Goal: Information Seeking & Learning: Learn about a topic

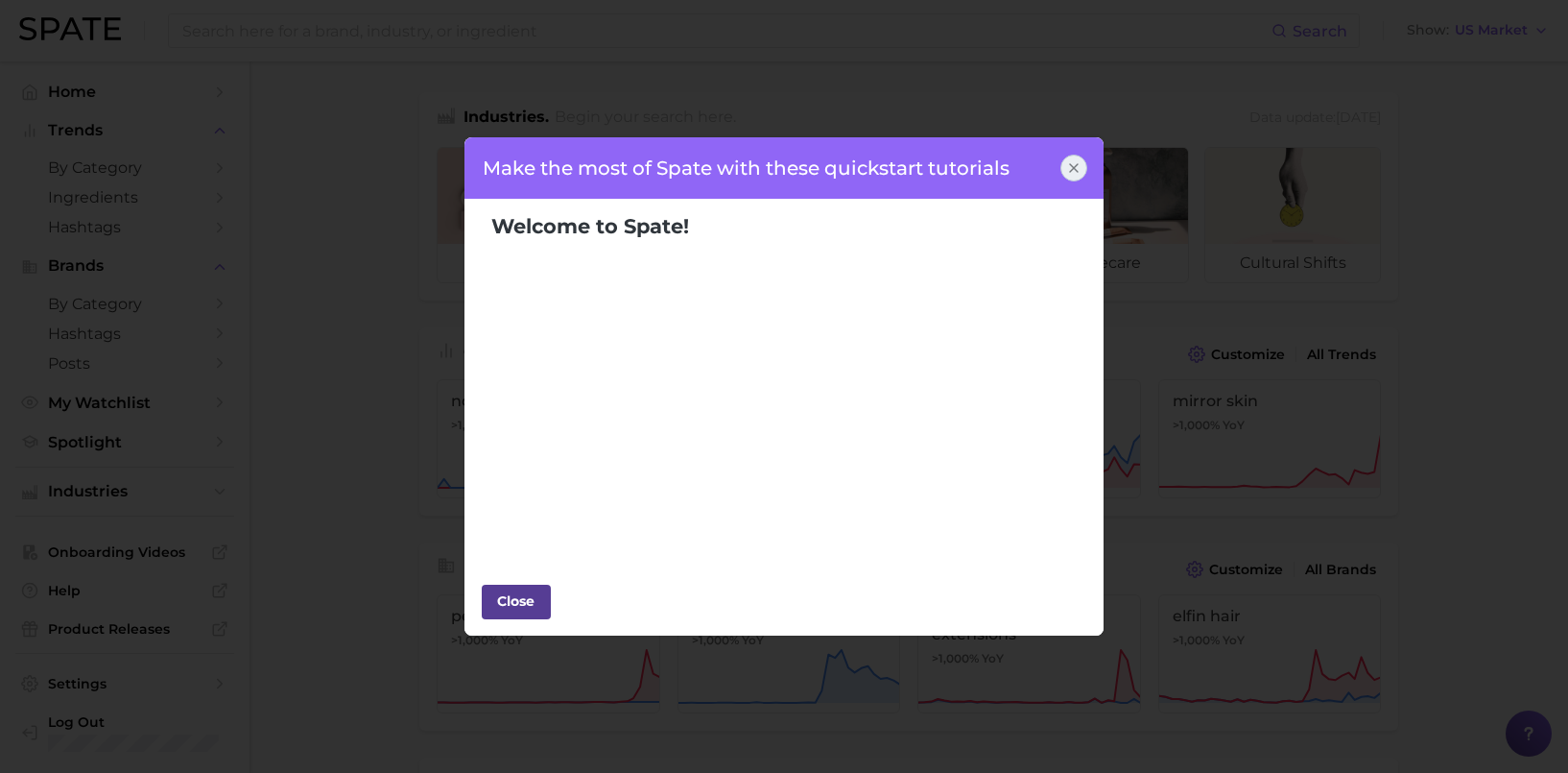
click at [533, 597] on div "Close" at bounding box center [516, 601] width 58 height 29
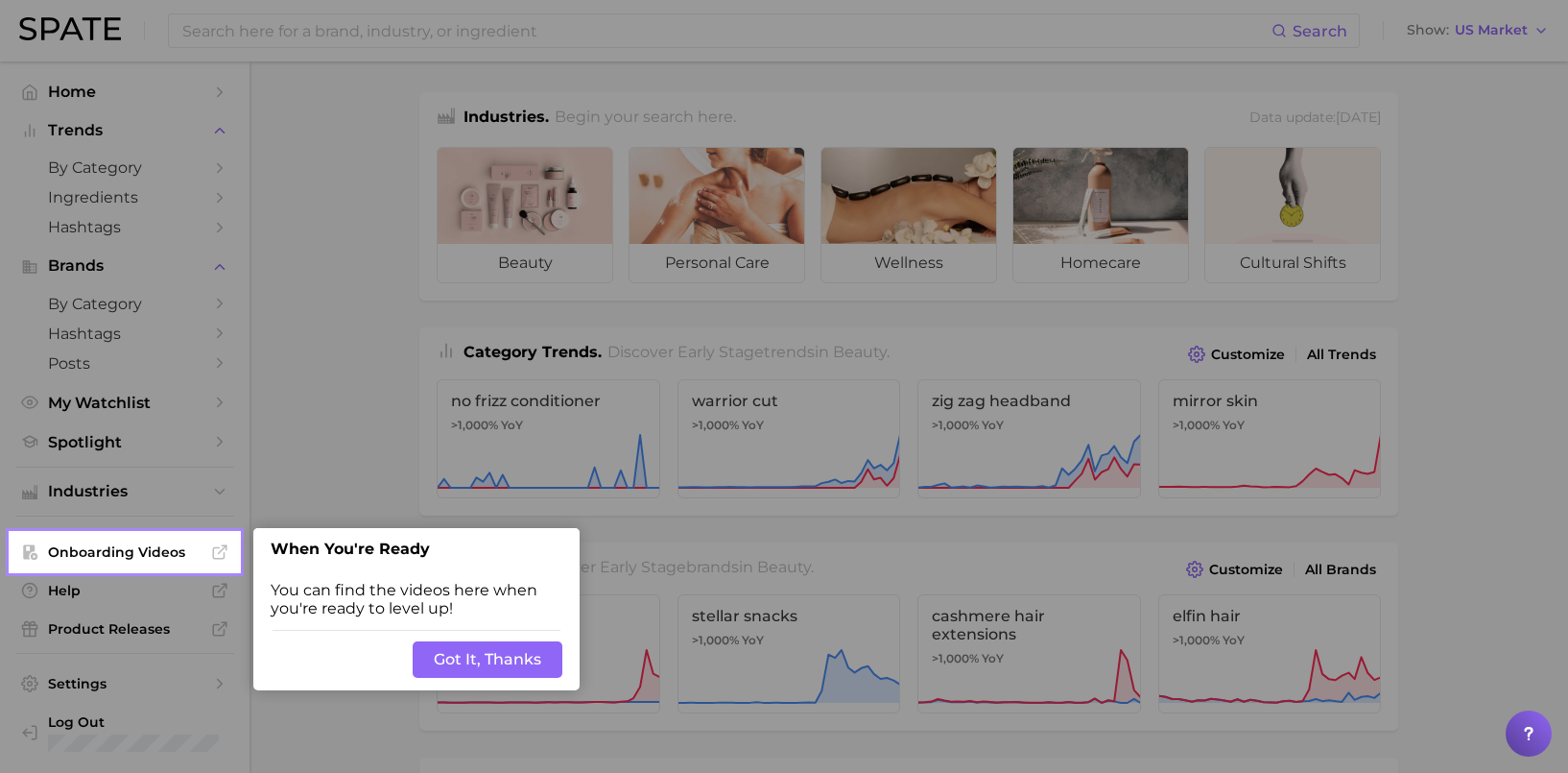
click at [479, 654] on button "Got It, Thanks" at bounding box center [488, 659] width 149 height 36
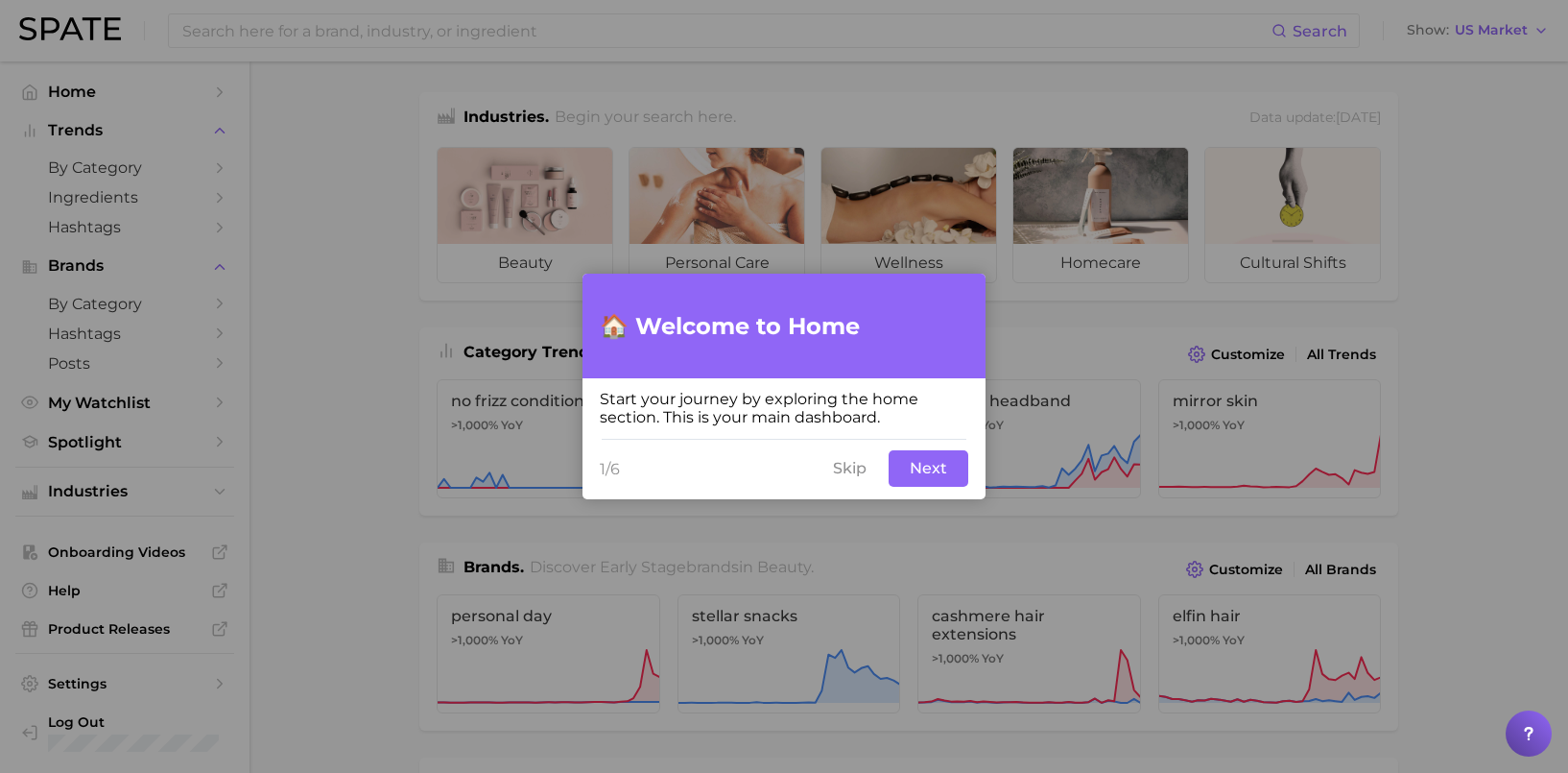
drag, startPoint x: 872, startPoint y: 479, endPoint x: 984, endPoint y: 63, distance: 430.8
click at [872, 479] on button "Skip" at bounding box center [850, 468] width 57 height 36
click at [918, 472] on button "Next" at bounding box center [928, 468] width 80 height 36
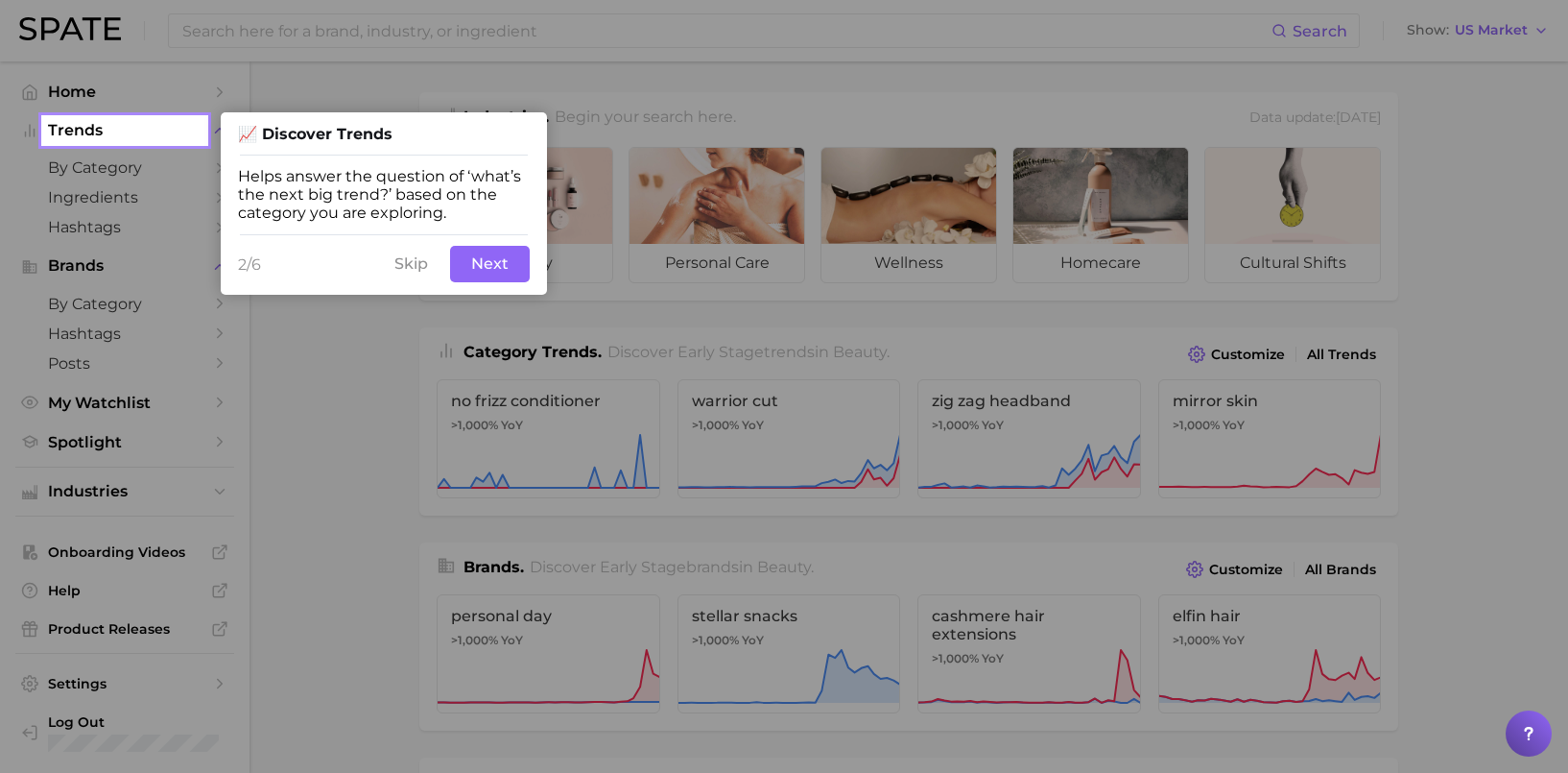
click at [497, 270] on button "Next" at bounding box center [490, 264] width 80 height 36
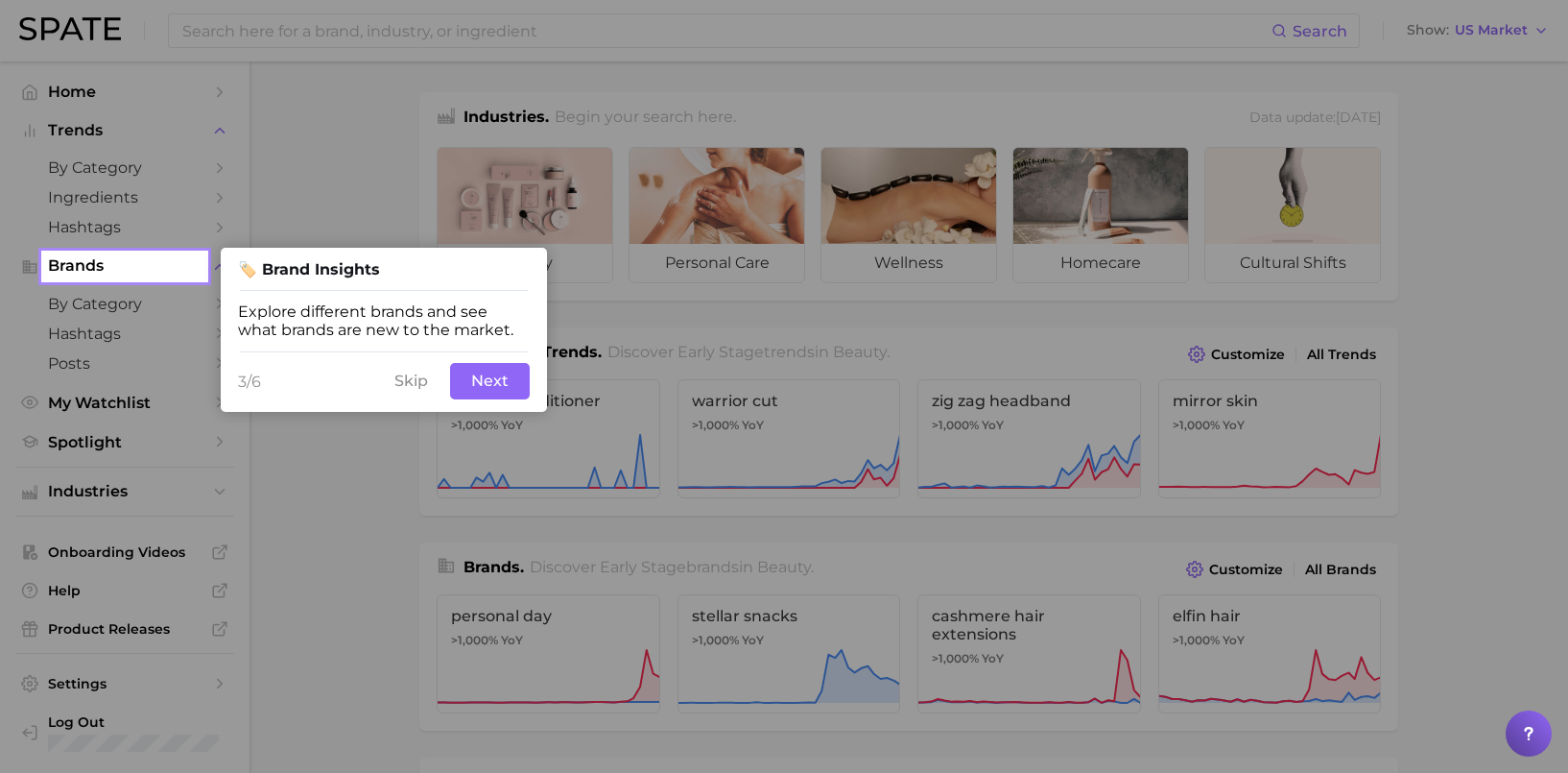
click at [485, 378] on button "Next" at bounding box center [490, 381] width 80 height 36
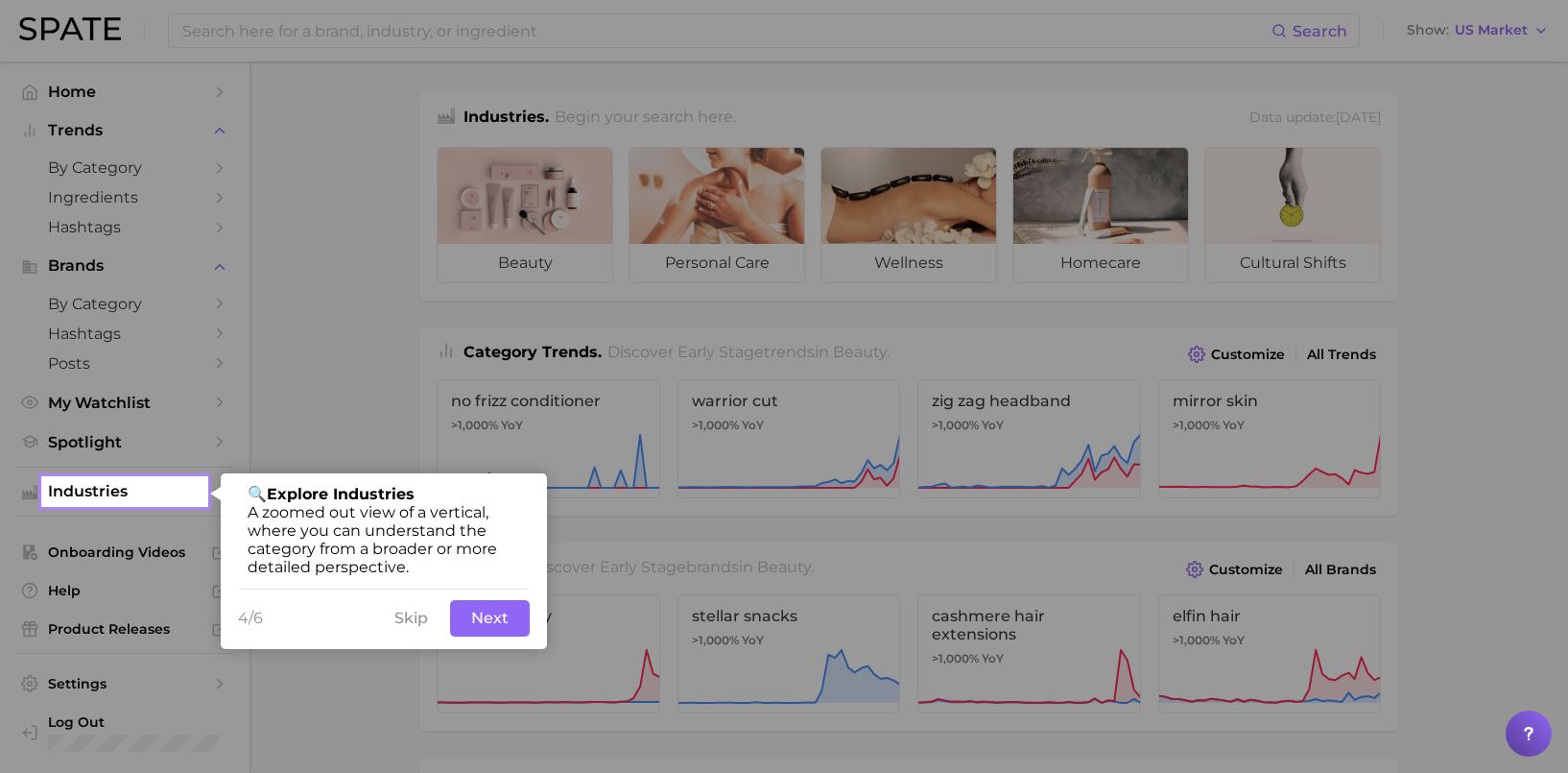
click at [468, 619] on button "Next" at bounding box center [490, 618] width 80 height 36
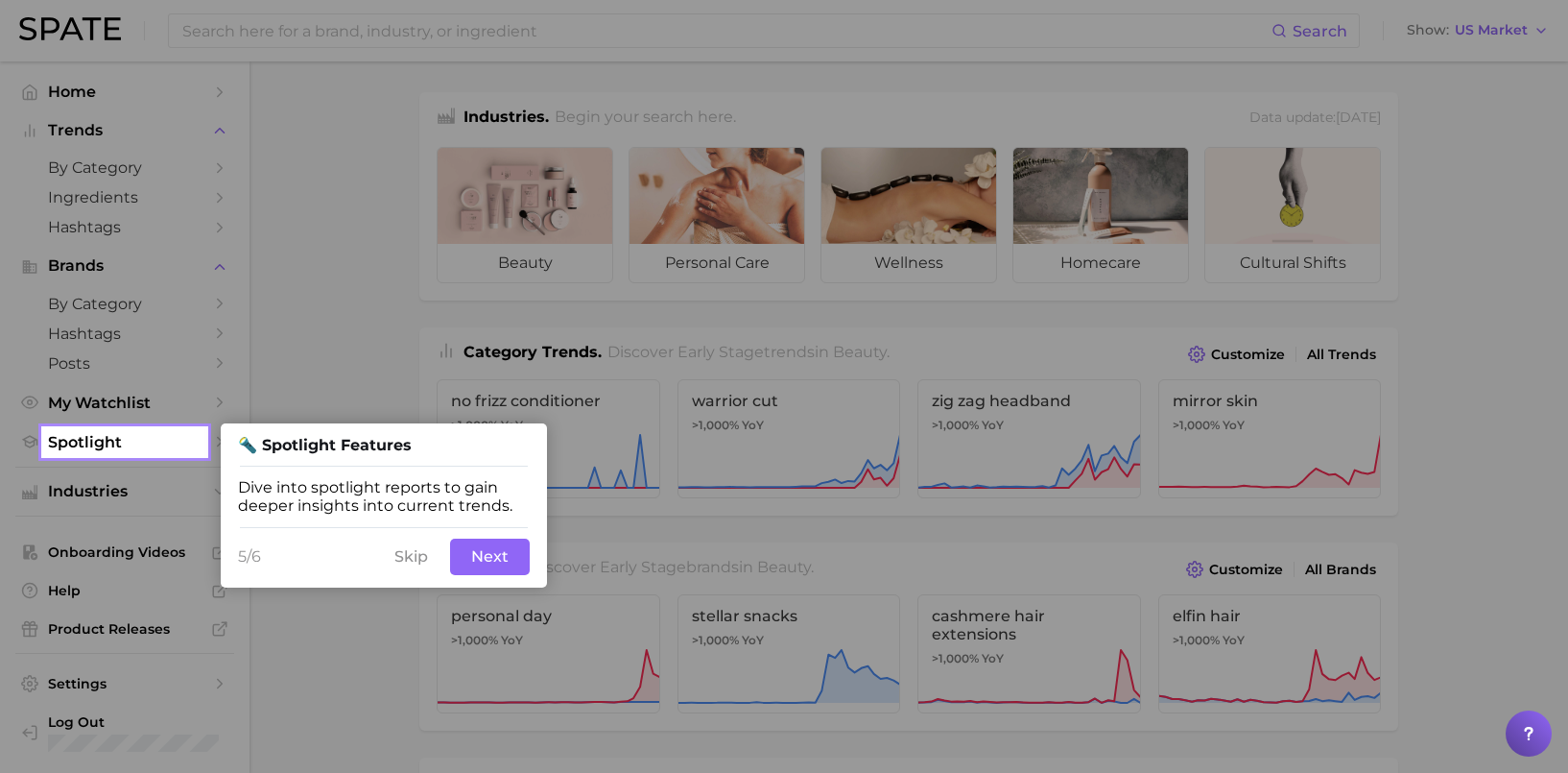
click at [498, 557] on button "Next" at bounding box center [490, 557] width 80 height 36
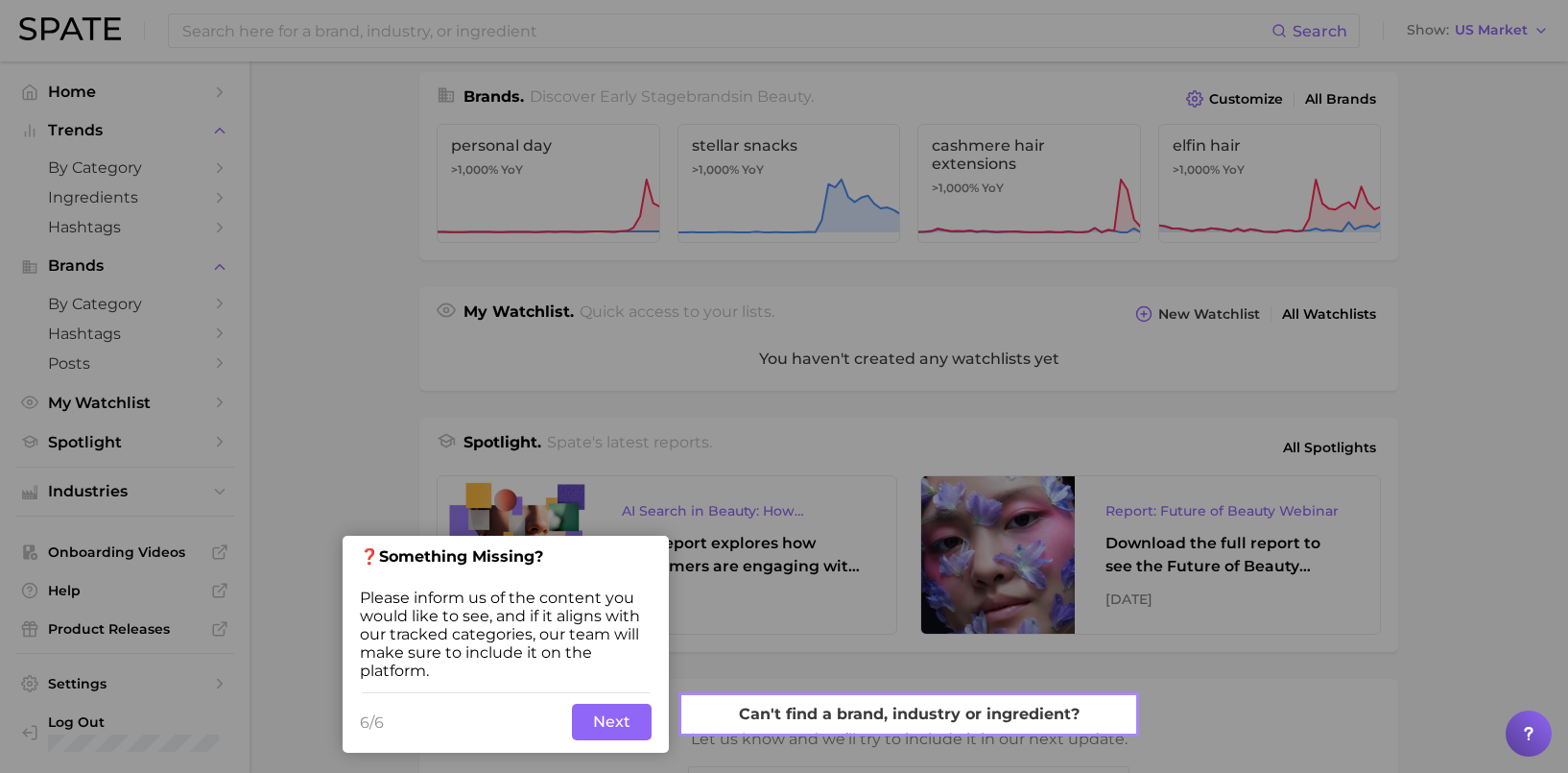
scroll to position [472, 0]
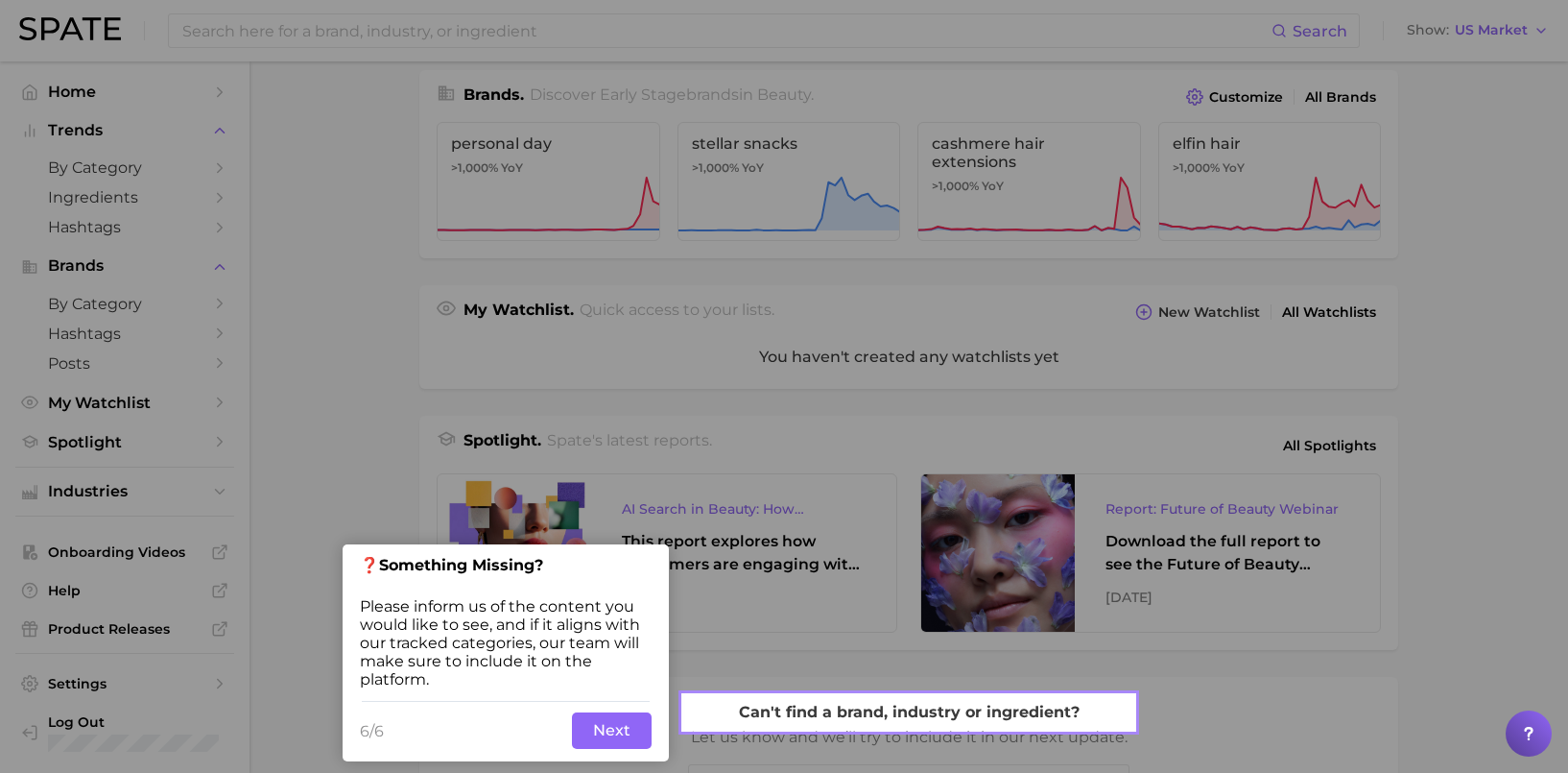
click at [610, 733] on button "Next" at bounding box center [611, 730] width 80 height 36
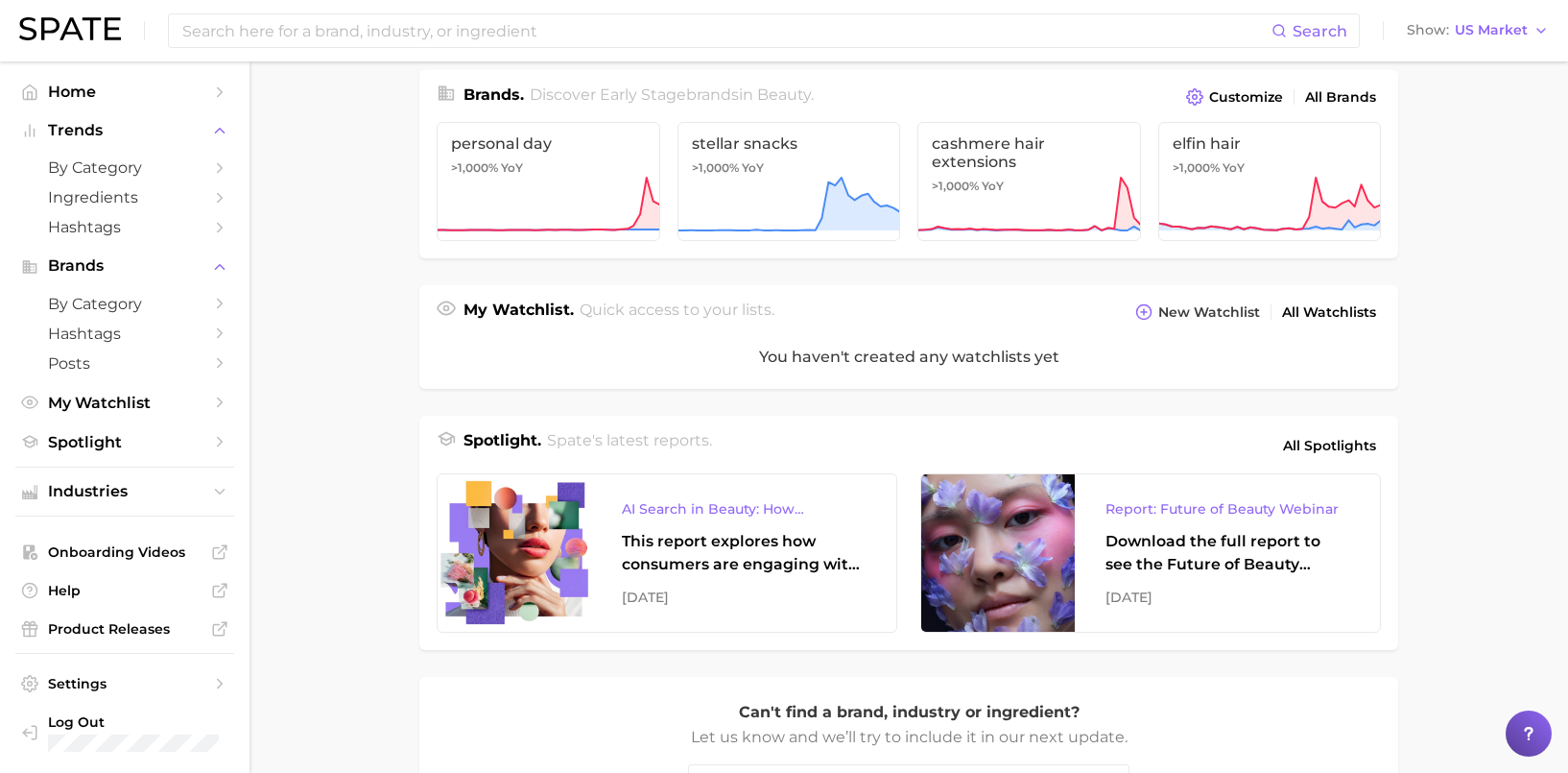
scroll to position [0, 0]
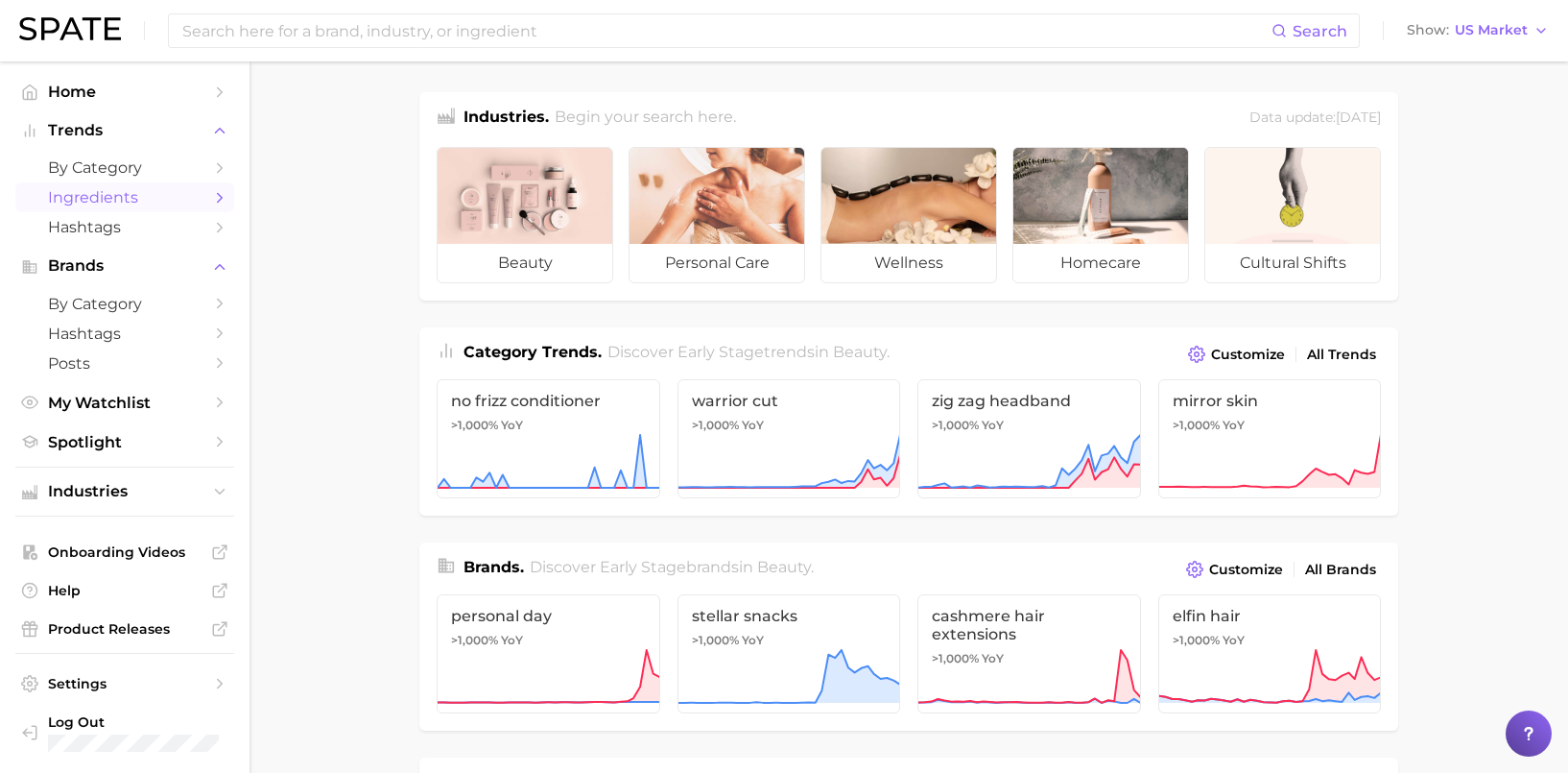
click at [222, 204] on icon "Sidebar" at bounding box center [220, 198] width 18 height 18
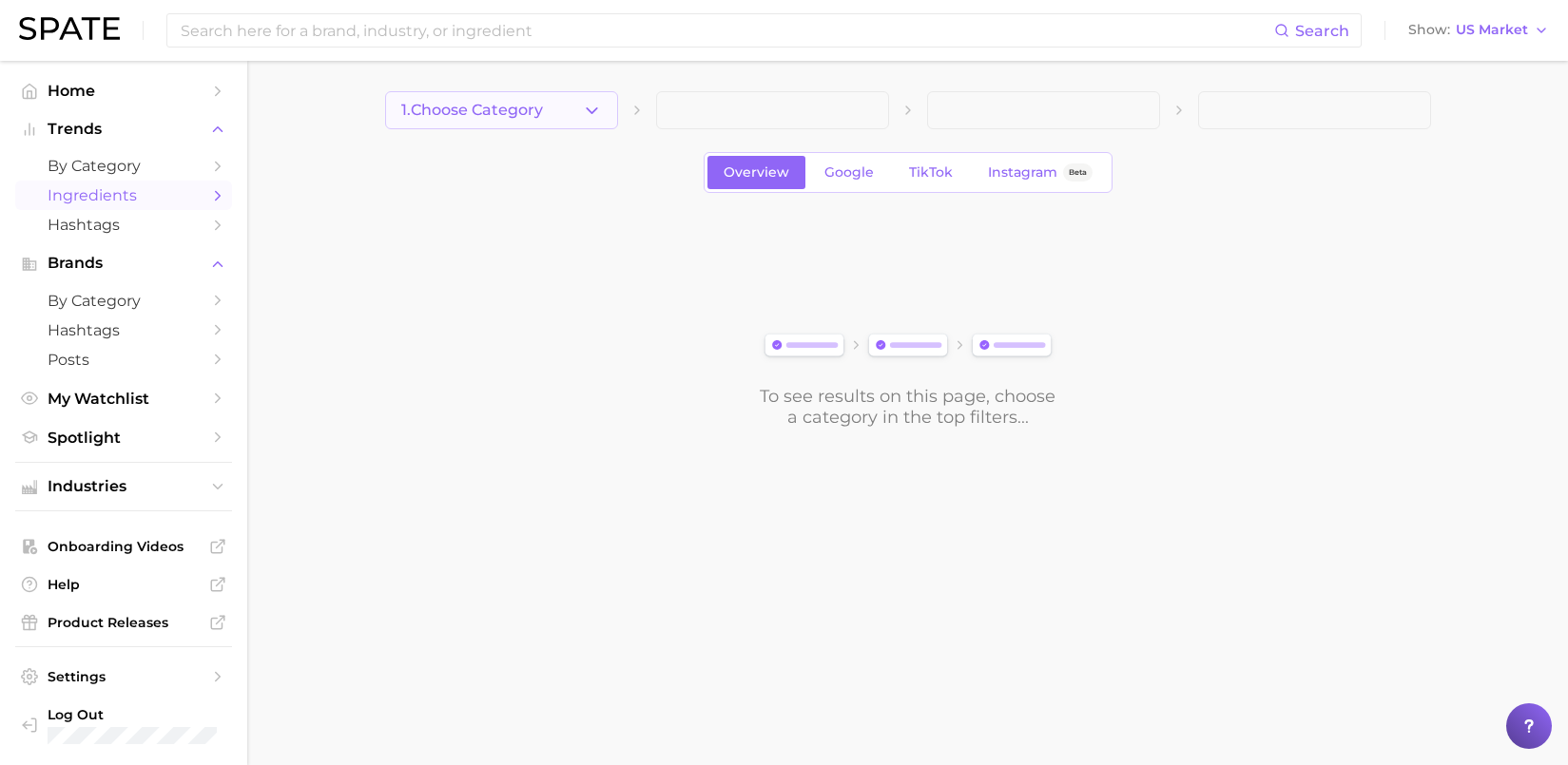
click at [538, 98] on button "1. Choose Category" at bounding box center [501, 110] width 233 height 38
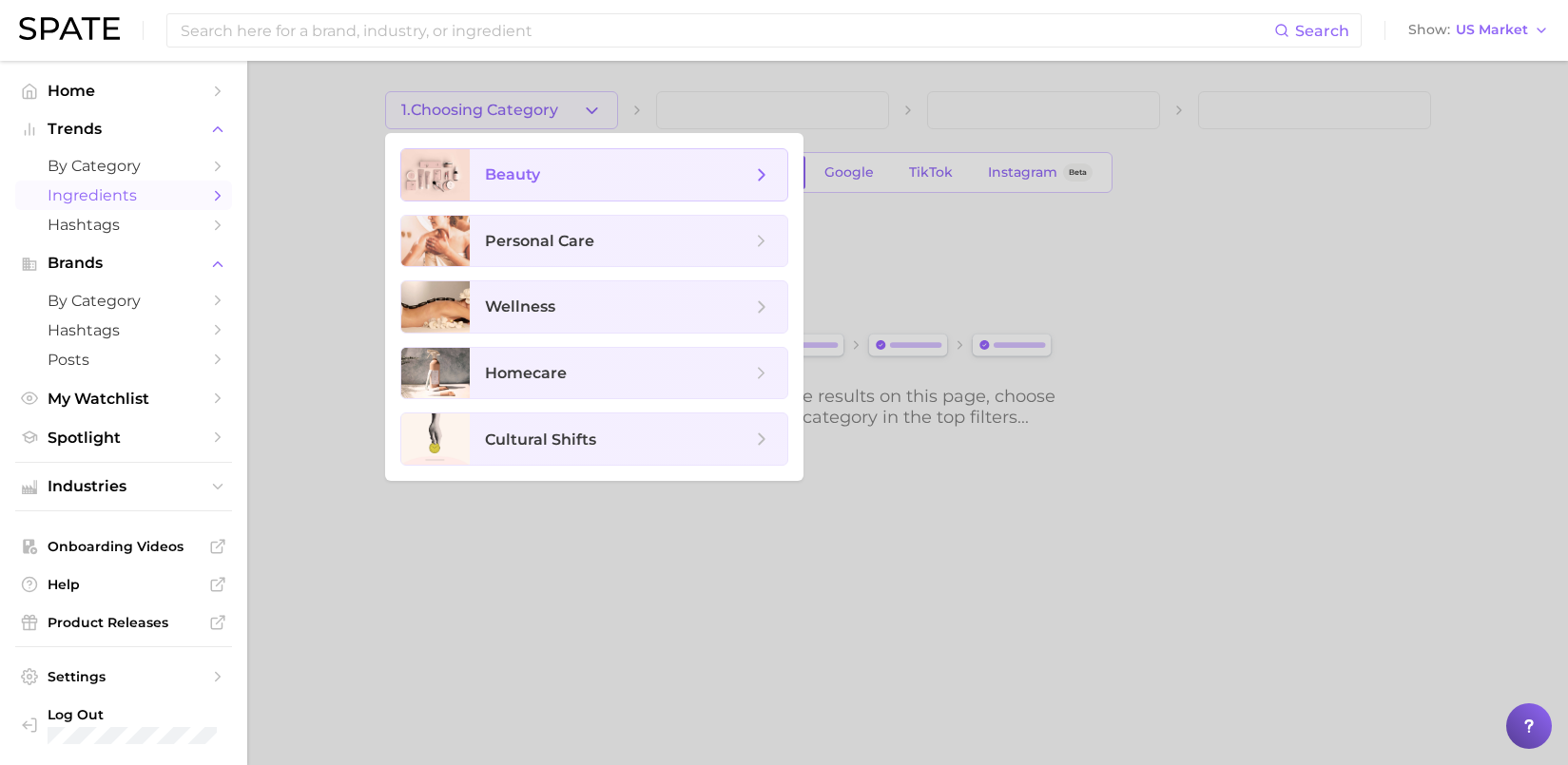
click at [539, 181] on span "beauty" at bounding box center [512, 174] width 56 height 18
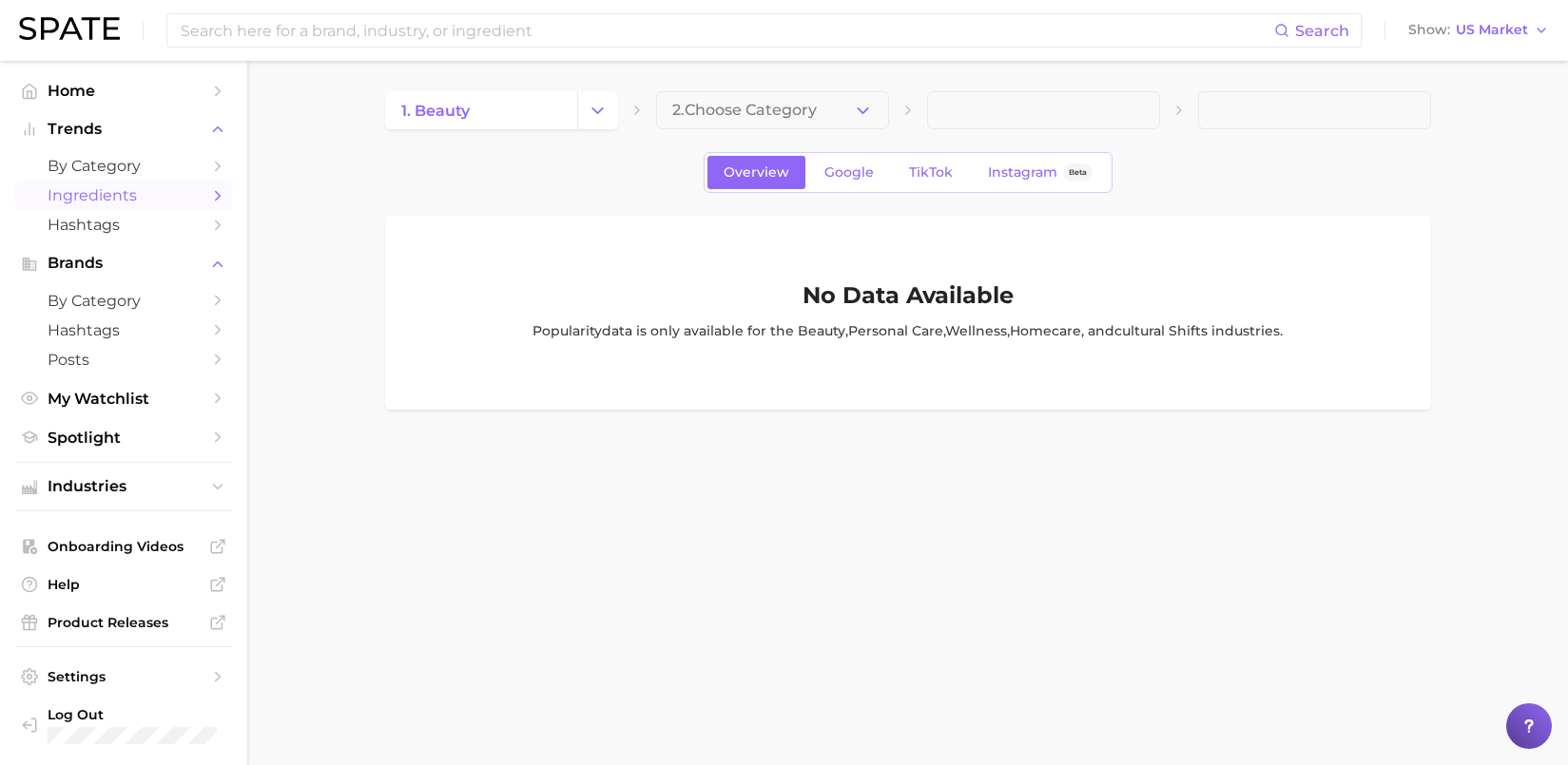
click at [765, 118] on span "2. Choose Category" at bounding box center [744, 110] width 144 height 18
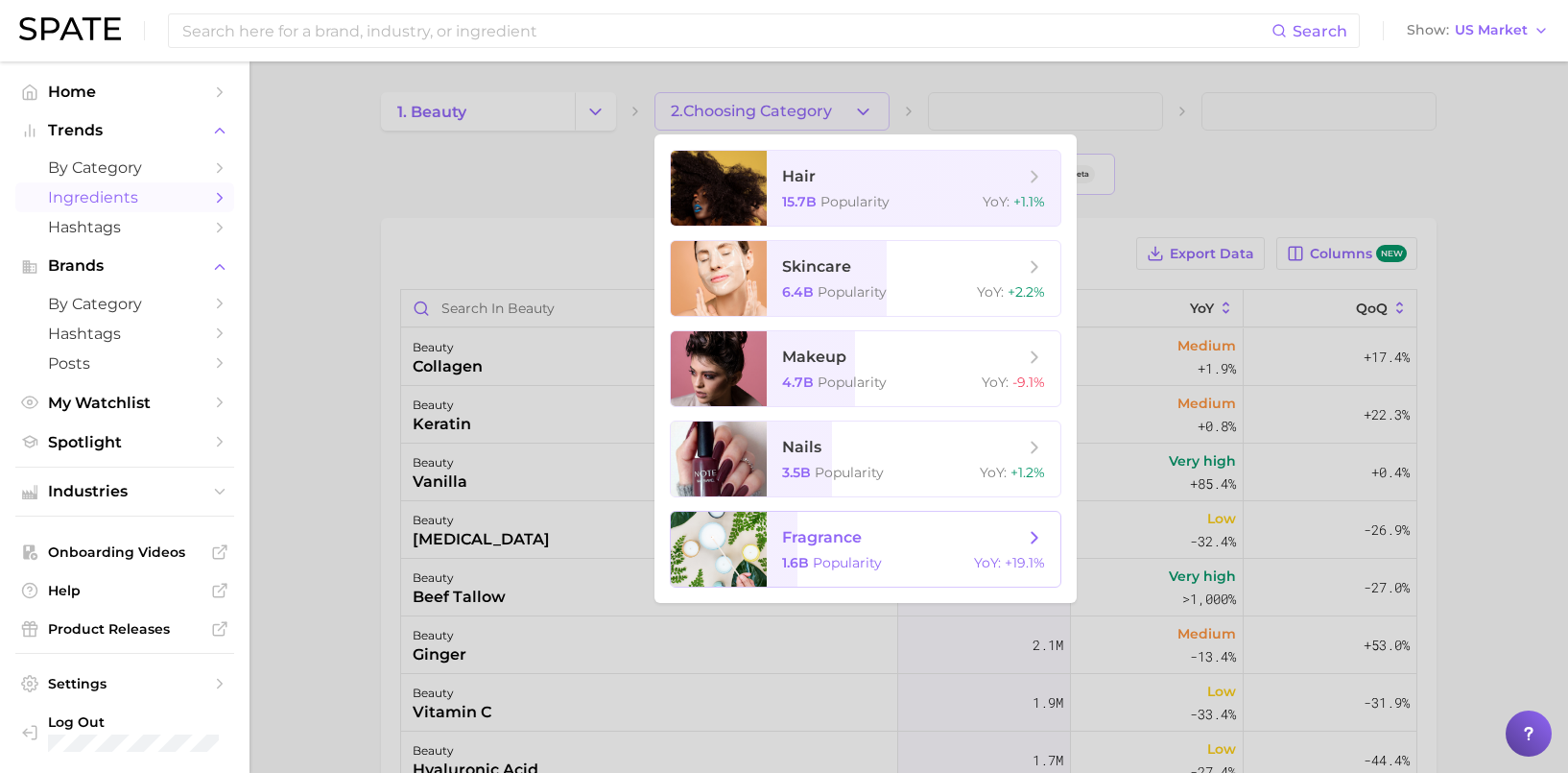
click at [833, 564] on span "Popularity" at bounding box center [847, 563] width 69 height 18
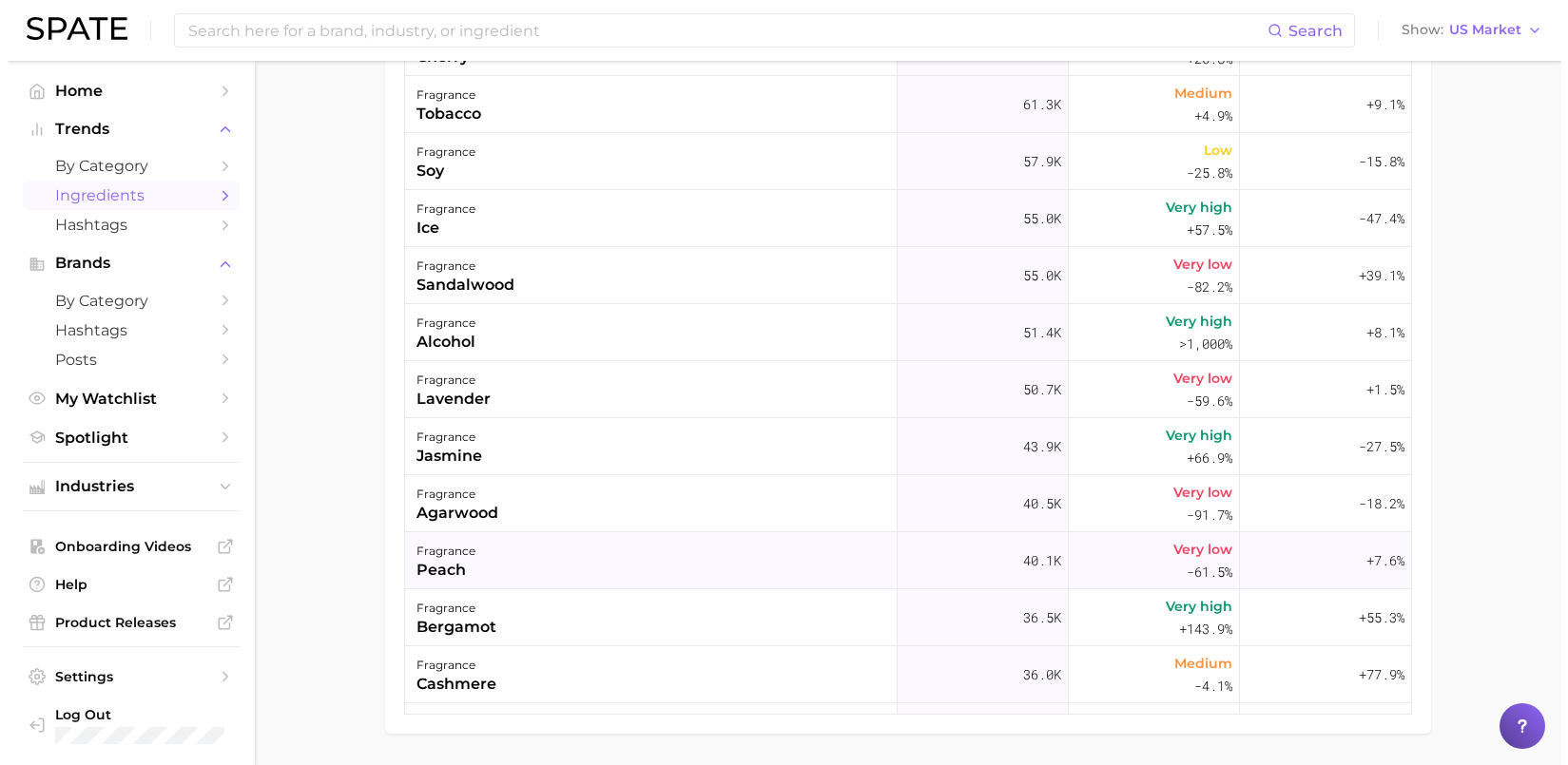
scroll to position [1288, 0]
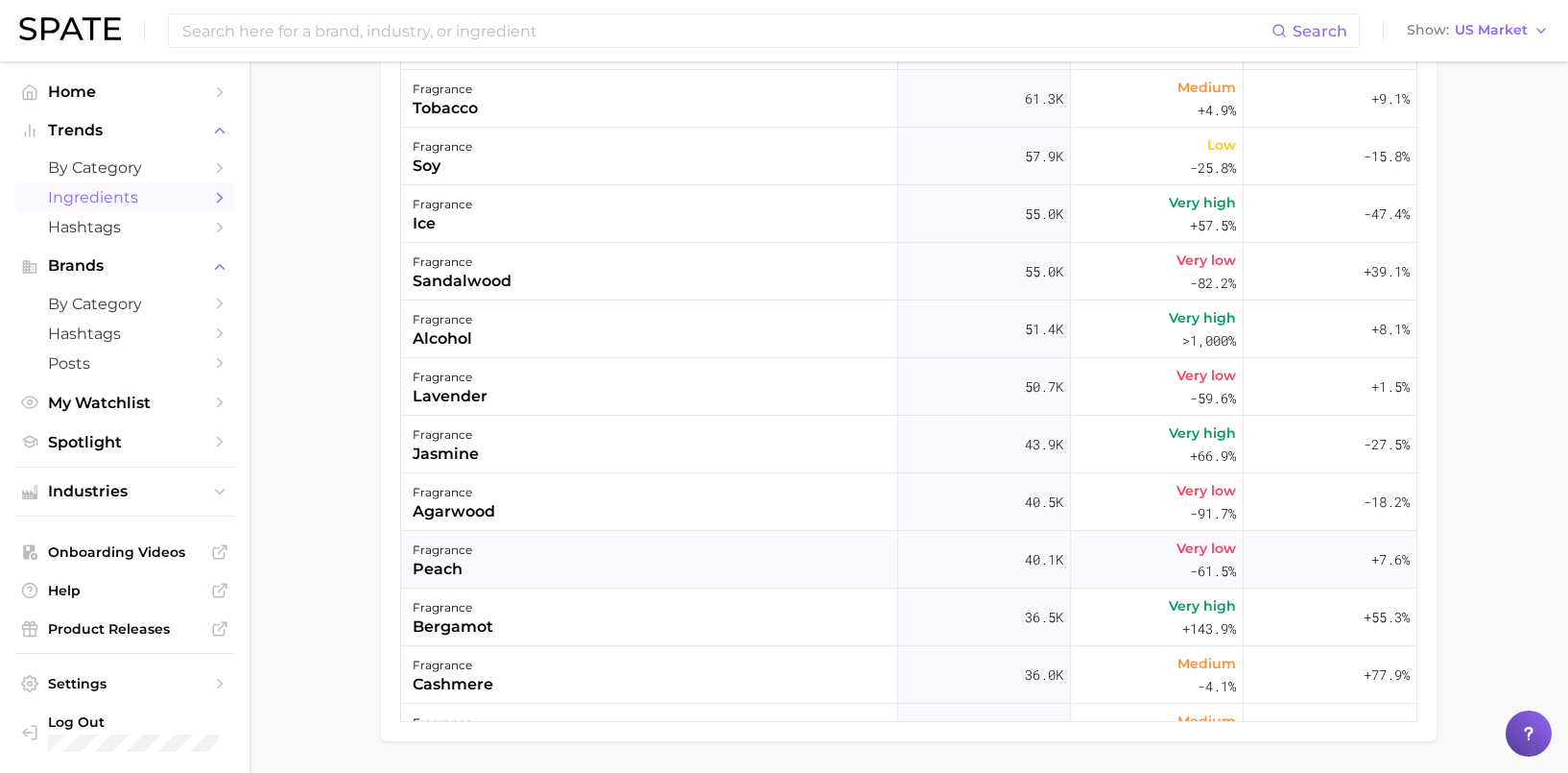
click at [673, 554] on div "fragrance peach" at bounding box center [650, 560] width 497 height 58
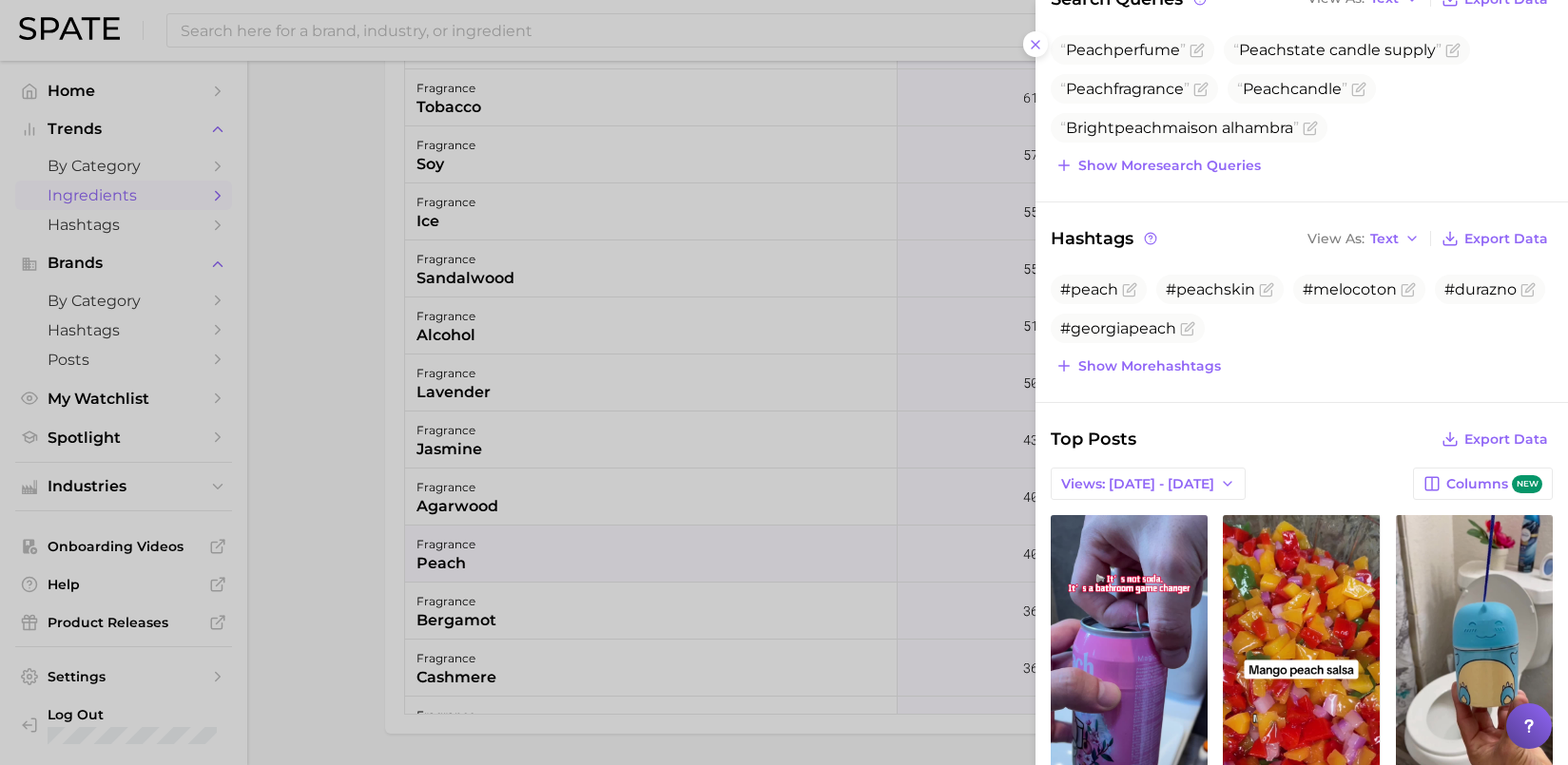
scroll to position [0, 0]
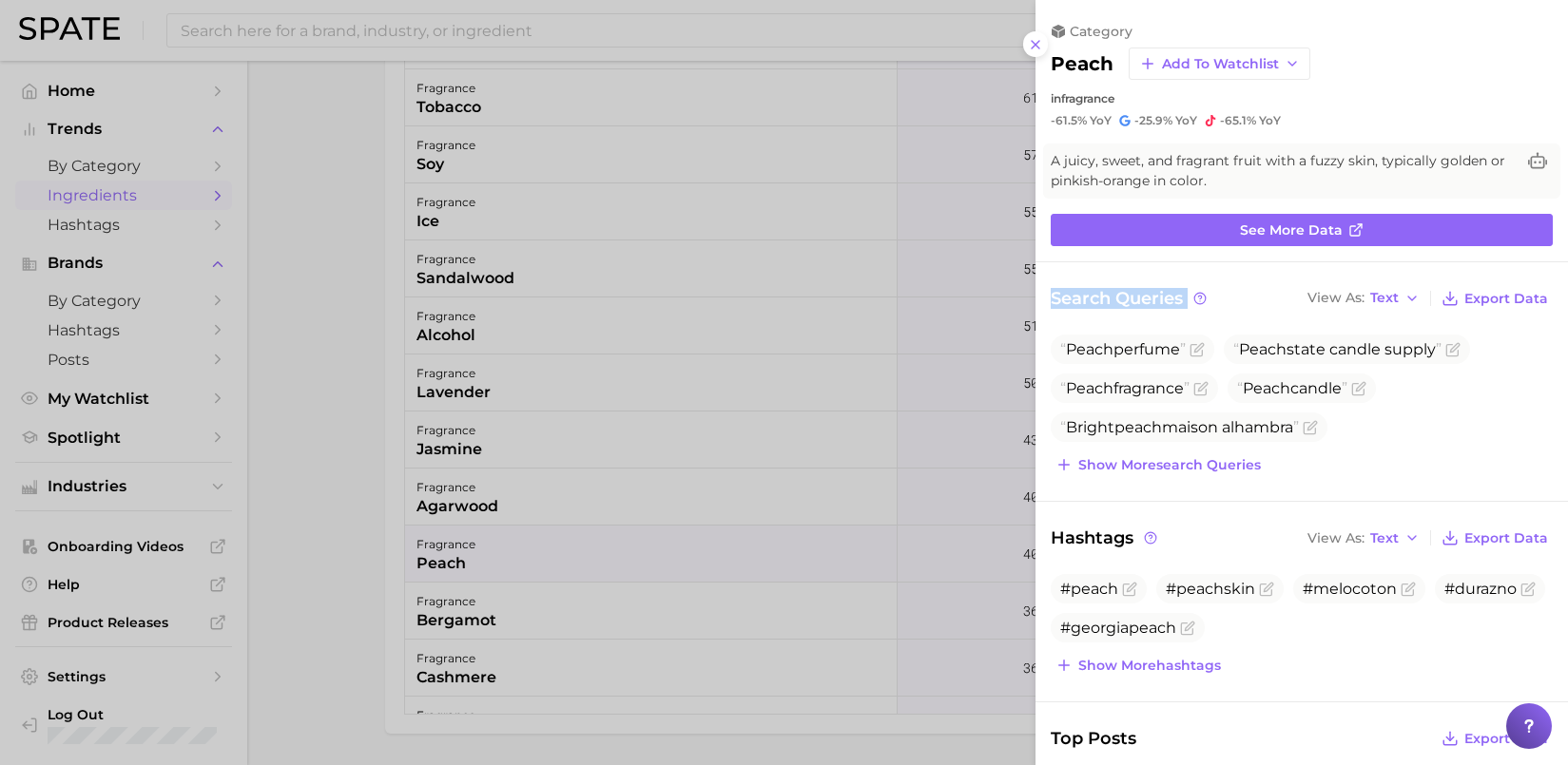
drag, startPoint x: 1553, startPoint y: 269, endPoint x: 1554, endPoint y: 293, distance: 24.0
click at [1554, 293] on div "category peach Add to Watchlist in fragrance -61.5% YoY -25.9% YoY -65.1% YoY A…" at bounding box center [1301, 382] width 533 height 765
click at [1511, 31] on div "category" at bounding box center [1302, 31] width 503 height 18
click at [1044, 49] on button at bounding box center [1036, 44] width 25 height 25
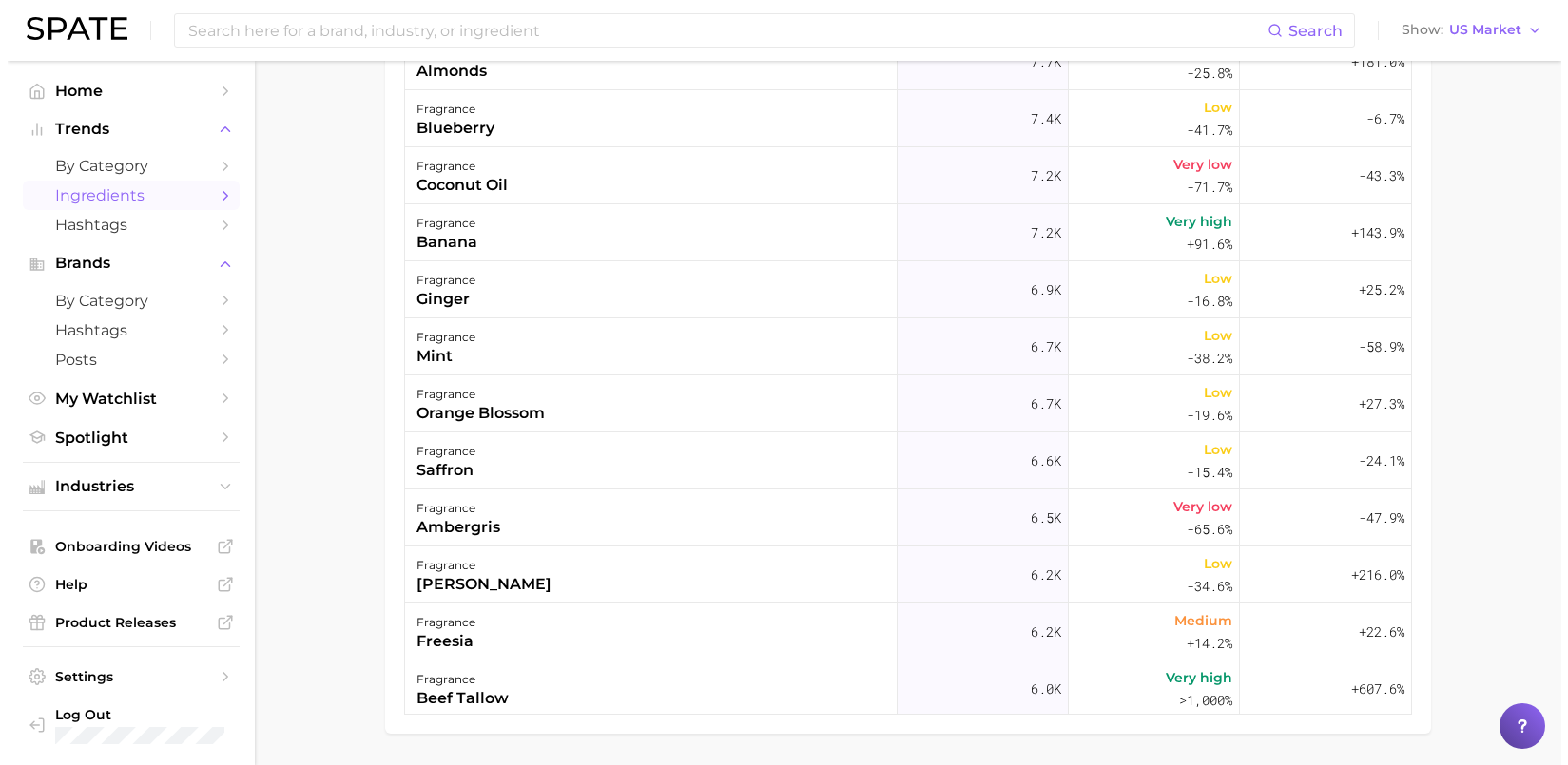
scroll to position [4988, 0]
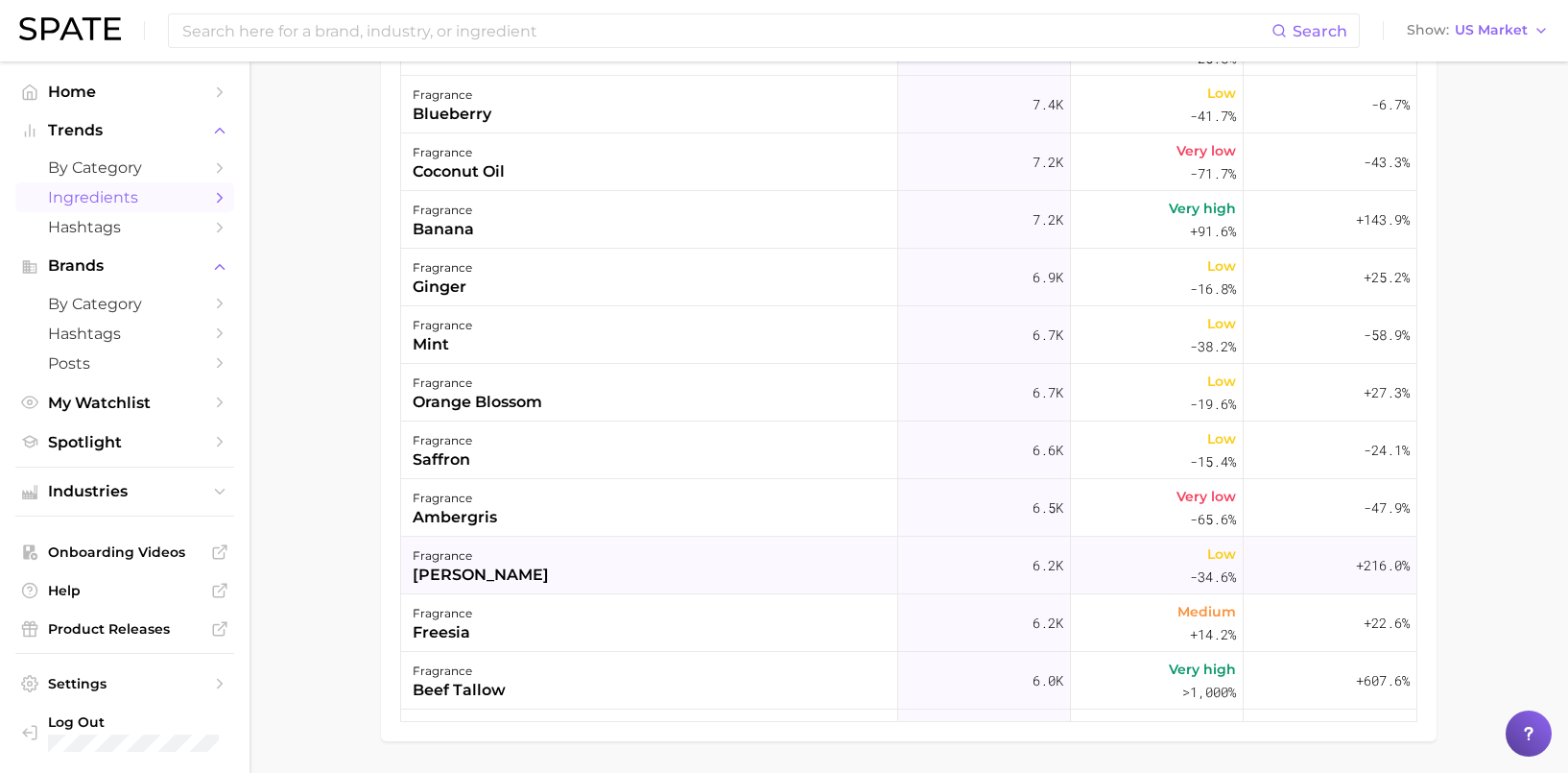
click at [756, 571] on div "fragrance [PERSON_NAME]" at bounding box center [650, 565] width 497 height 58
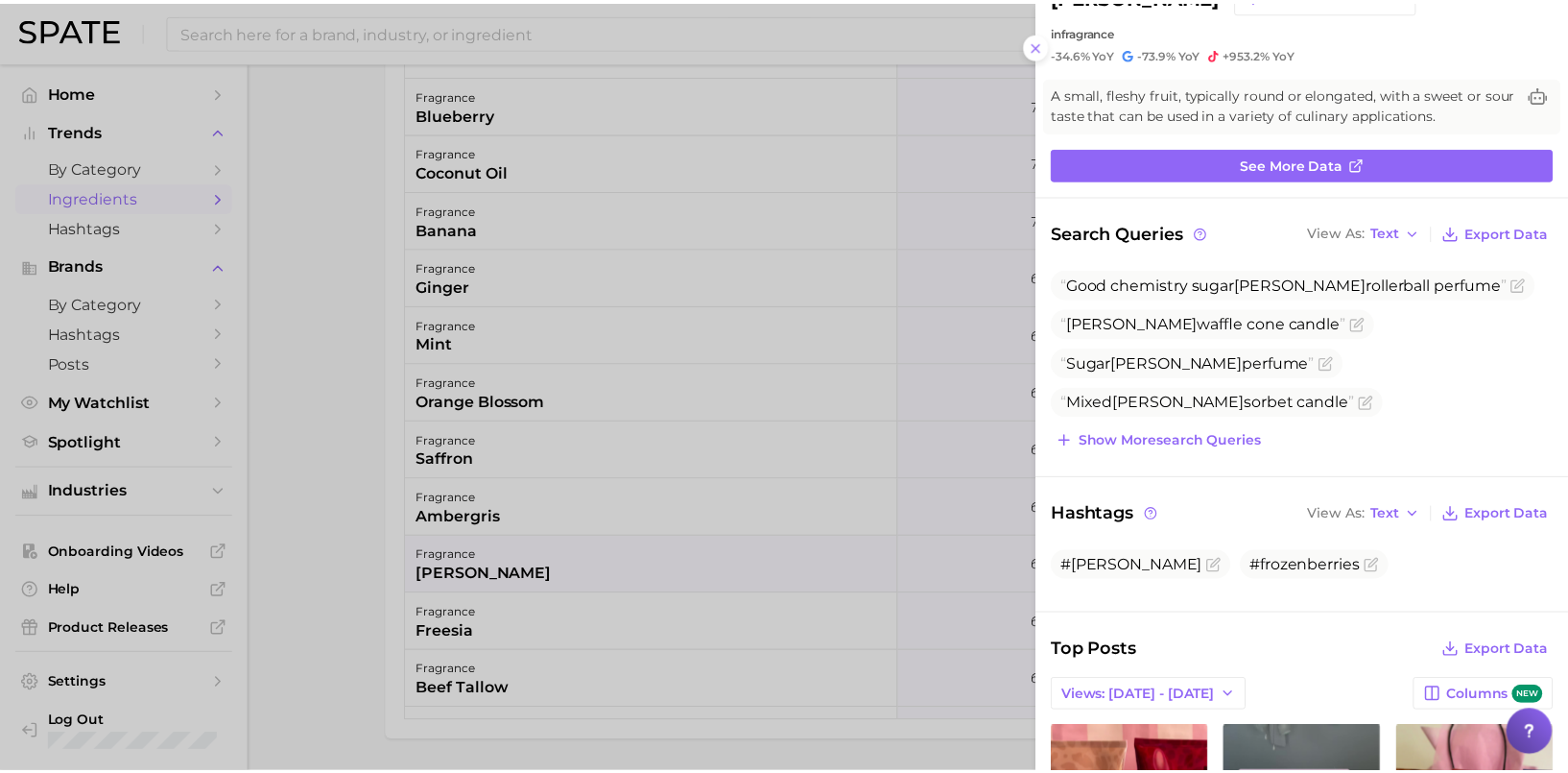
scroll to position [0, 0]
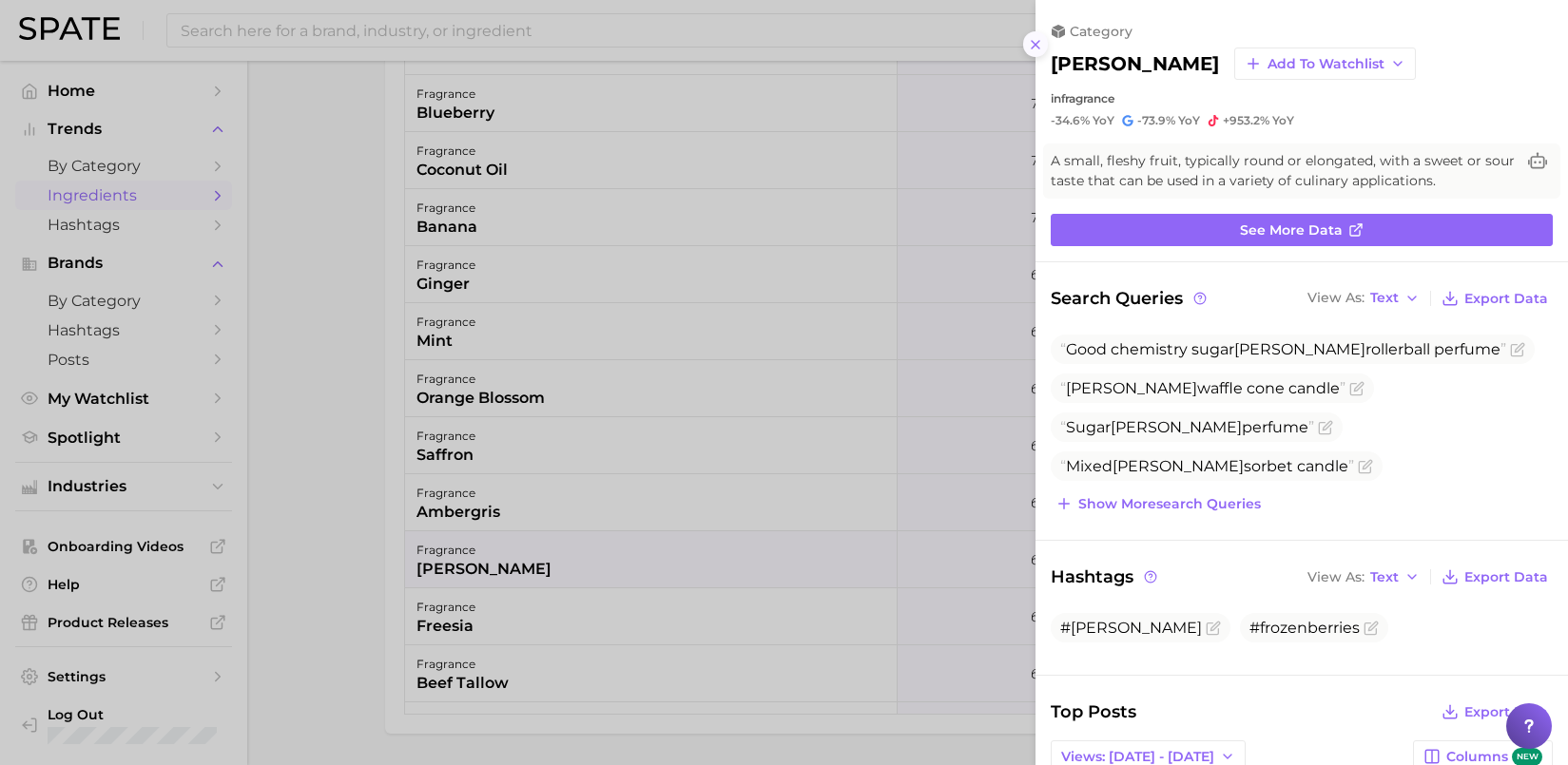
click at [1031, 49] on line at bounding box center [1035, 45] width 8 height 8
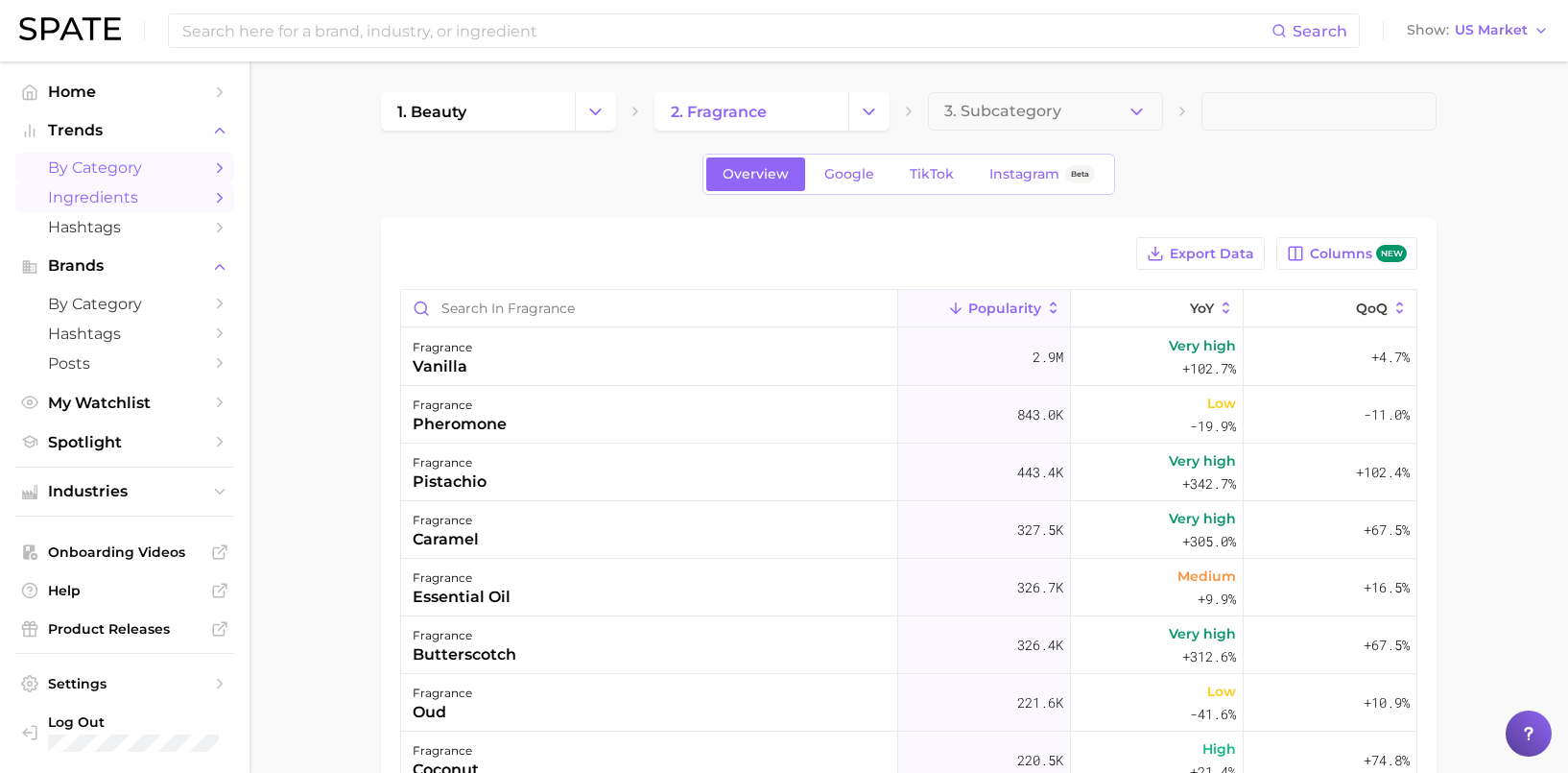
click at [209, 168] on link "by Category" at bounding box center [125, 167] width 219 height 30
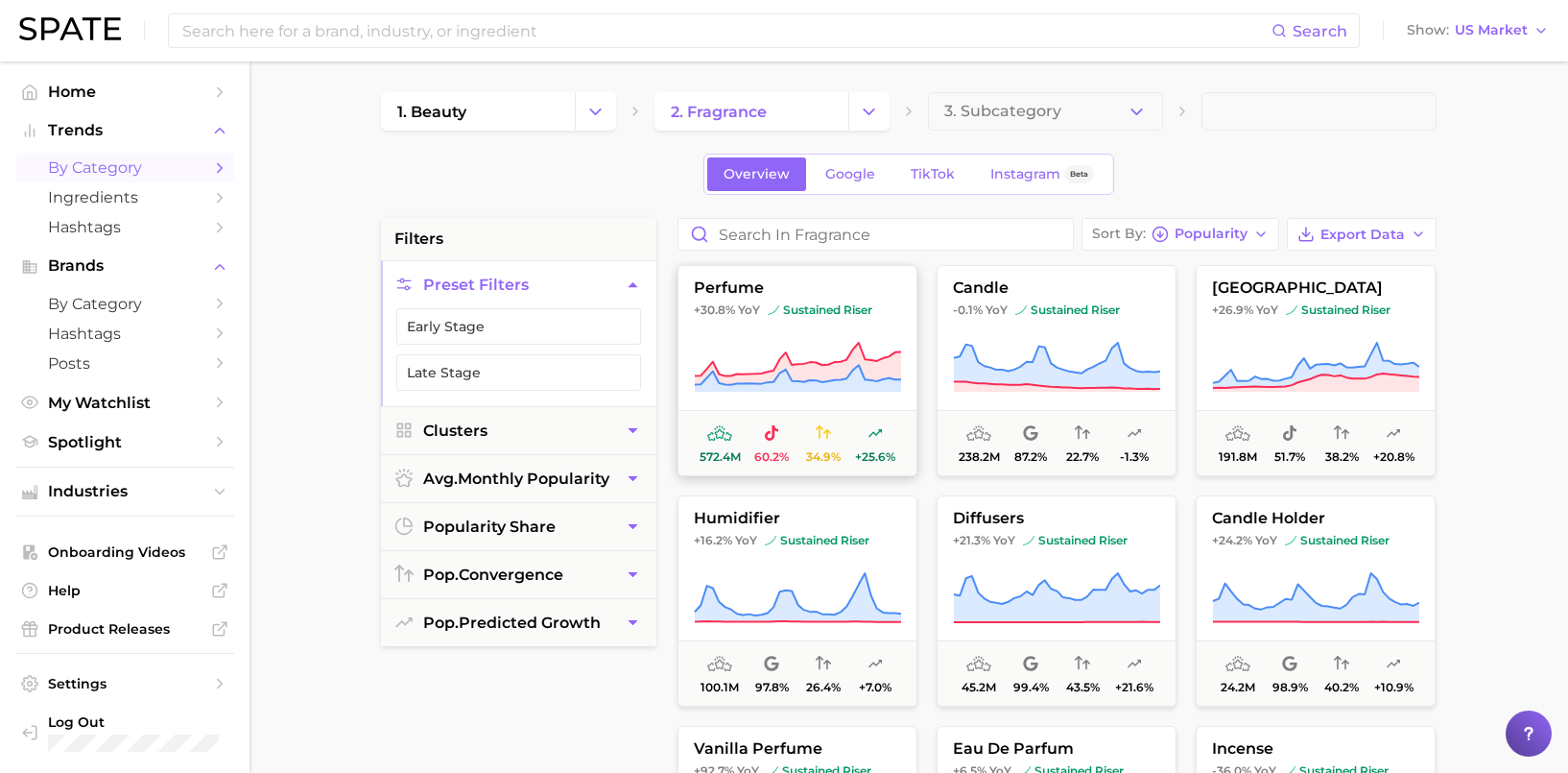
click at [808, 320] on button "perfume +30.8% YoY sustained riser 572.4m 60.2% 34.9% +25.6%" at bounding box center [797, 370] width 240 height 211
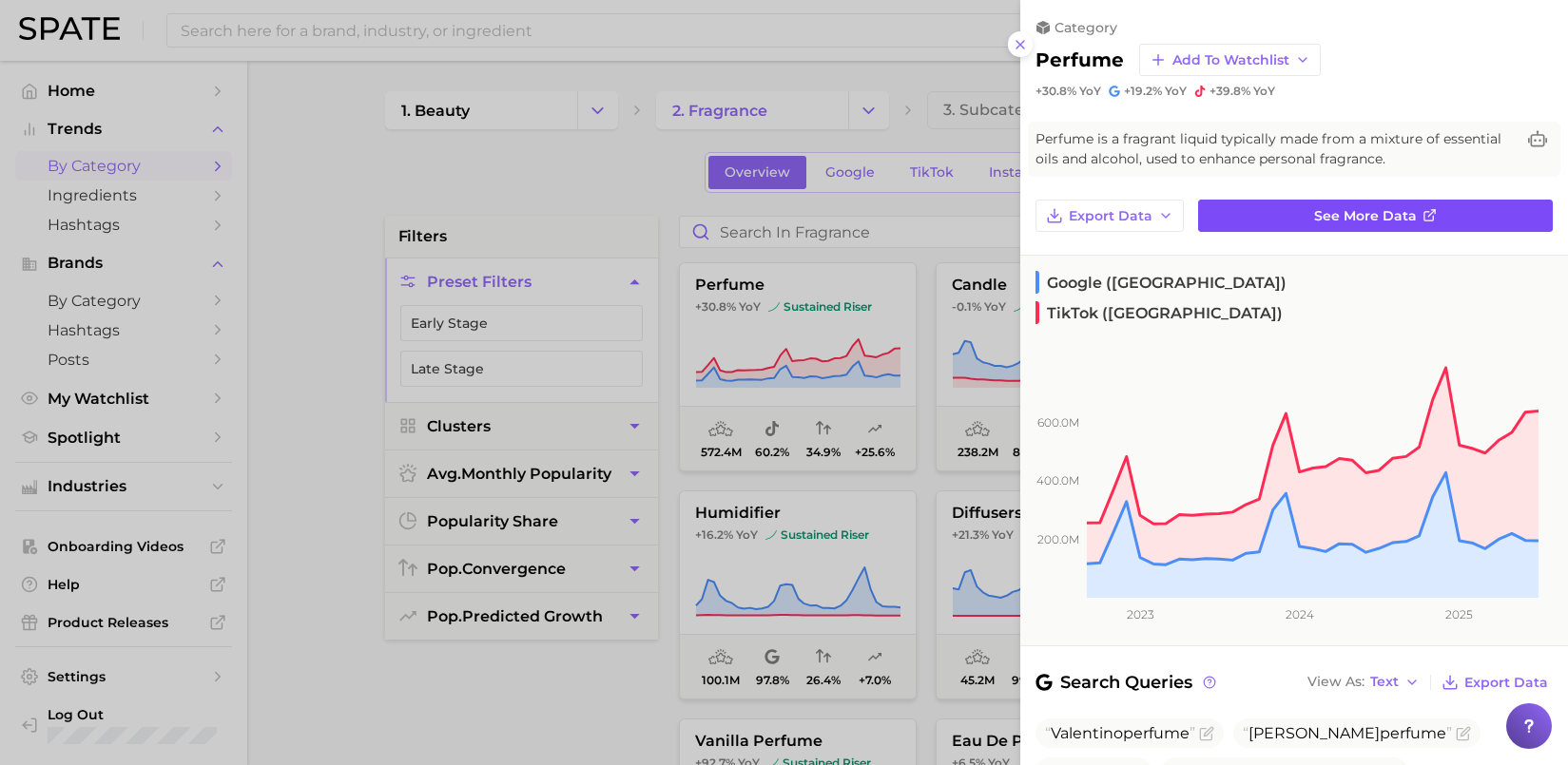
click at [1397, 218] on span "See more data" at bounding box center [1364, 216] width 102 height 17
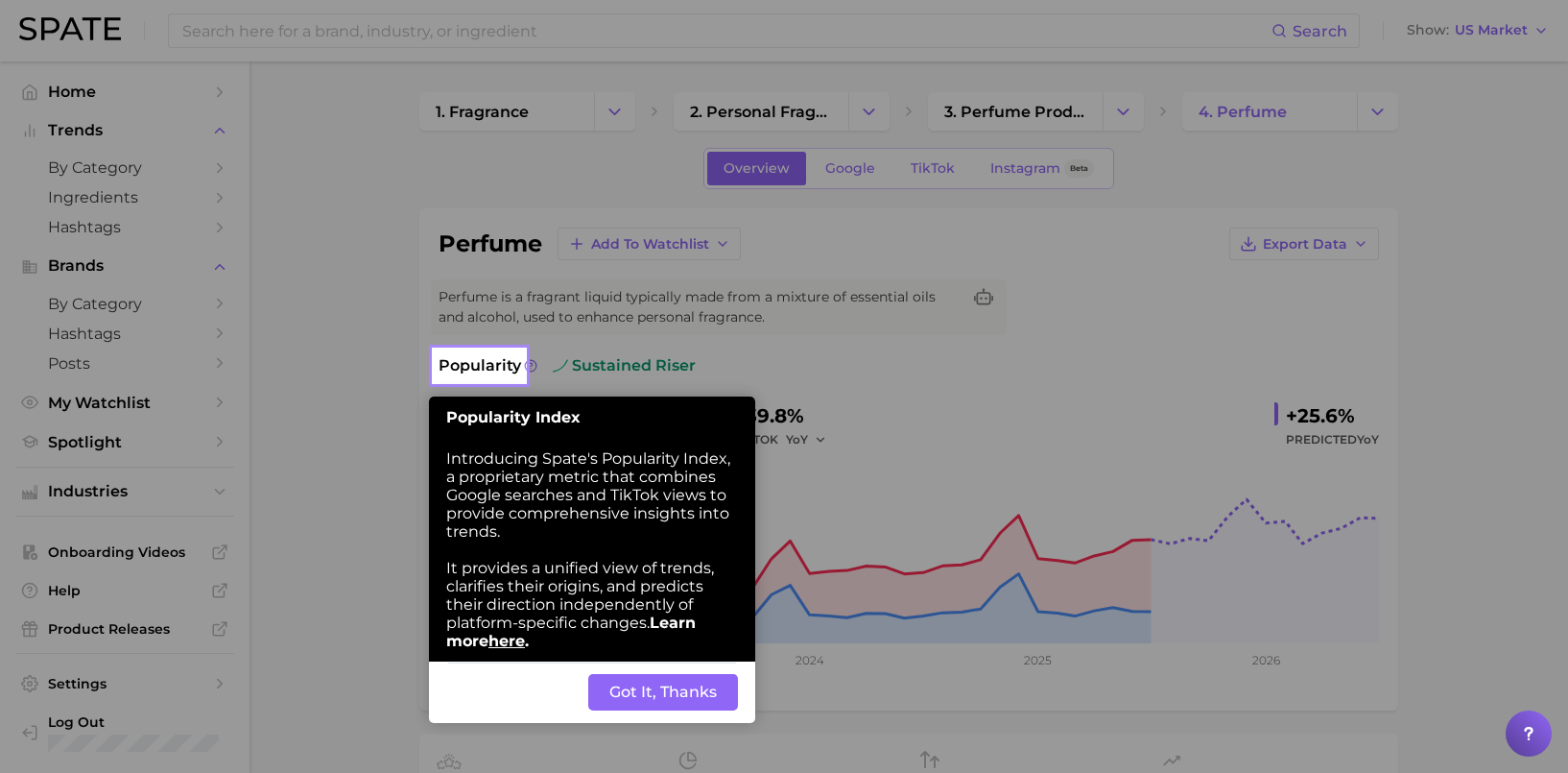
click at [631, 690] on button "Got It, Thanks" at bounding box center [664, 691] width 149 height 36
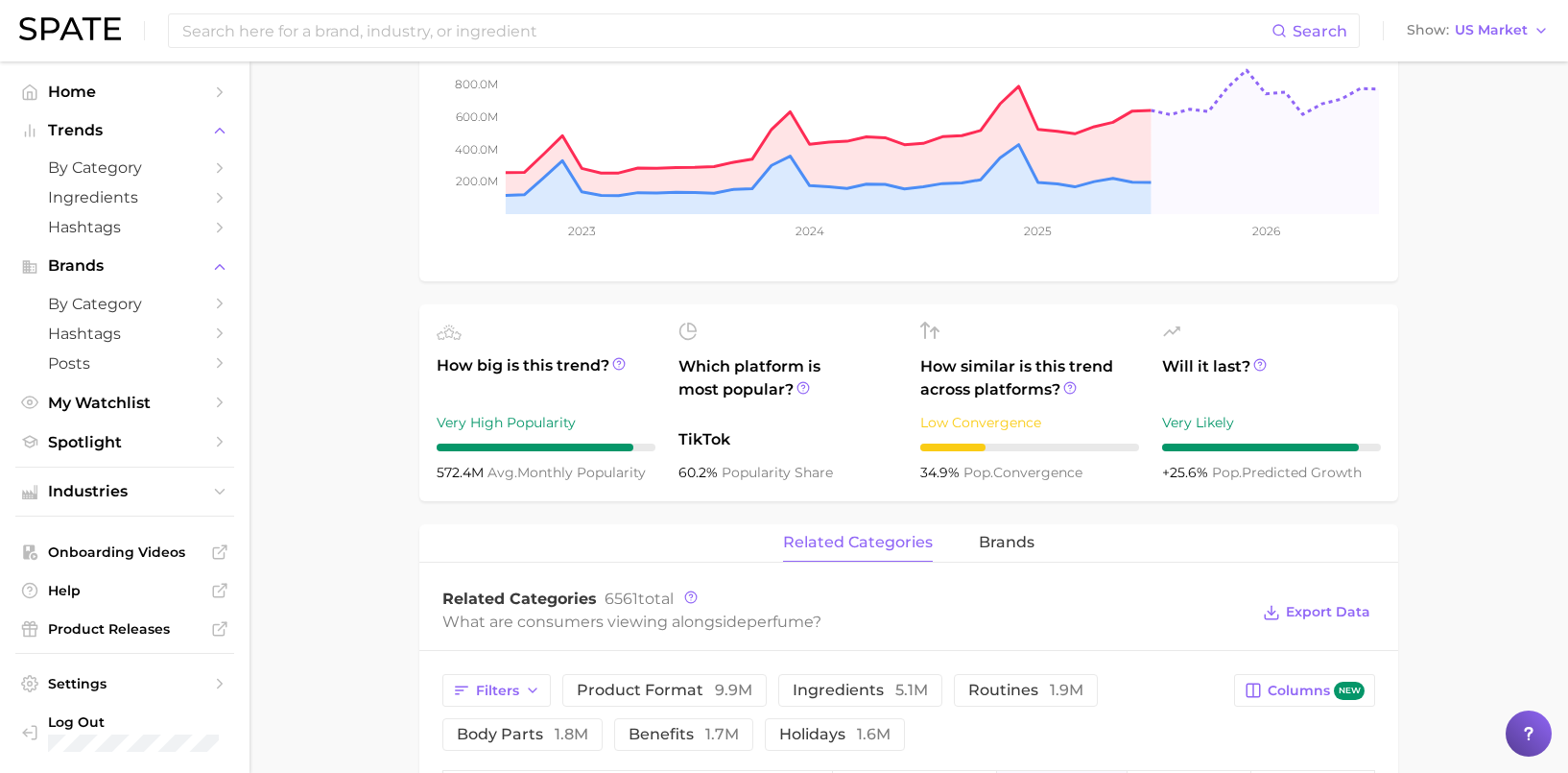
scroll to position [455, 0]
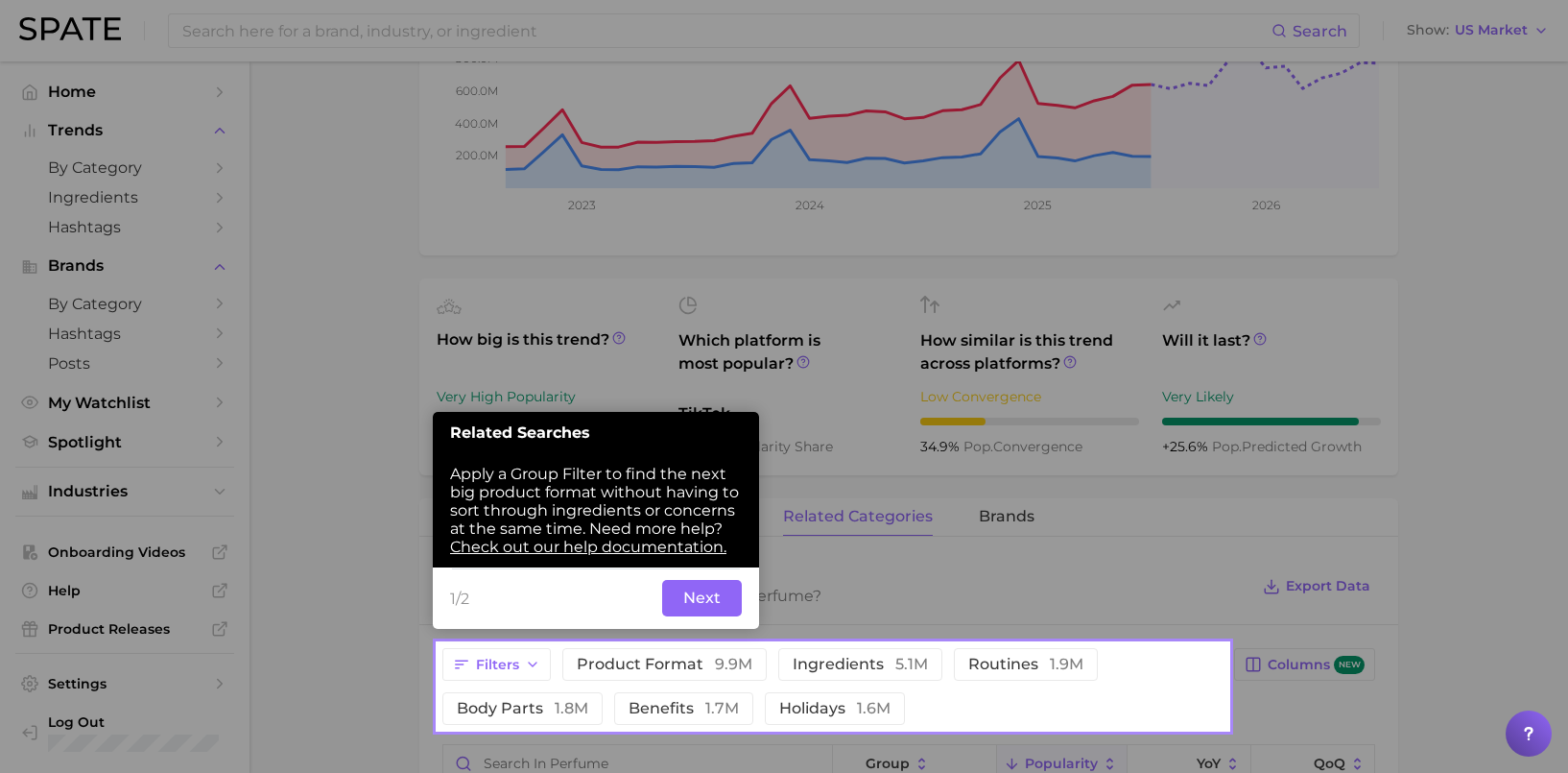
click at [697, 590] on button "Next" at bounding box center [702, 598] width 80 height 36
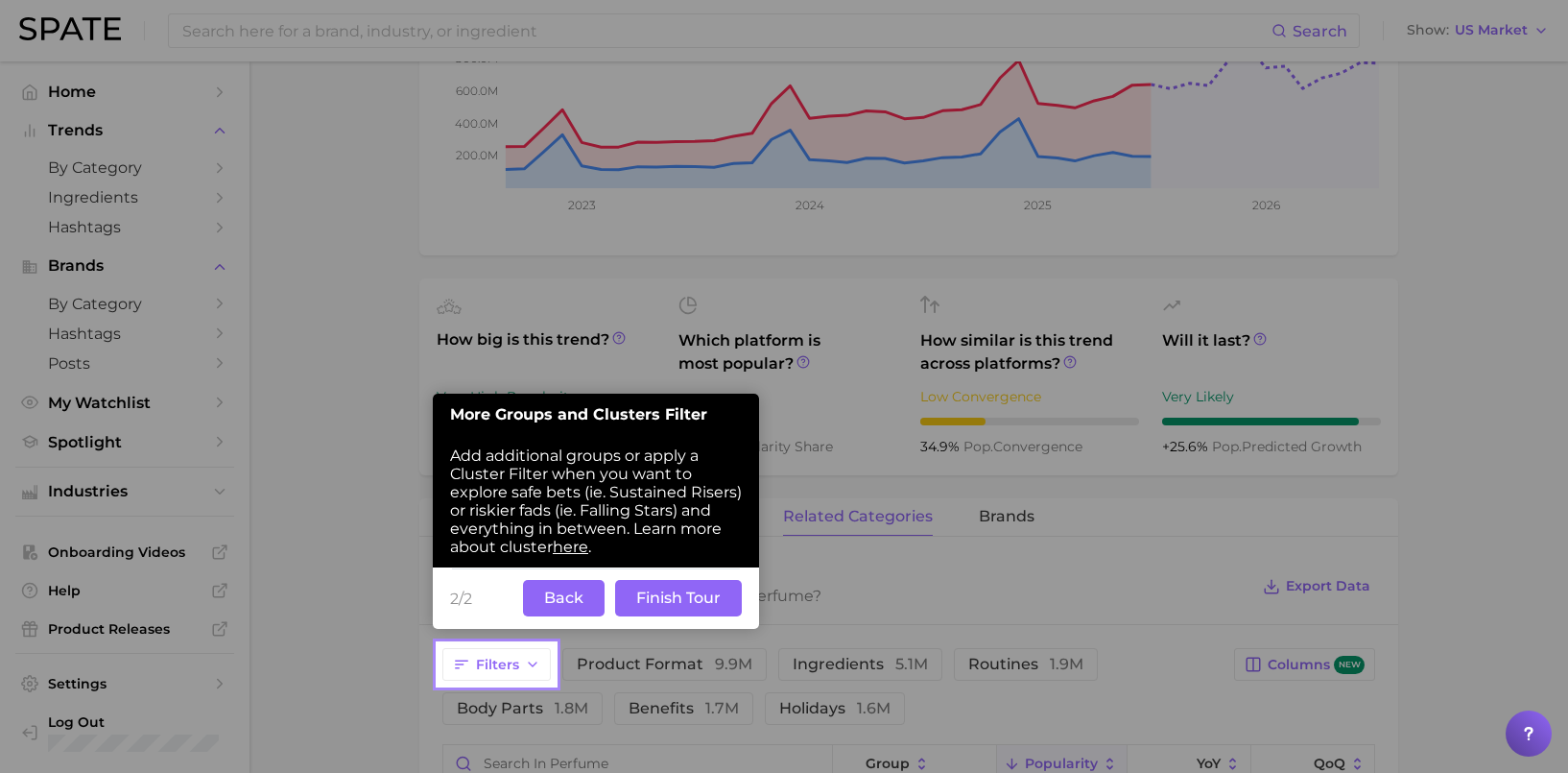
click at [697, 590] on button "Finish Tour" at bounding box center [678, 598] width 127 height 36
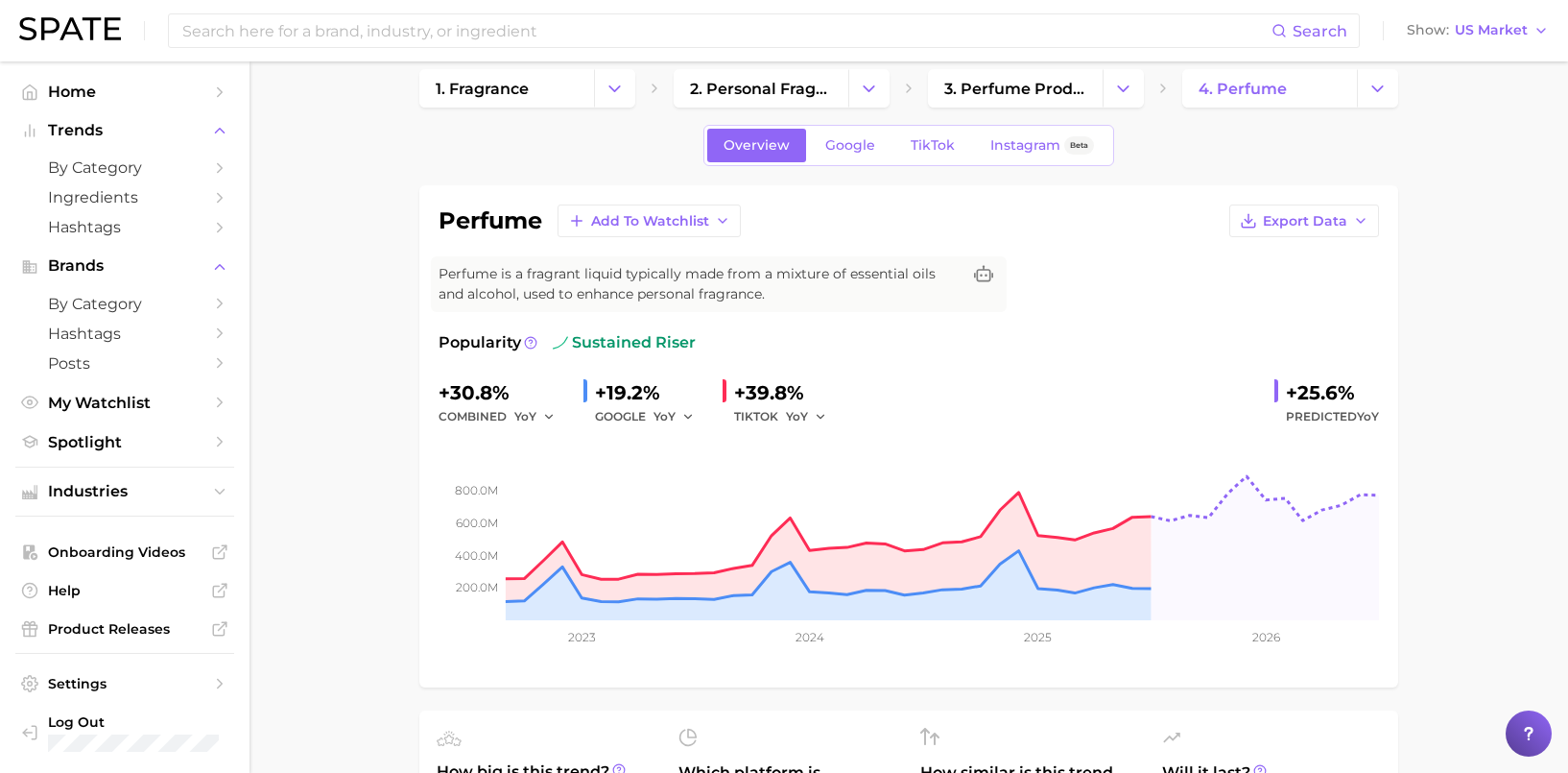
scroll to position [0, 0]
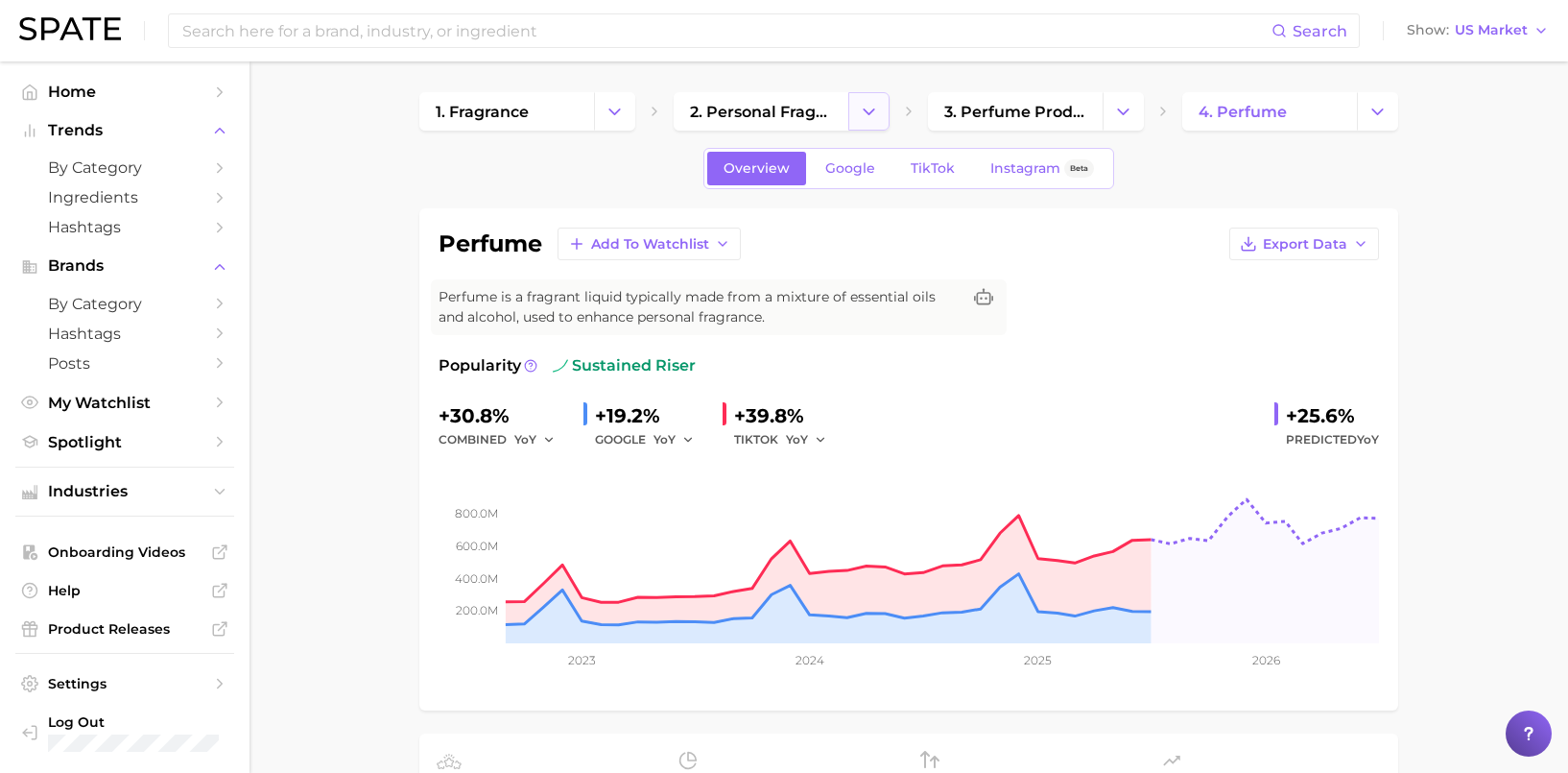
click at [871, 111] on polyline "Change Category" at bounding box center [869, 110] width 11 height 5
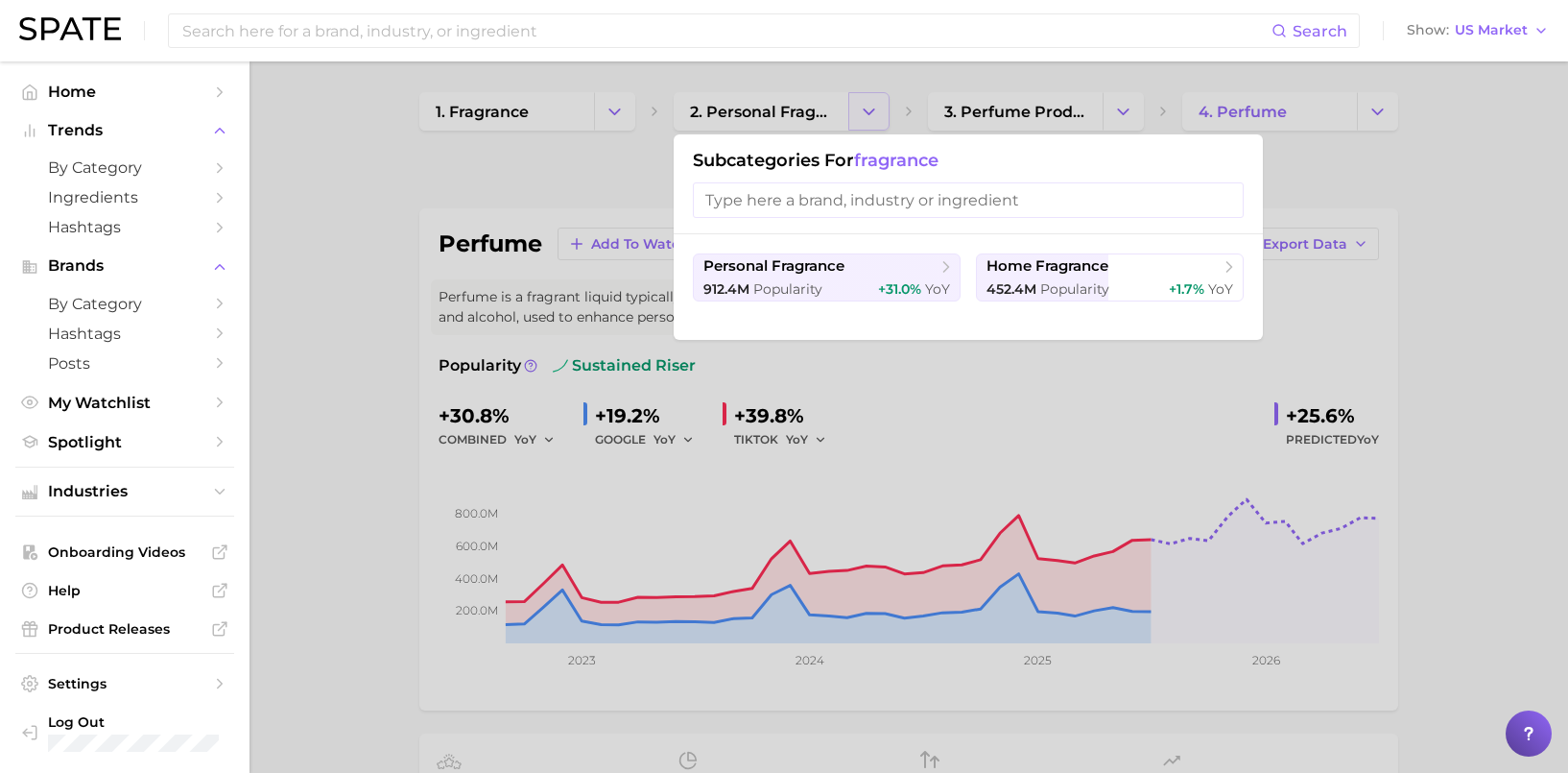
click at [871, 111] on div at bounding box center [784, 386] width 1568 height 773
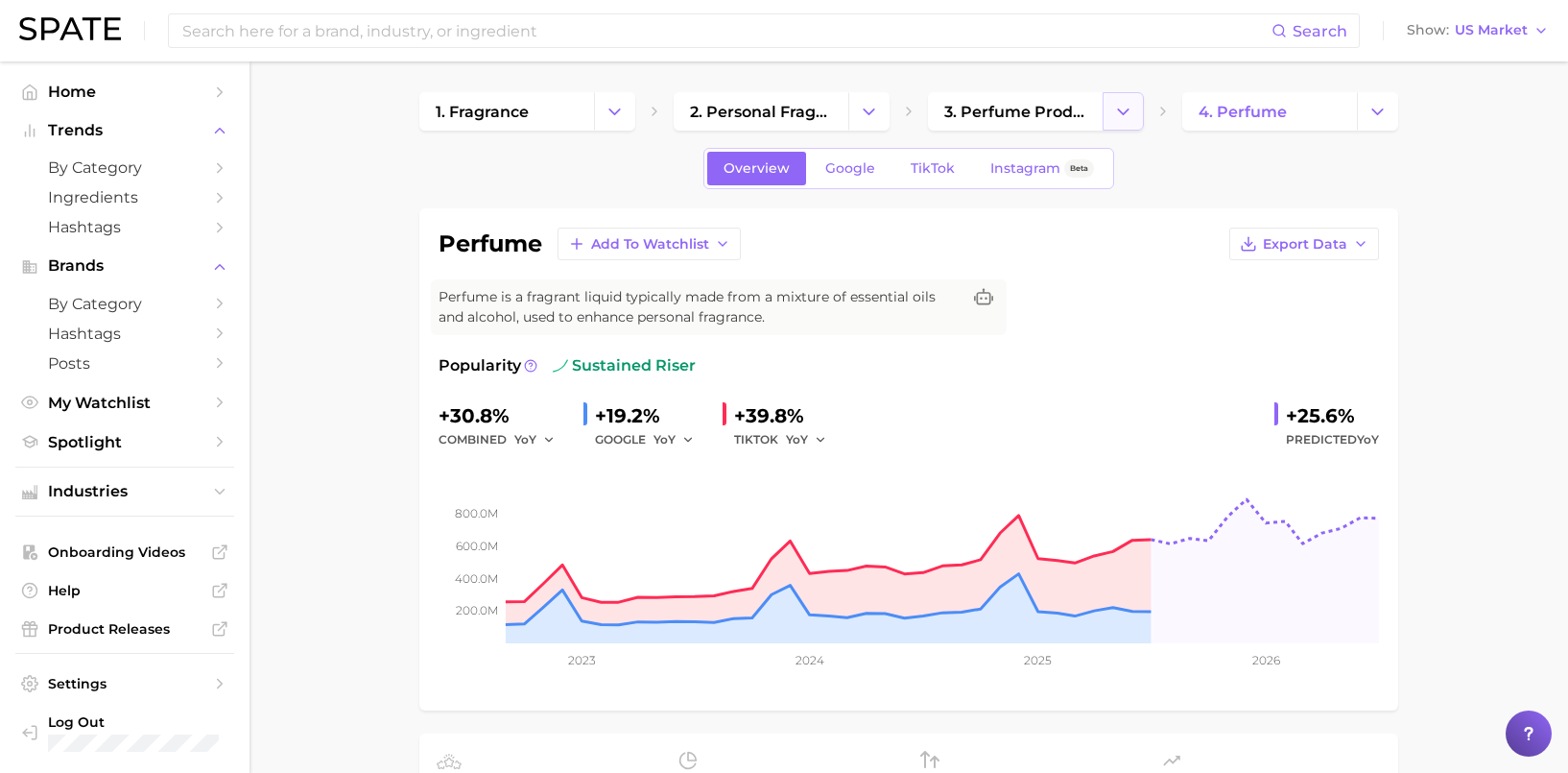
click at [1126, 110] on polyline "Change Category" at bounding box center [1123, 110] width 11 height 5
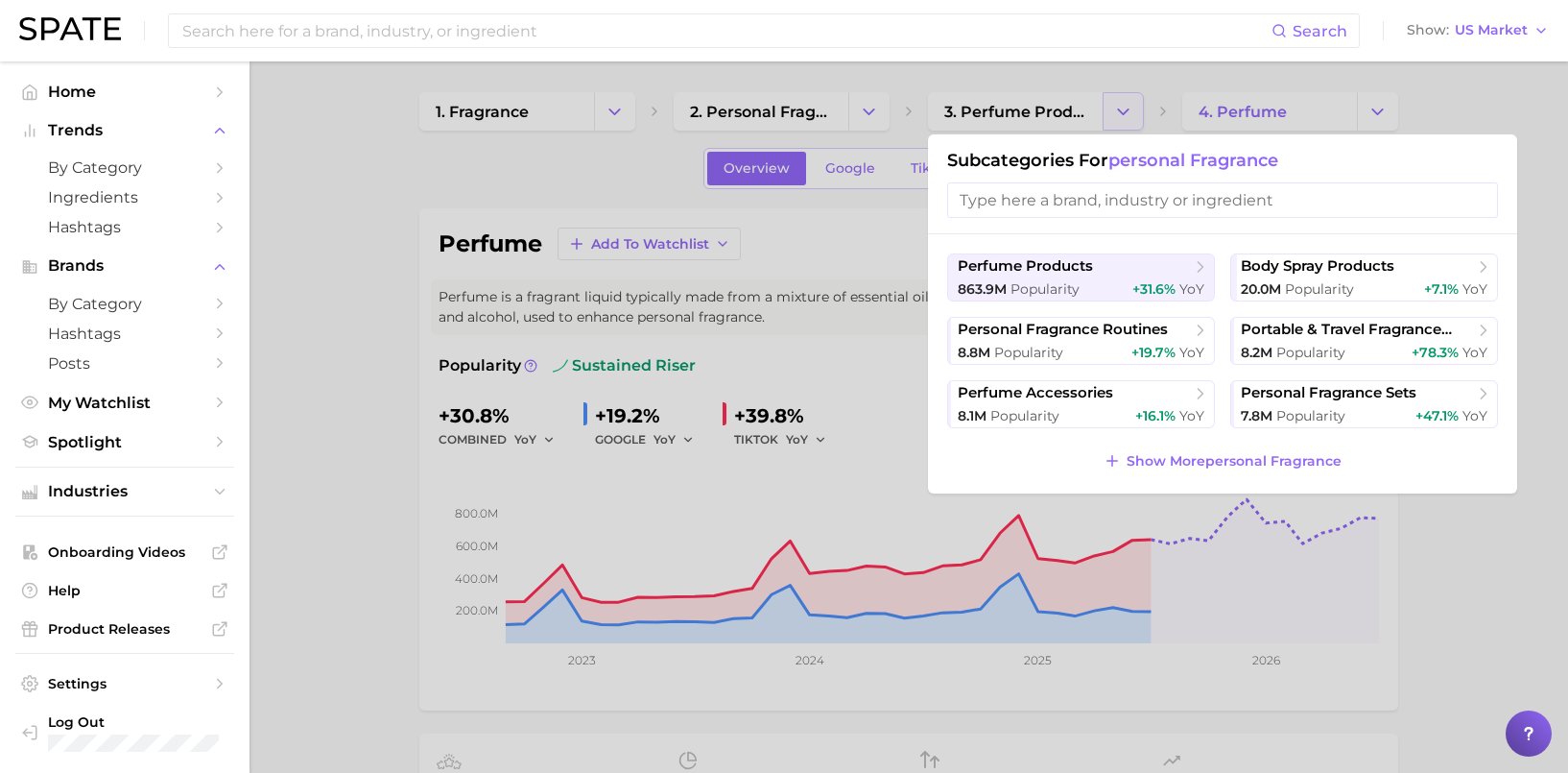
click at [1126, 110] on div at bounding box center [784, 386] width 1568 height 773
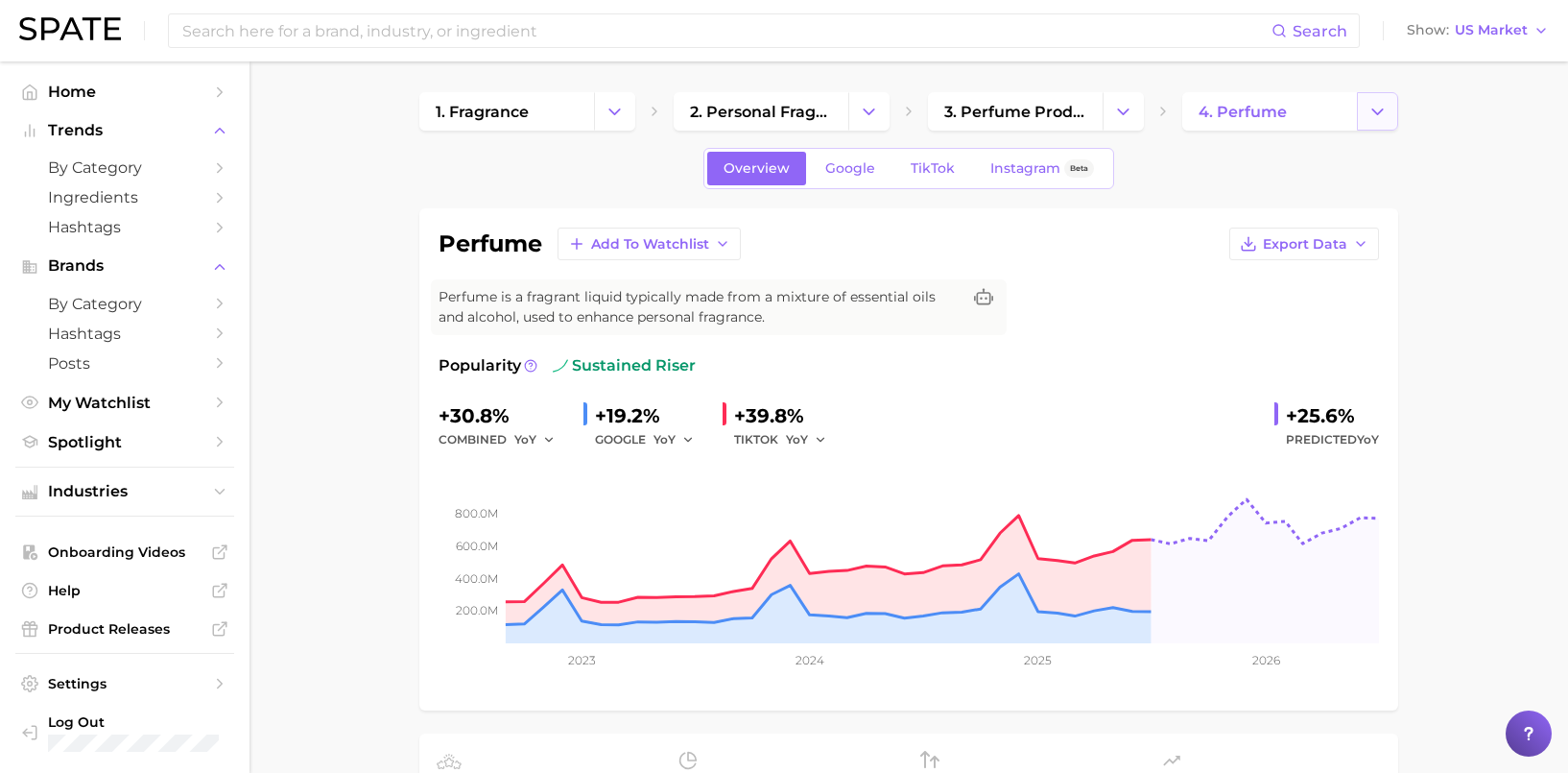
click at [1375, 128] on button "Change Category" at bounding box center [1378, 111] width 41 height 38
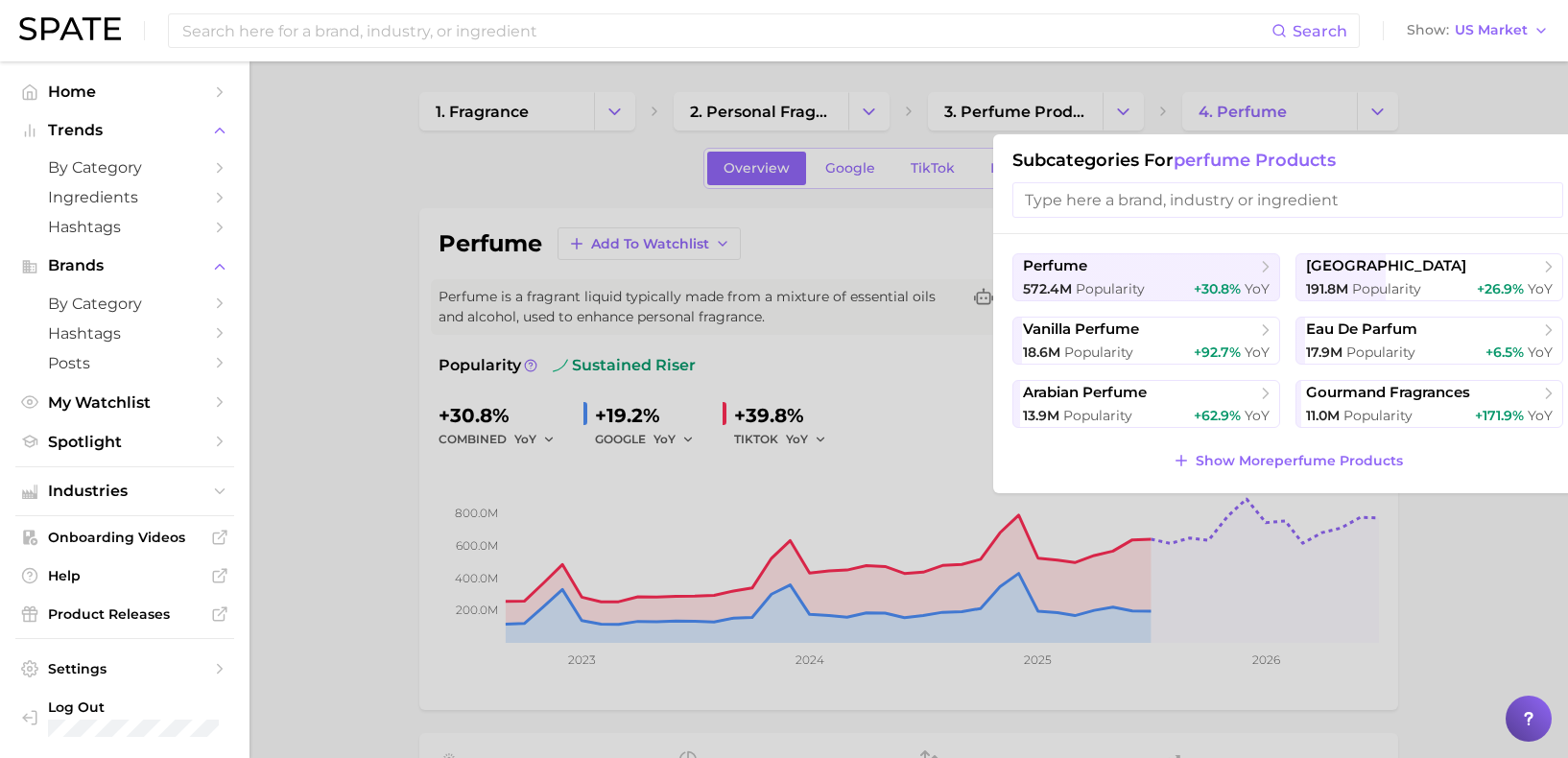
click at [1466, 107] on div at bounding box center [784, 379] width 1568 height 758
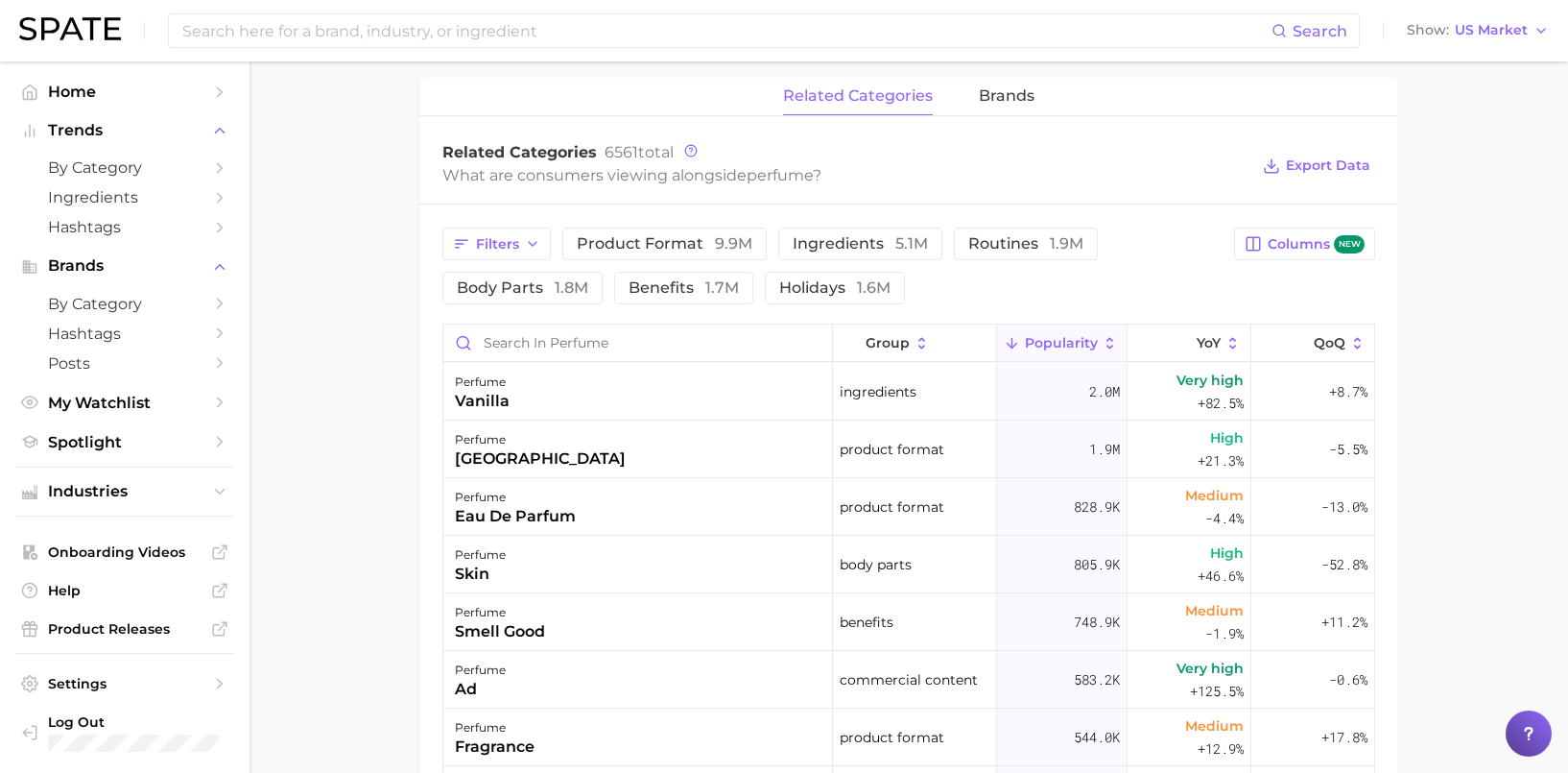
scroll to position [880, 0]
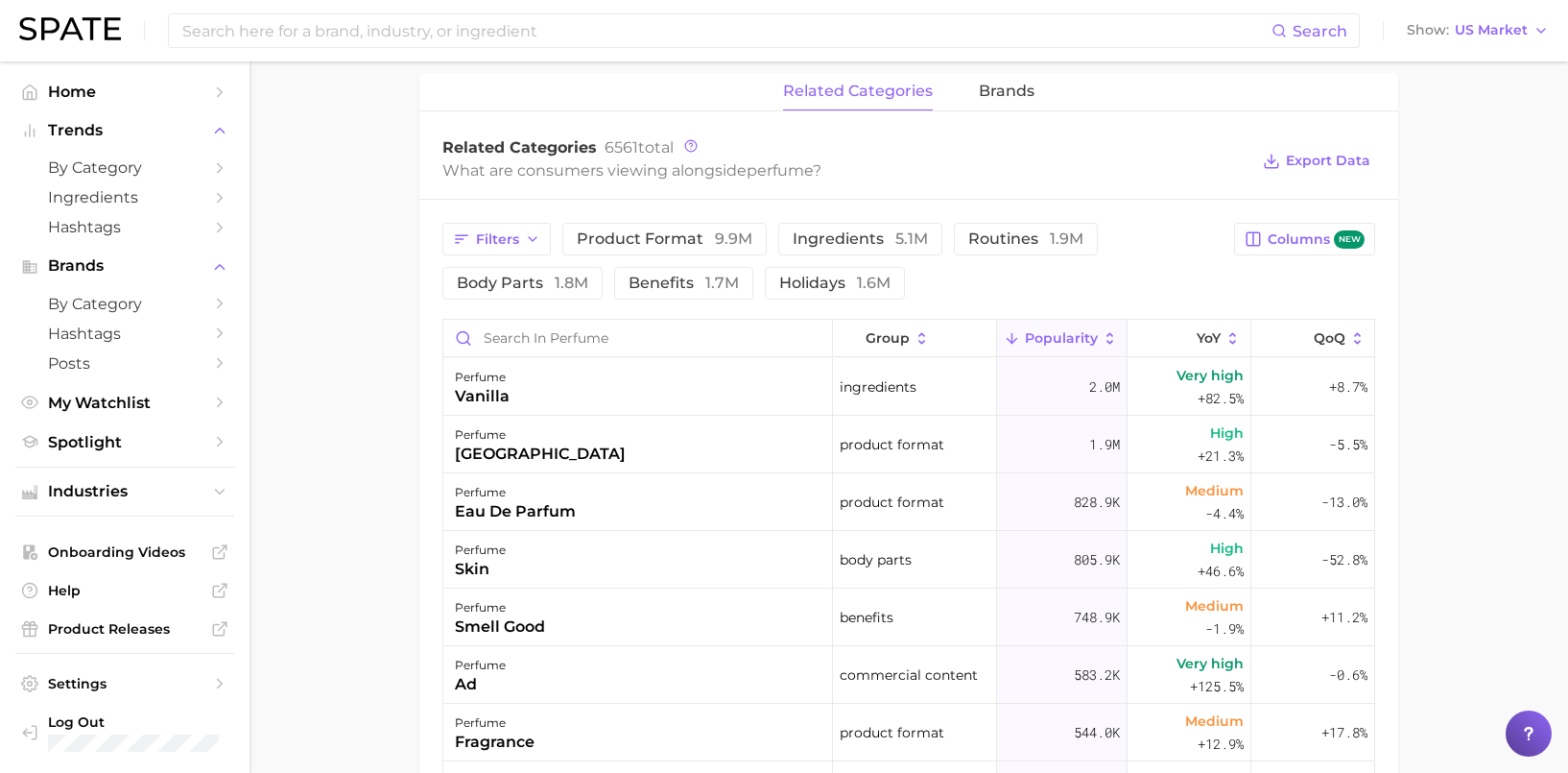
click at [1508, 436] on main "1. fragrance 2. personal fragrance 3. perfume products 4. perfume Overview Goog…" at bounding box center [909, 196] width 1319 height 2030
click at [888, 279] on span "1.6m" at bounding box center [874, 282] width 33 height 19
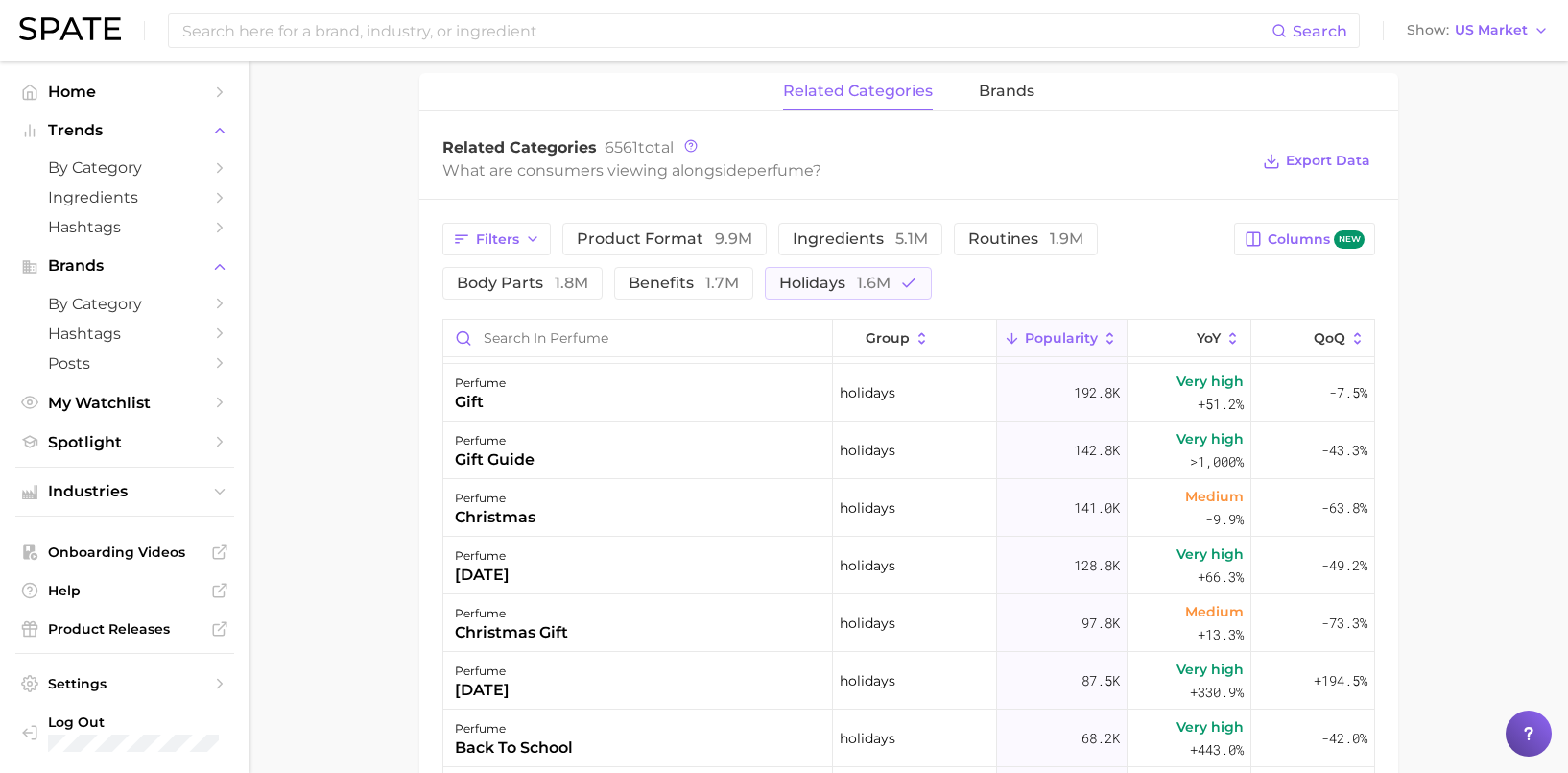
scroll to position [0, 0]
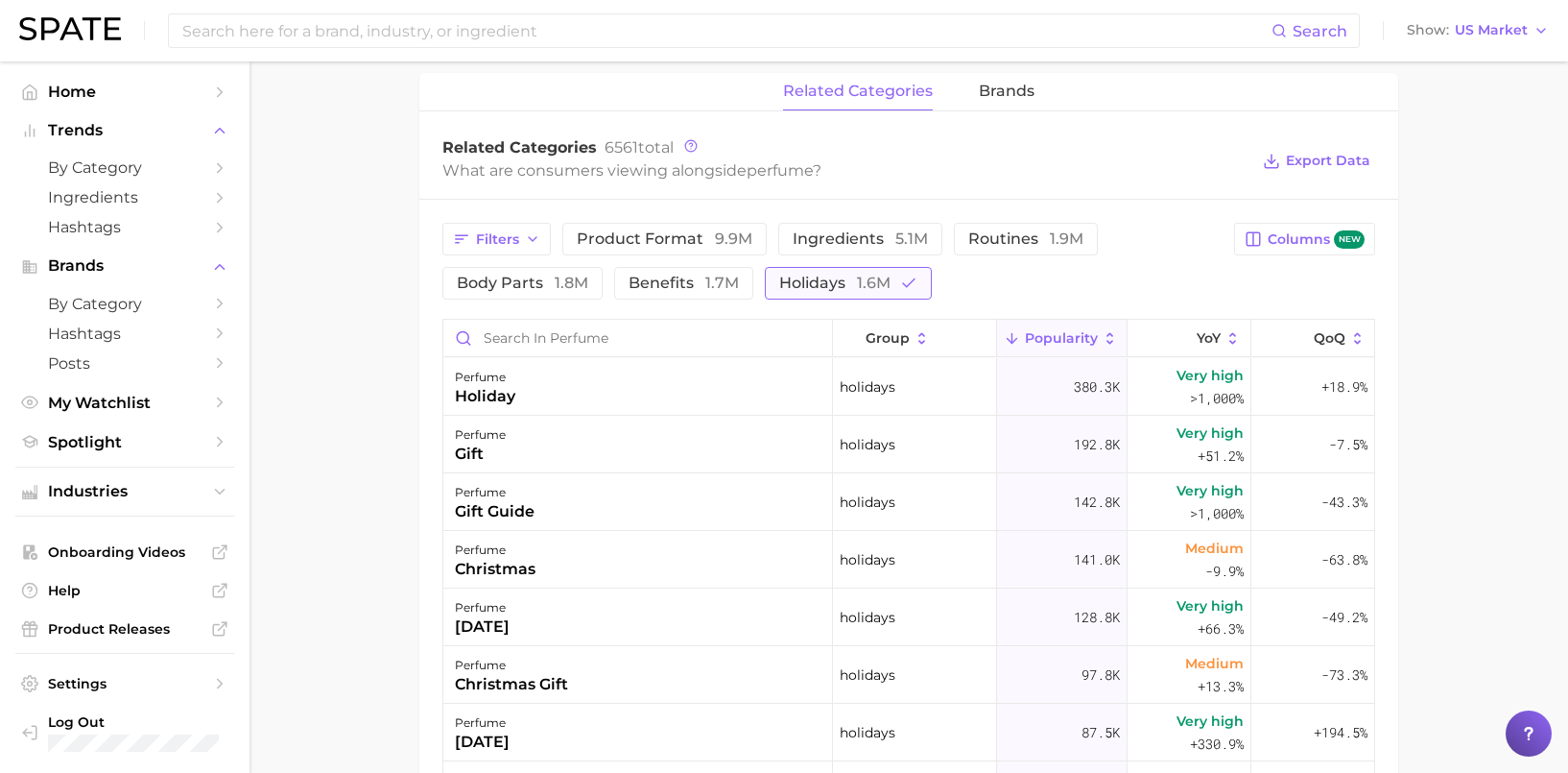
click at [873, 289] on span "1.6m" at bounding box center [874, 282] width 33 height 19
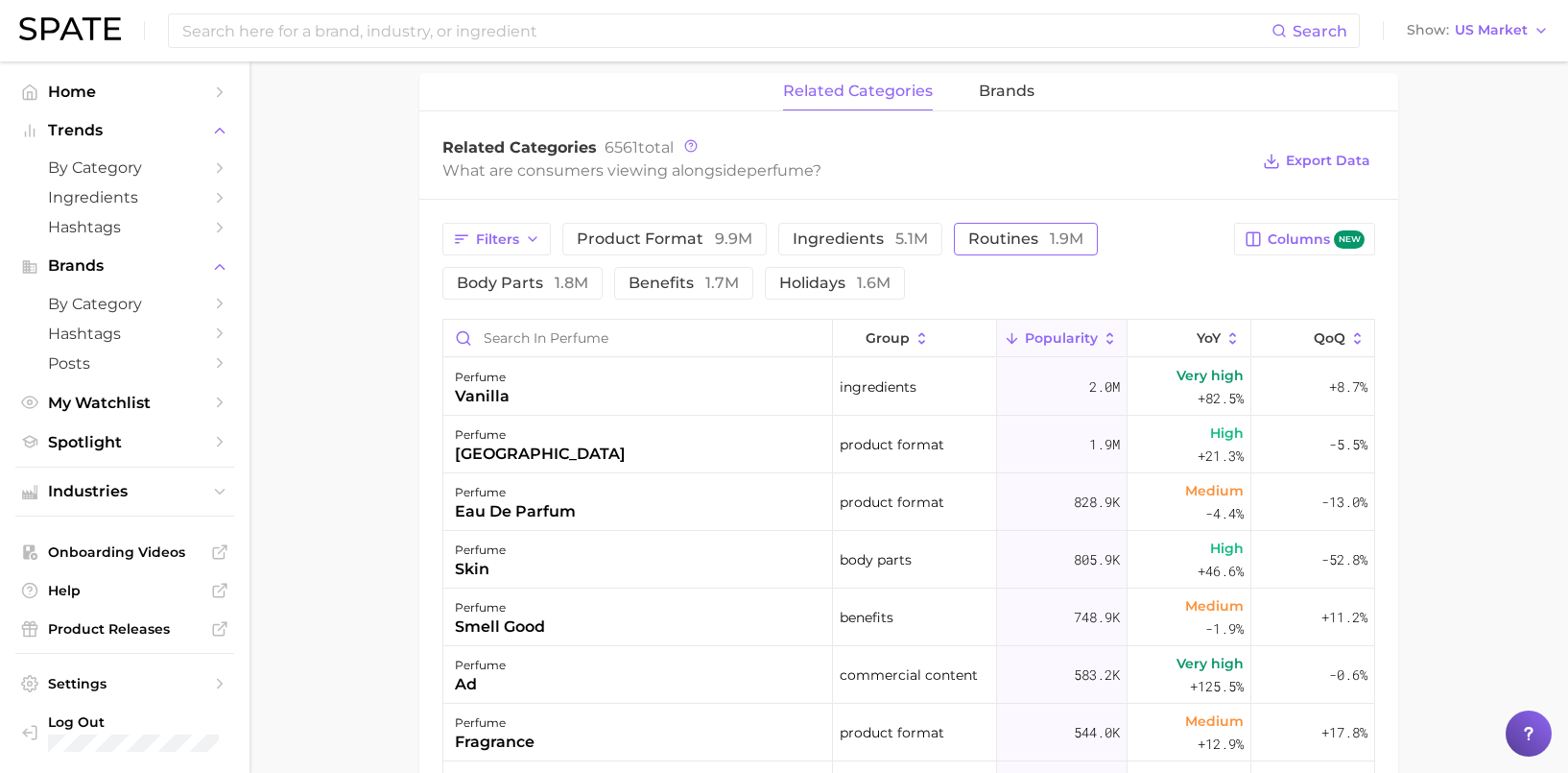
click at [1032, 244] on span "routines 1.9m" at bounding box center [1025, 239] width 115 height 16
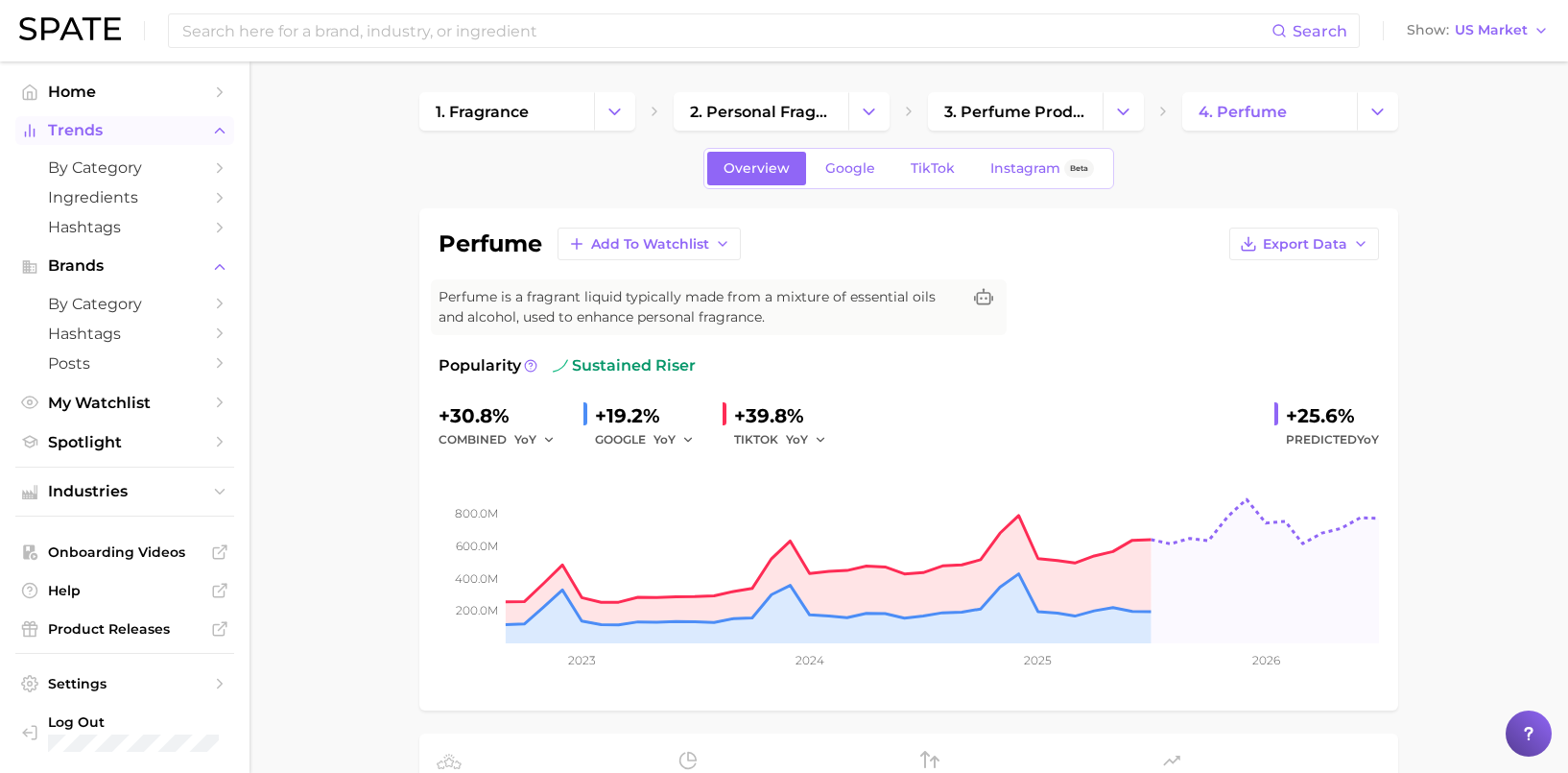
click at [227, 127] on icon "Sidebar" at bounding box center [220, 131] width 18 height 18
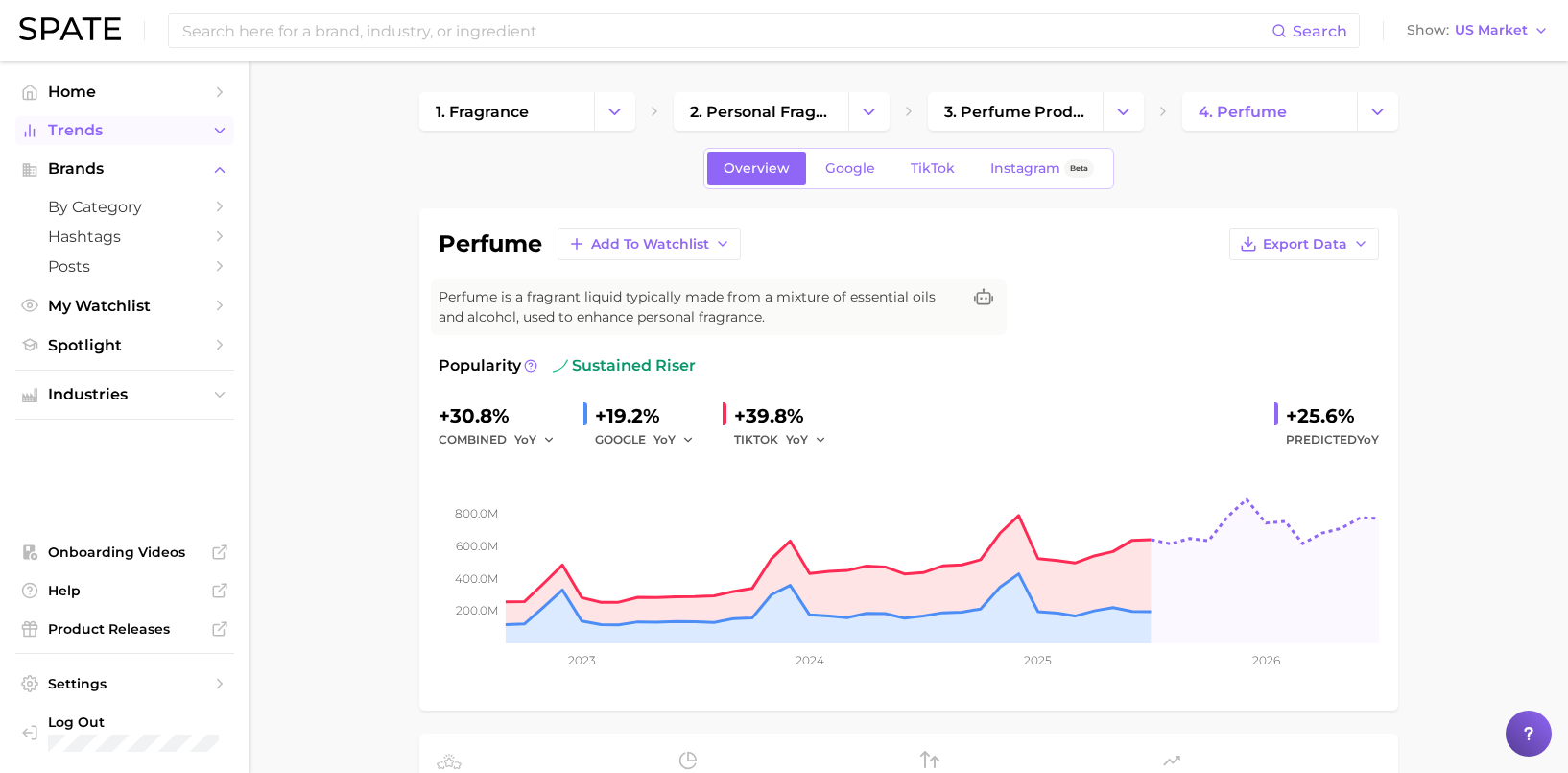
click at [207, 125] on button "Trends" at bounding box center [125, 130] width 219 height 29
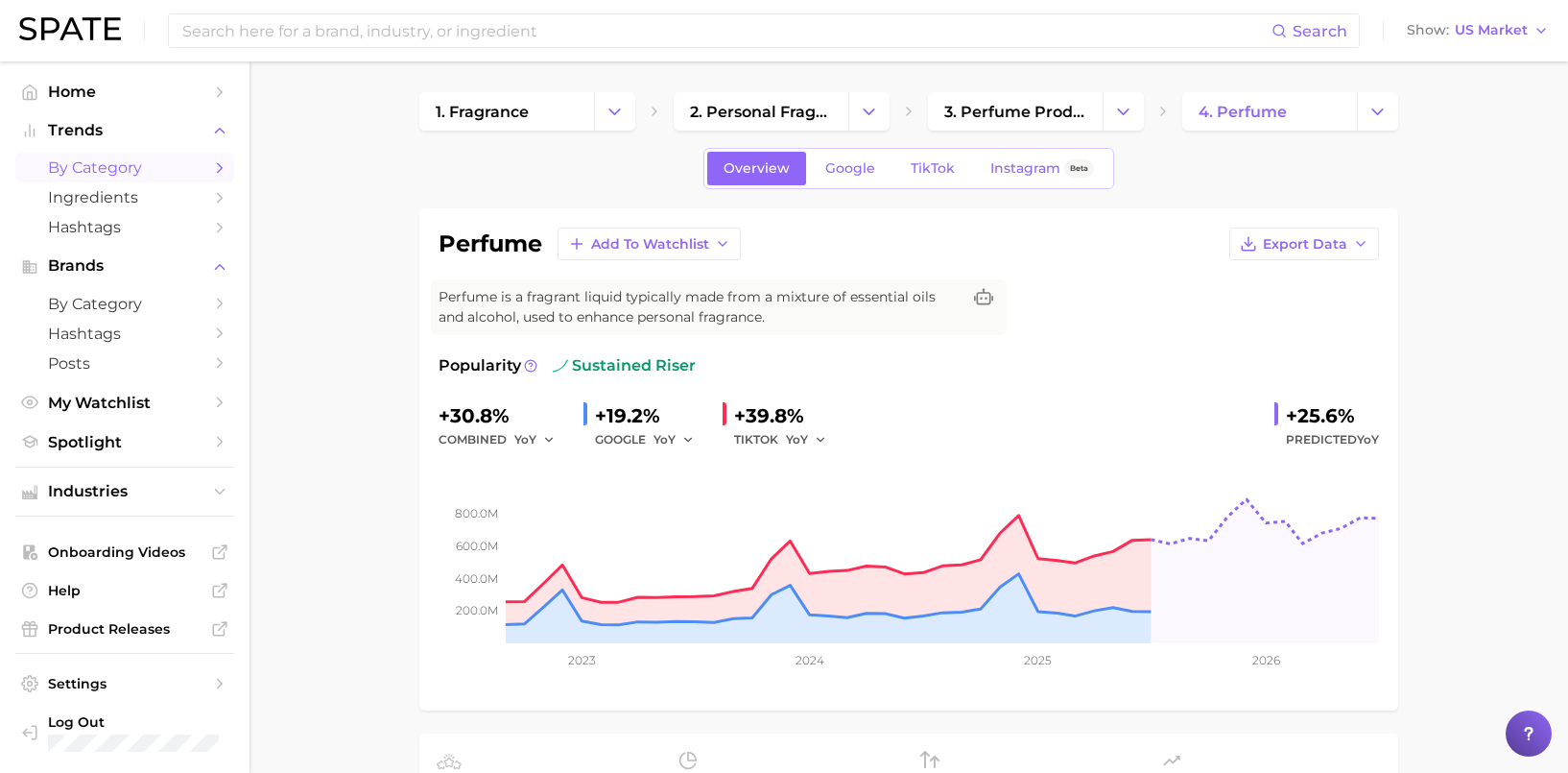
click at [167, 180] on link "by Category" at bounding box center [125, 167] width 219 height 30
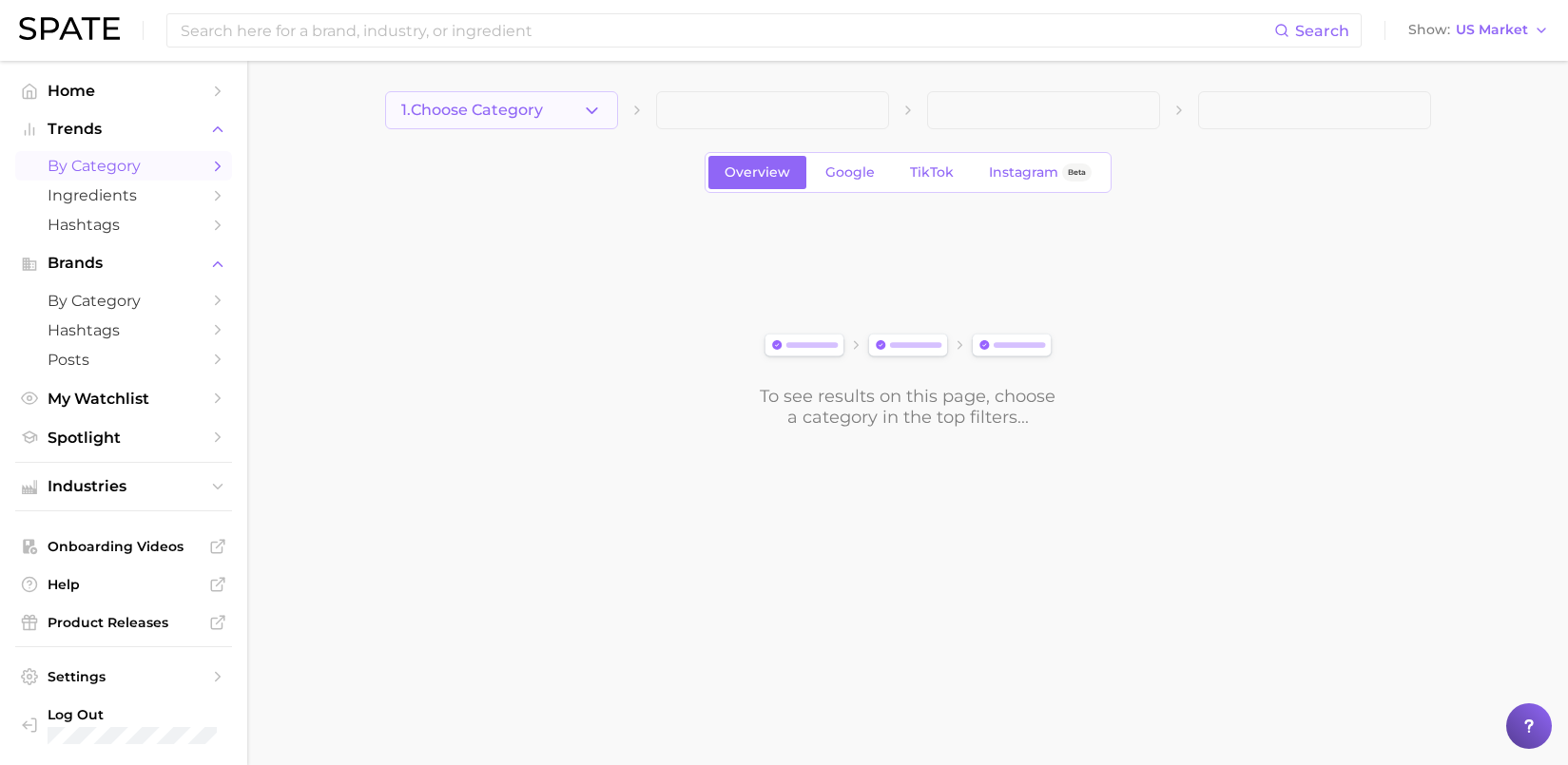
click at [514, 119] on span "1. Choose Category" at bounding box center [471, 110] width 141 height 18
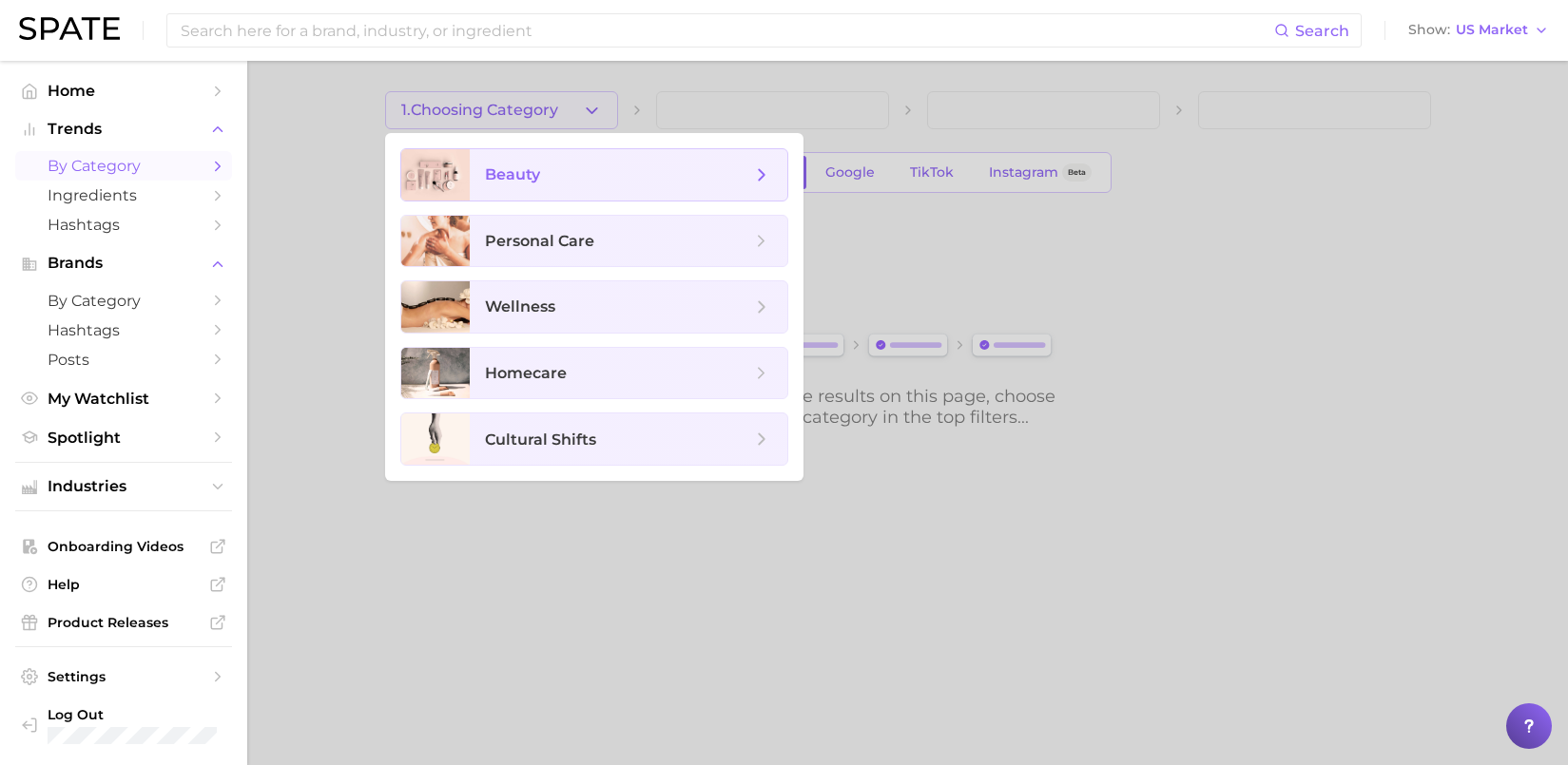
click at [527, 159] on span "beauty" at bounding box center [628, 174] width 317 height 52
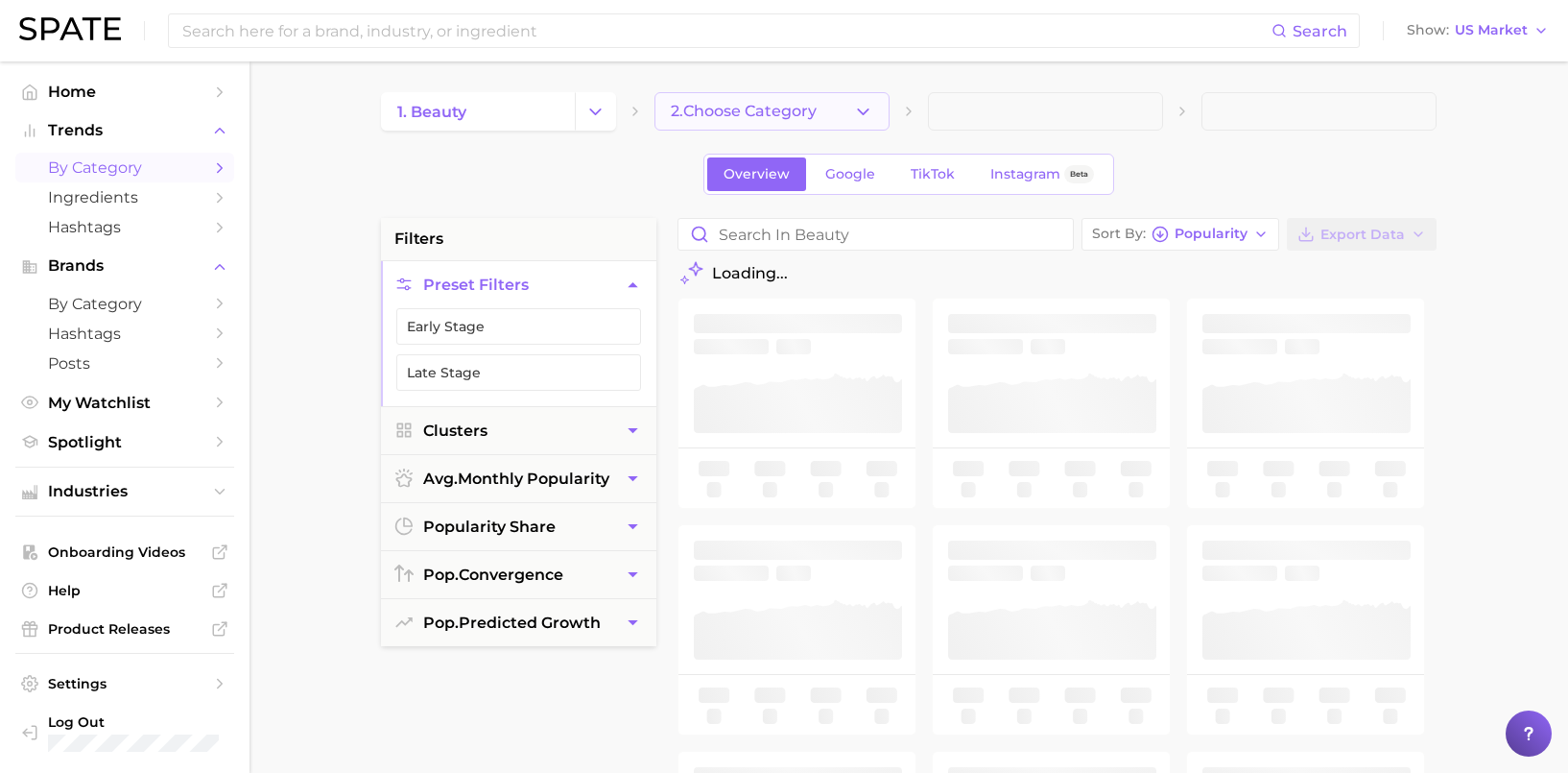
click at [817, 108] on span "2. Choose Category" at bounding box center [743, 111] width 145 height 18
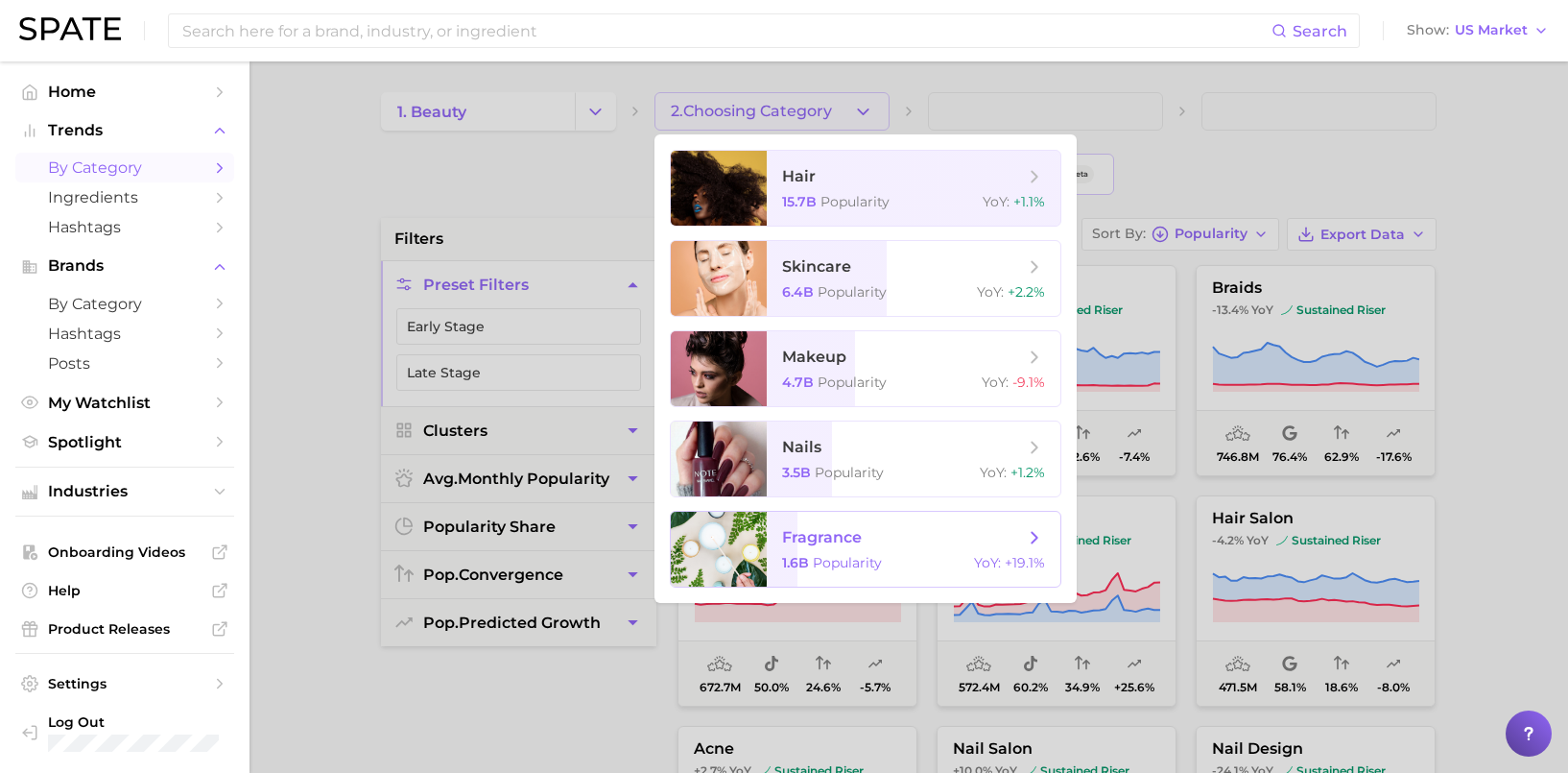
click at [833, 555] on span "Popularity" at bounding box center [847, 563] width 69 height 18
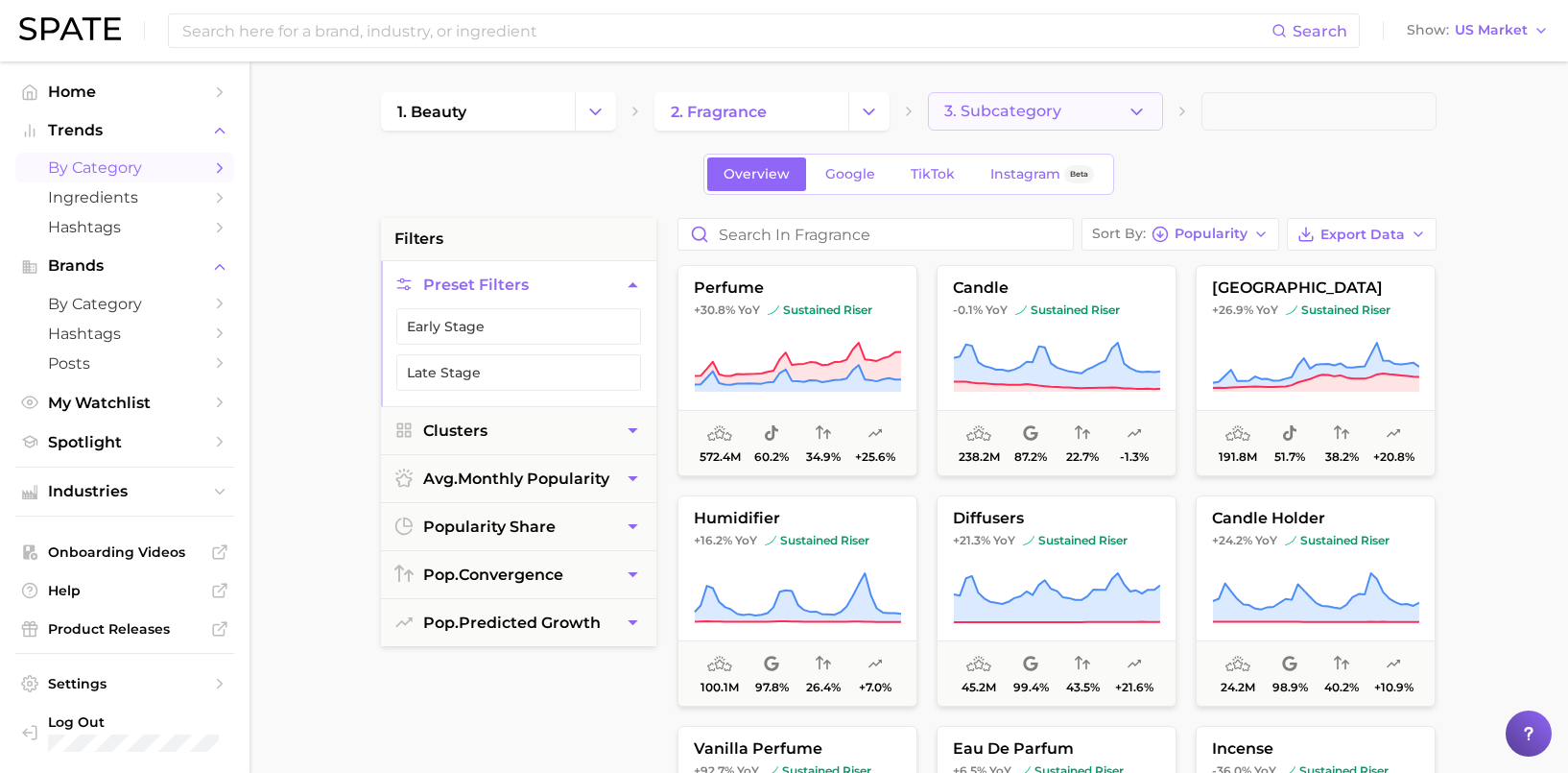
click at [1065, 109] on button "3. Subcategory" at bounding box center [1045, 111] width 235 height 38
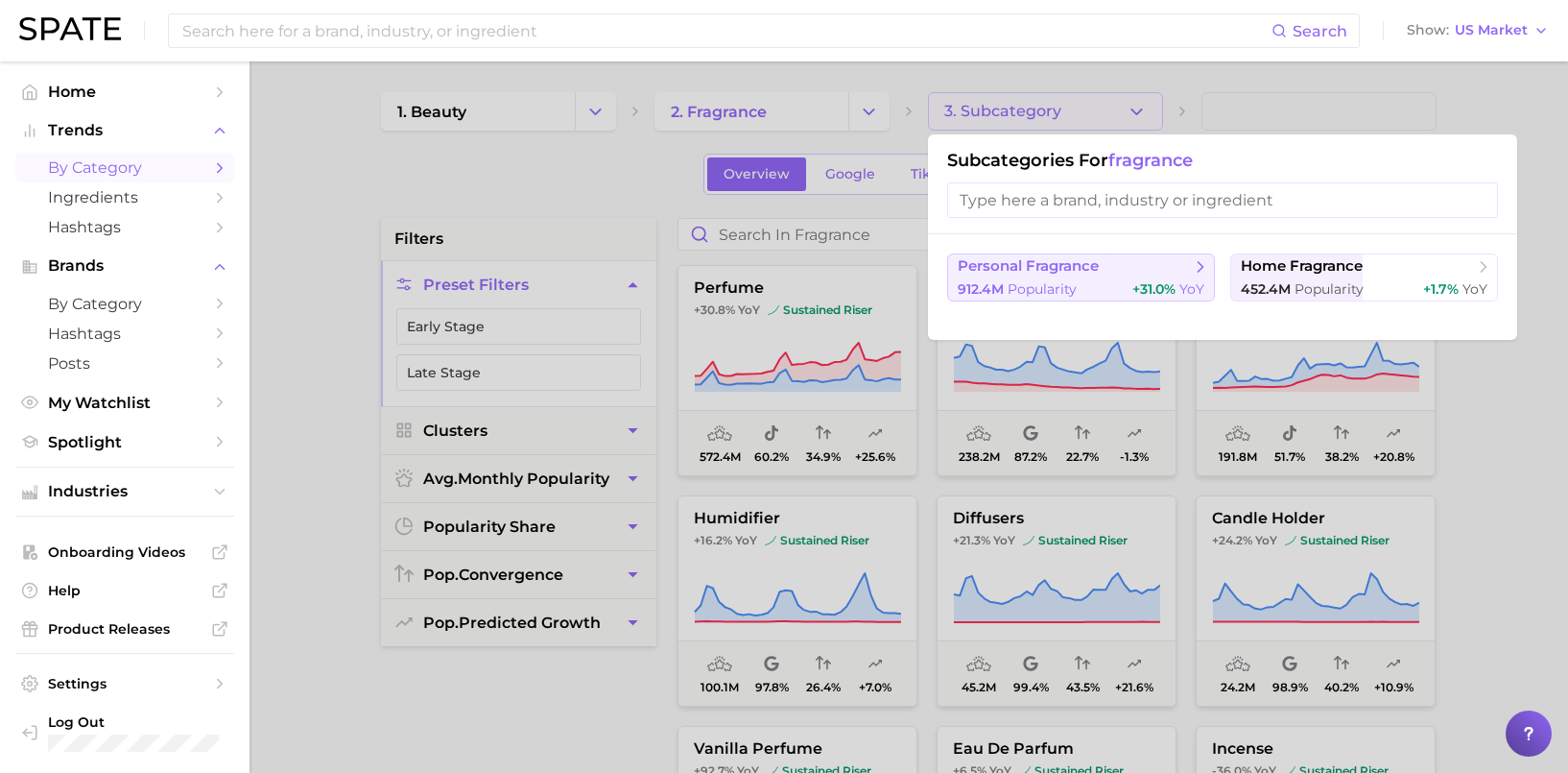
click at [1032, 289] on span "Popularity" at bounding box center [1042, 289] width 69 height 18
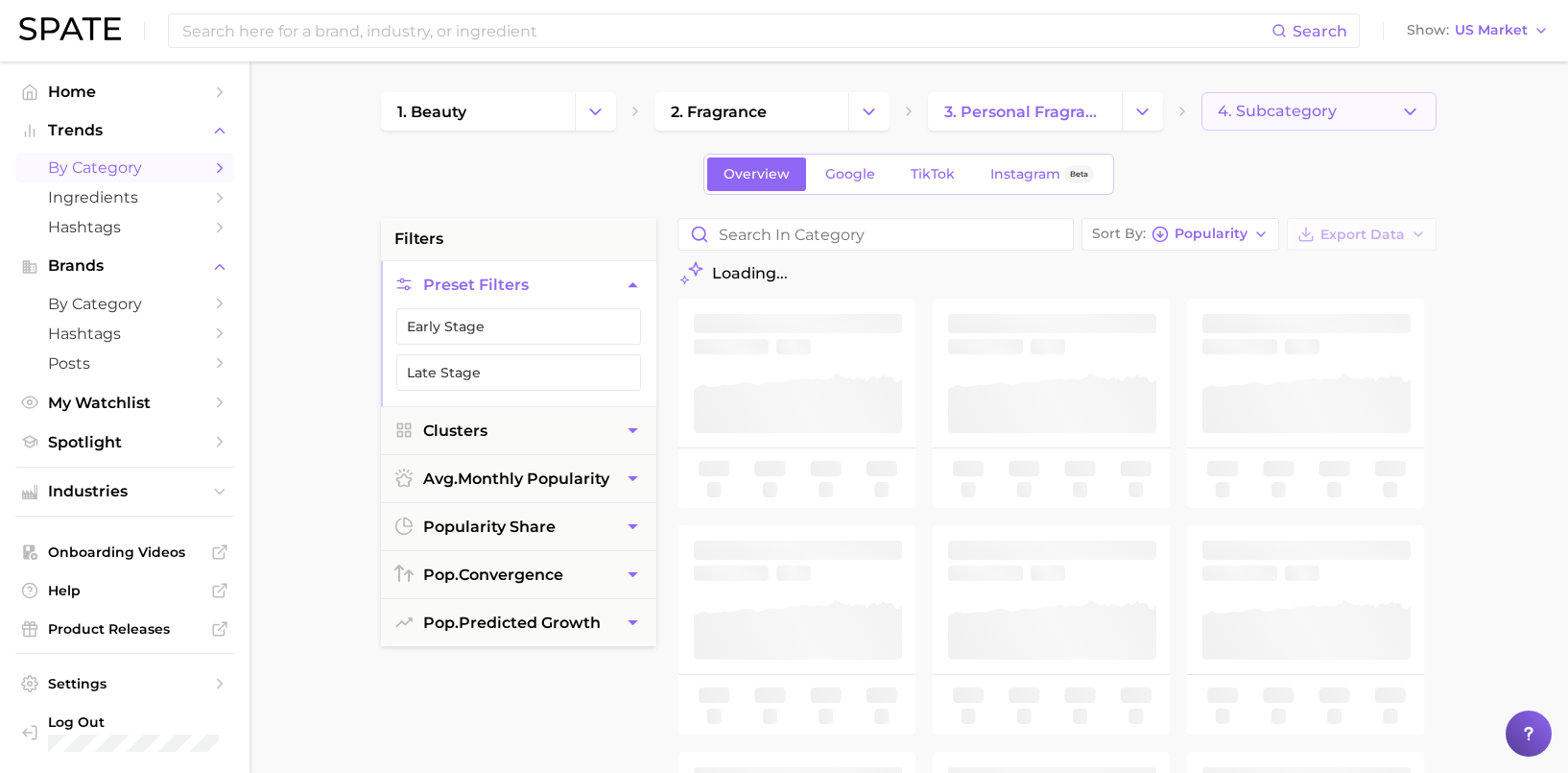
click at [1259, 101] on button "4. Subcategory" at bounding box center [1318, 111] width 235 height 38
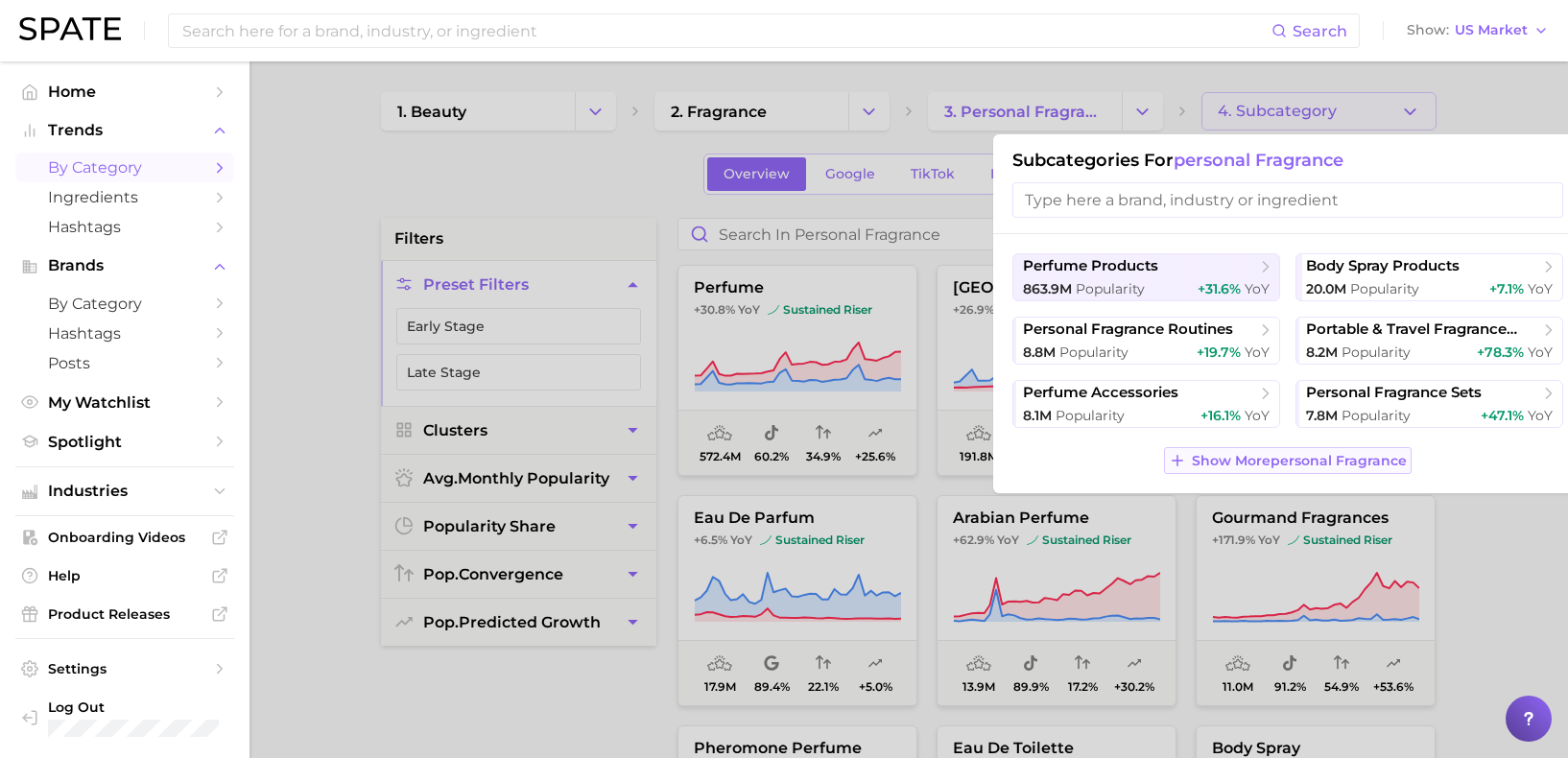
click at [1351, 470] on button "Show More personal fragrance" at bounding box center [1288, 460] width 248 height 27
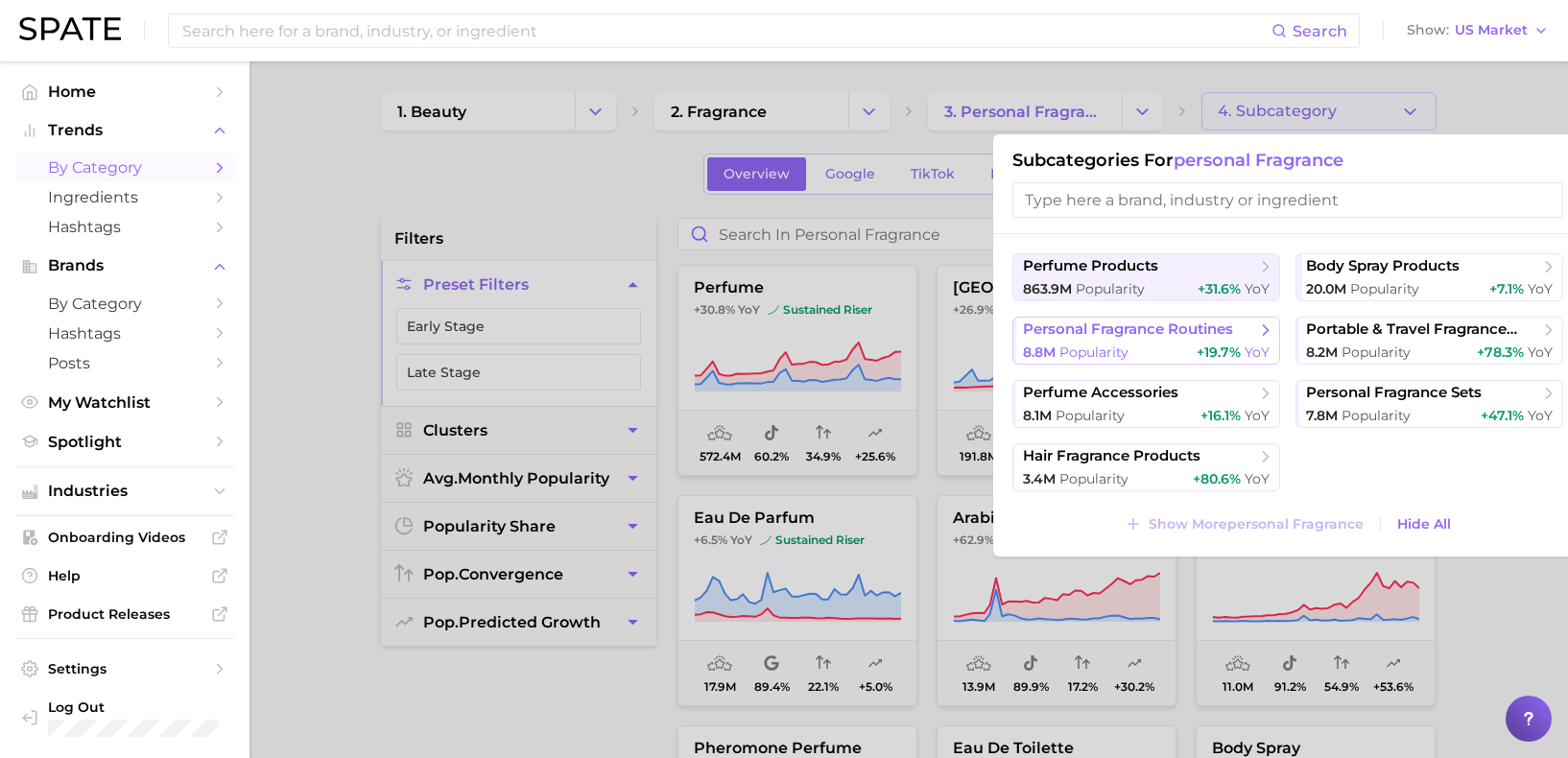
click at [1147, 336] on span "personal fragrance routines" at bounding box center [1129, 329] width 210 height 19
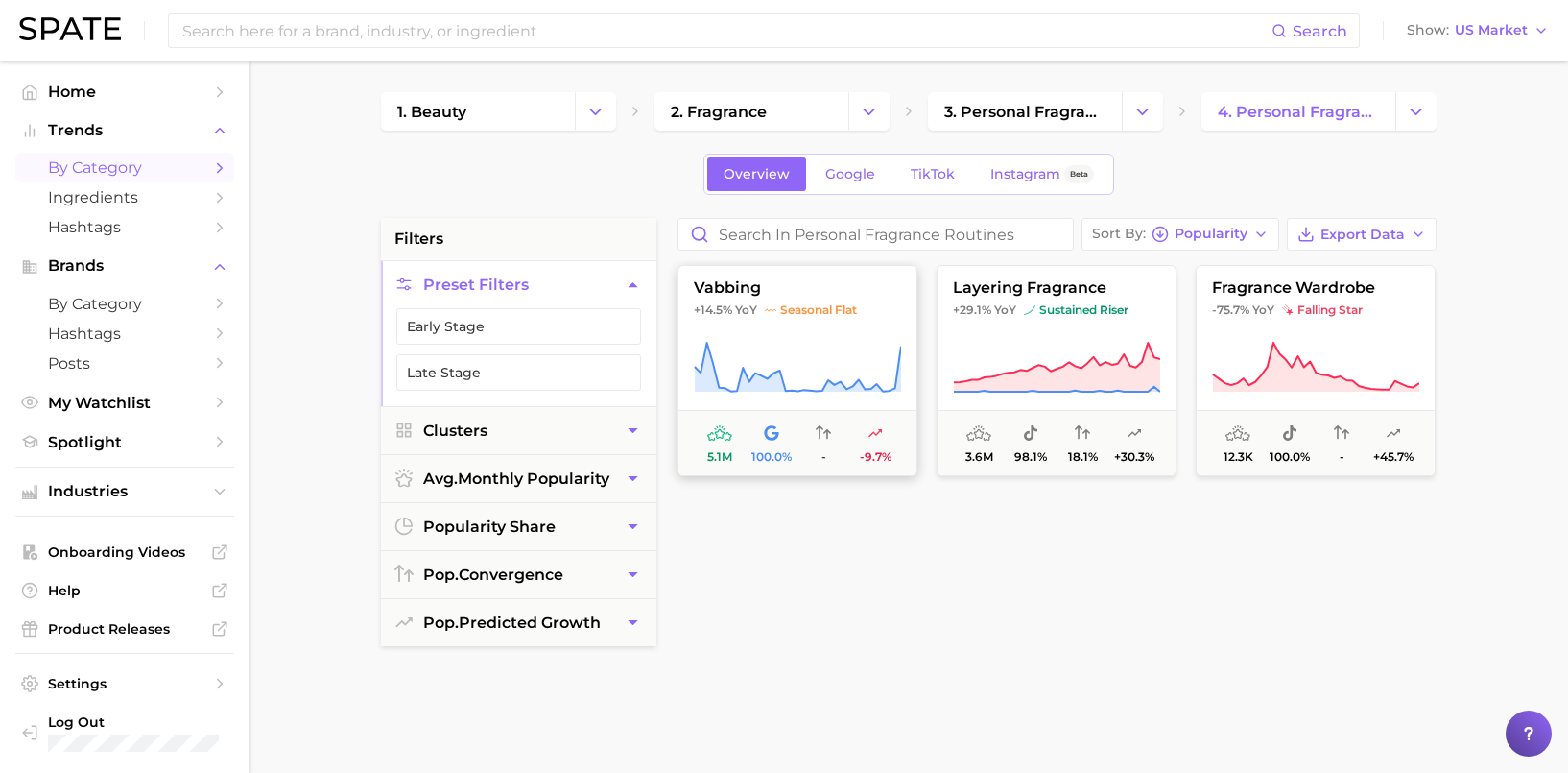
click at [752, 327] on button "vabbing +14.5% YoY seasonal flat 5.1m 100.0% - -9.7%" at bounding box center [797, 370] width 240 height 211
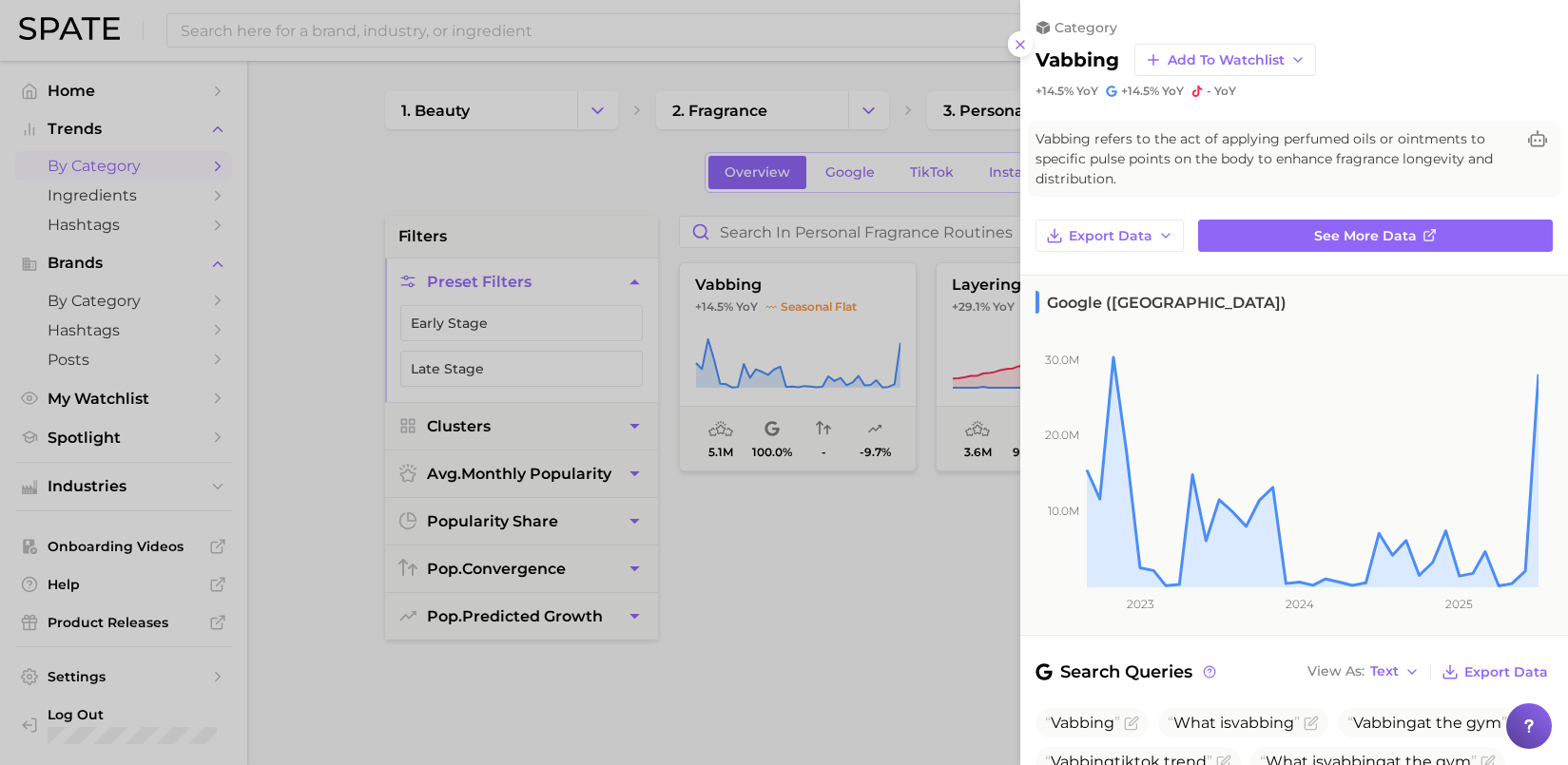
click at [815, 525] on div at bounding box center [784, 382] width 1568 height 765
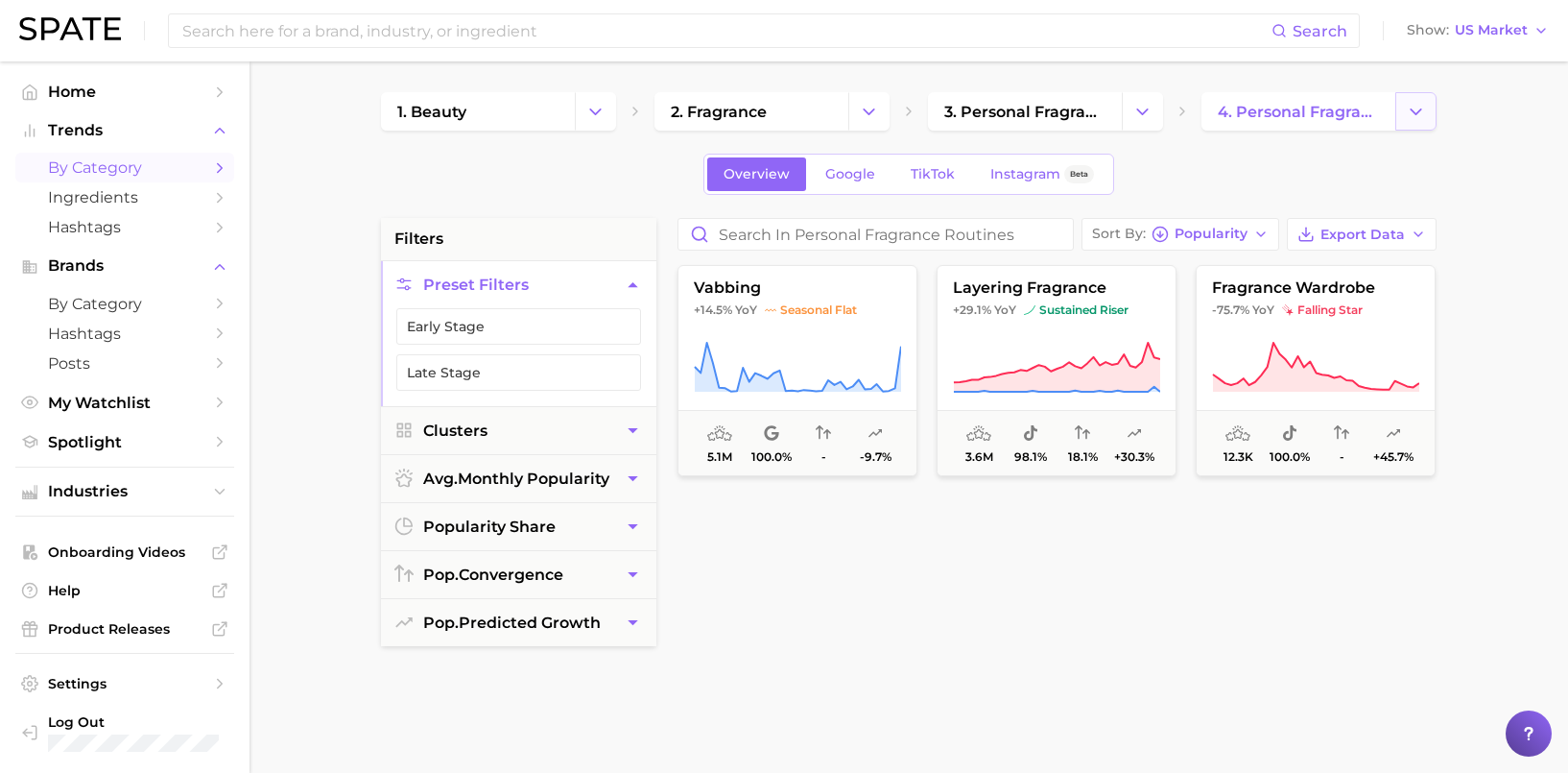
click at [1400, 122] on button "Change Category" at bounding box center [1417, 111] width 41 height 38
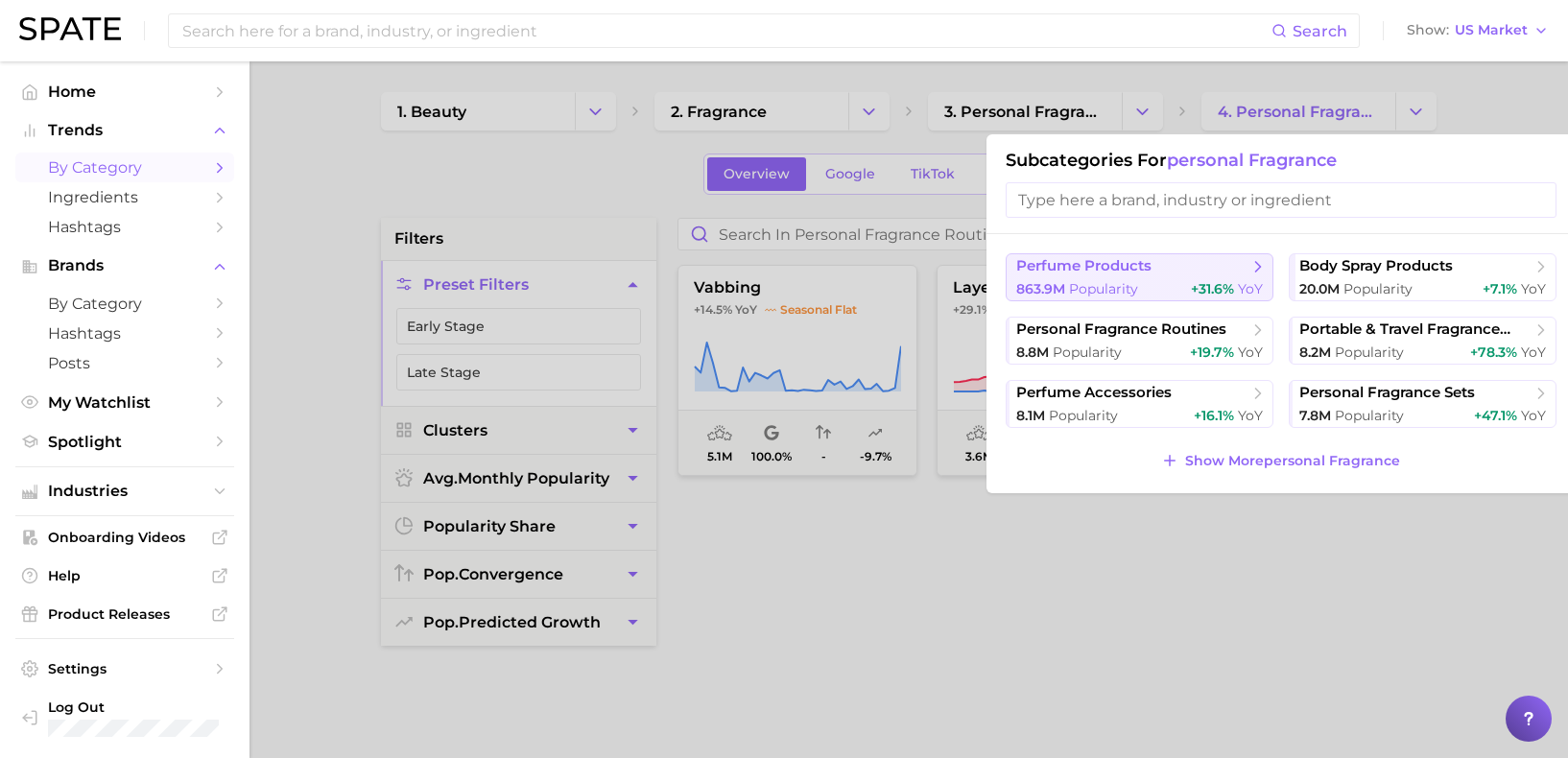
click at [1219, 275] on span "perfume products" at bounding box center [1132, 267] width 233 height 20
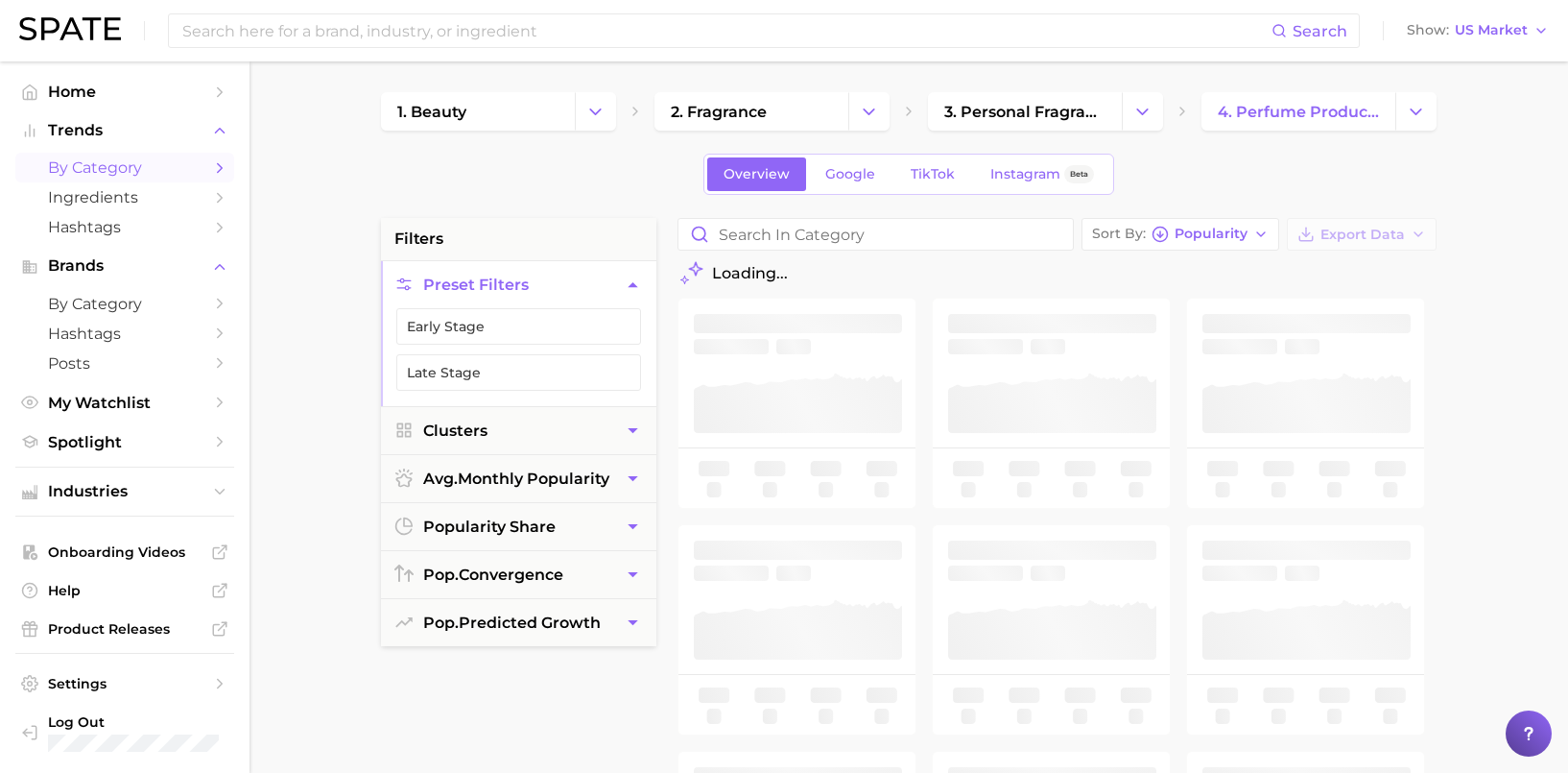
click at [1250, 165] on div "Overview Google TikTok Instagram Beta" at bounding box center [909, 174] width 1056 height 41
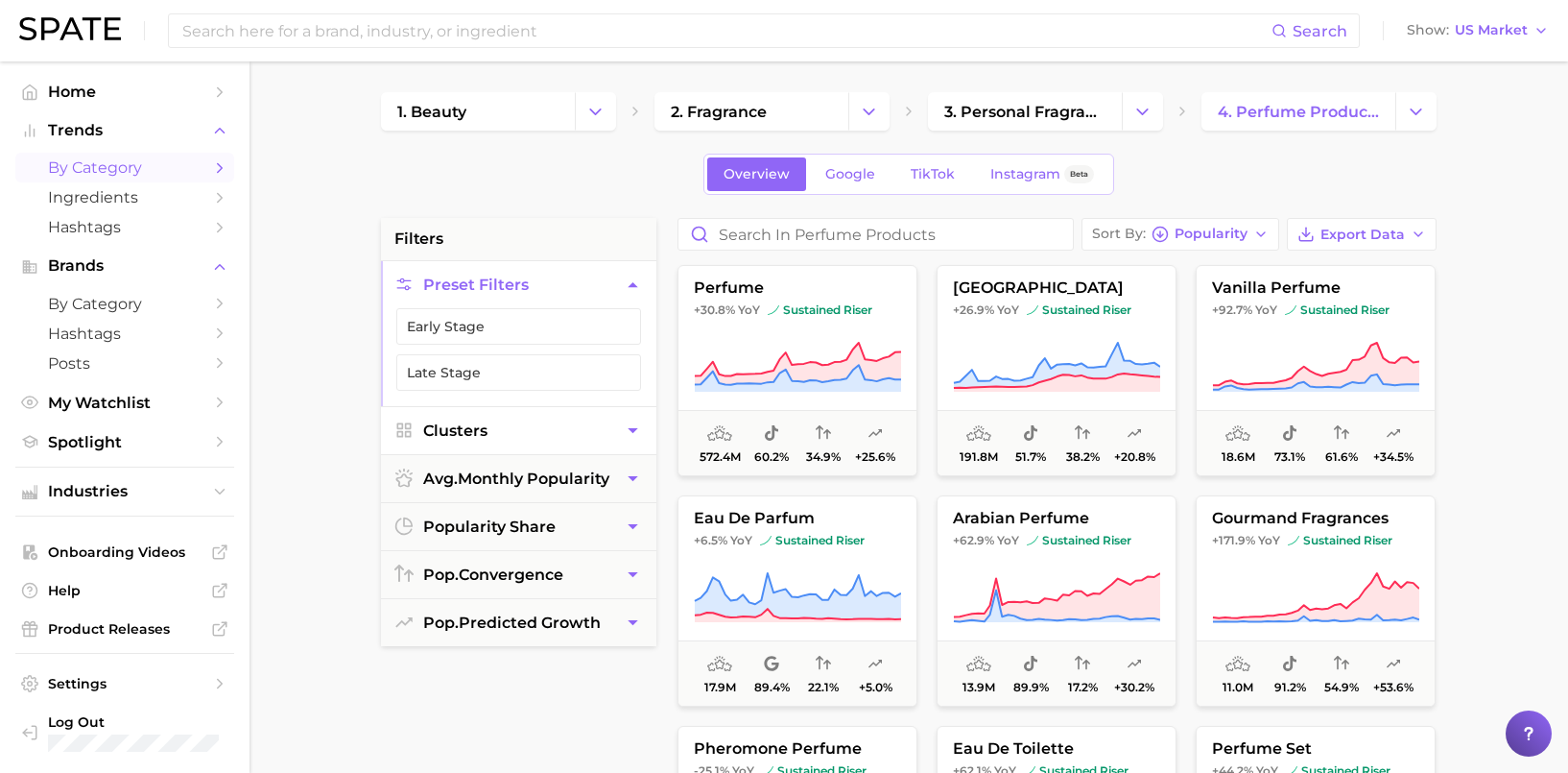
click at [635, 428] on icon "button" at bounding box center [633, 430] width 10 height 5
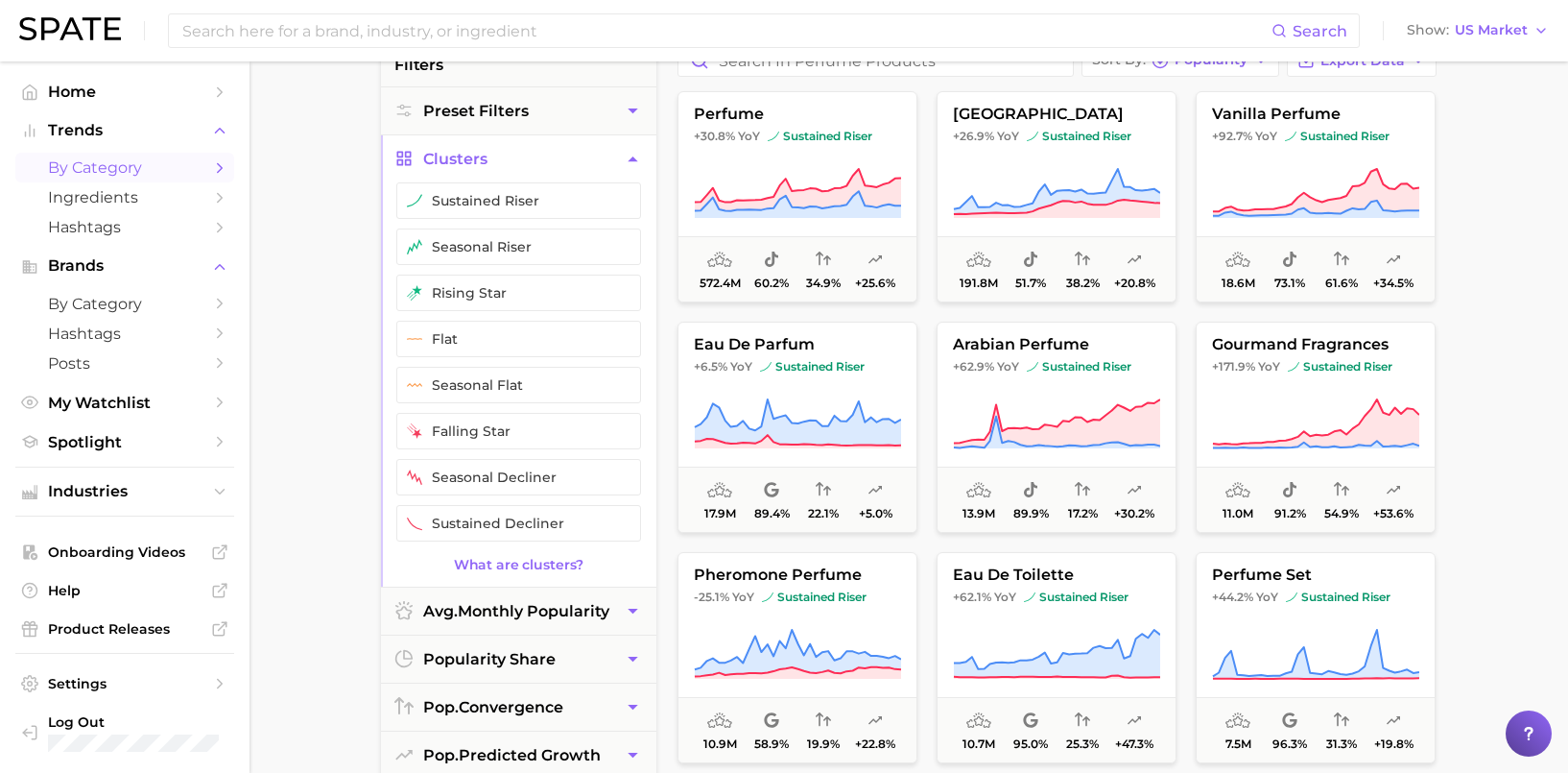
scroll to position [139, 0]
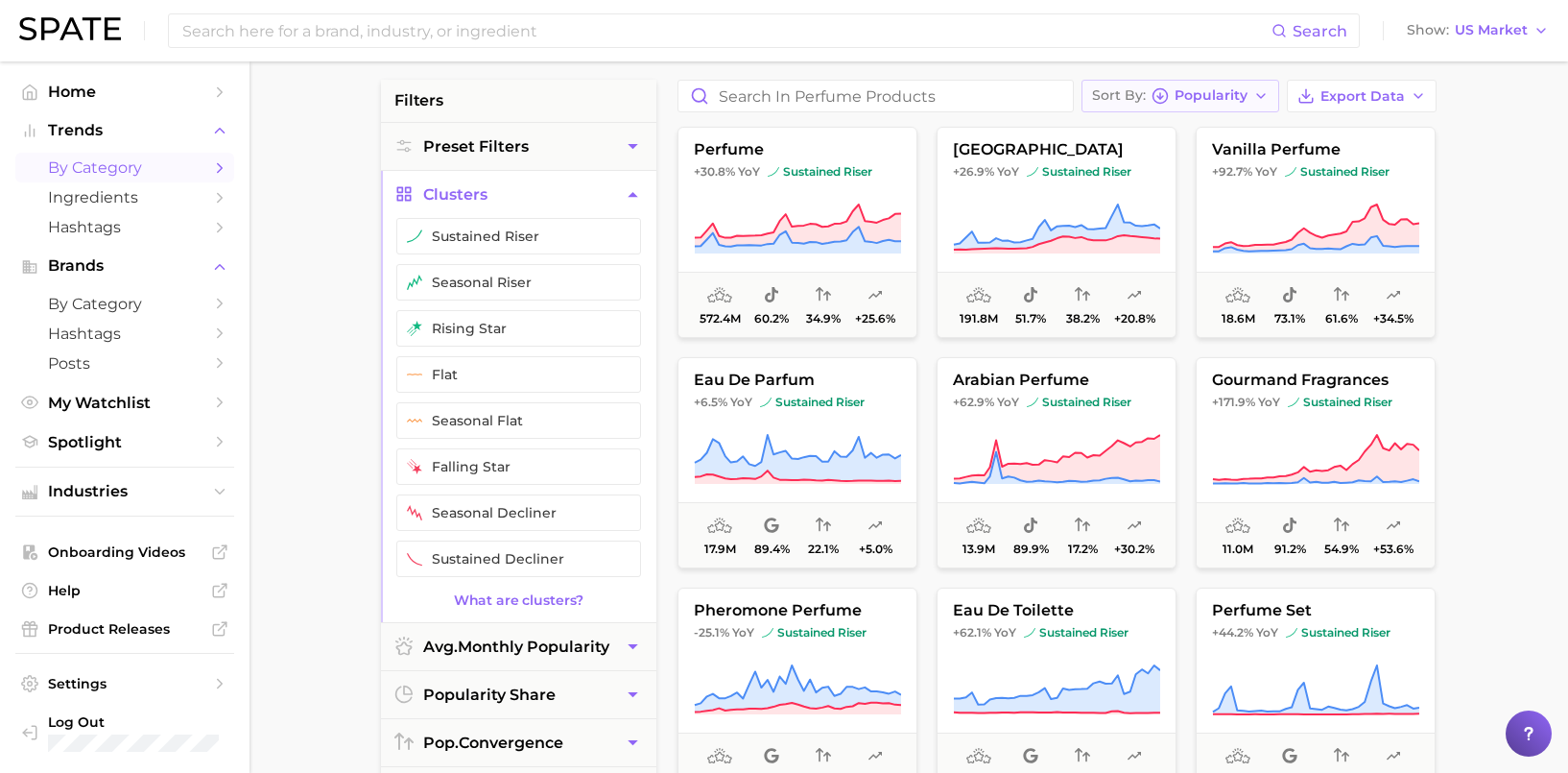
click at [1271, 94] on button "Sort By Popularity" at bounding box center [1180, 95] width 198 height 32
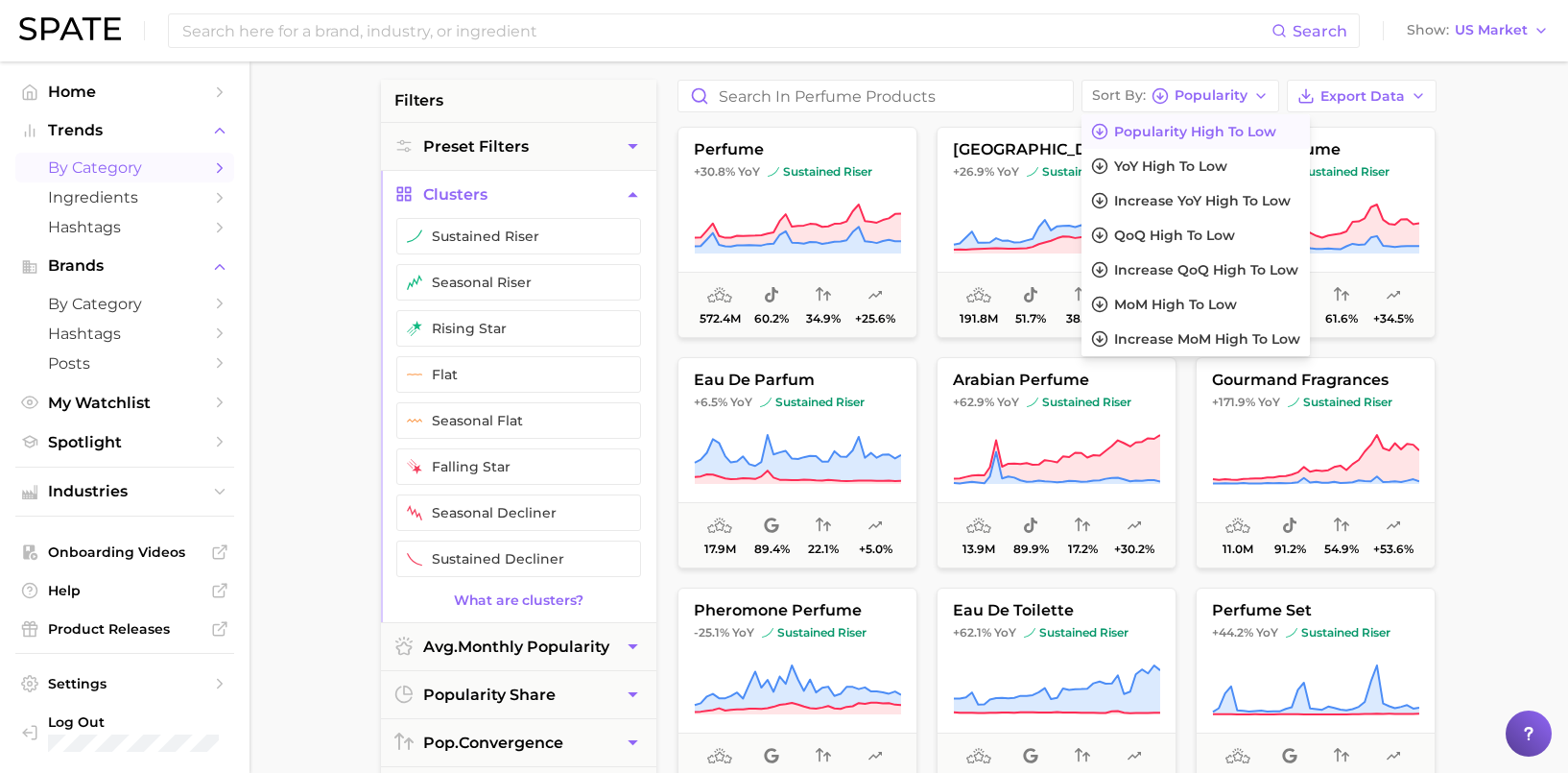
click at [1495, 113] on main "1. beauty 2. fragrance 3. personal fragrance 4. perfume products Overview Googl…" at bounding box center [909, 651] width 1319 height 1457
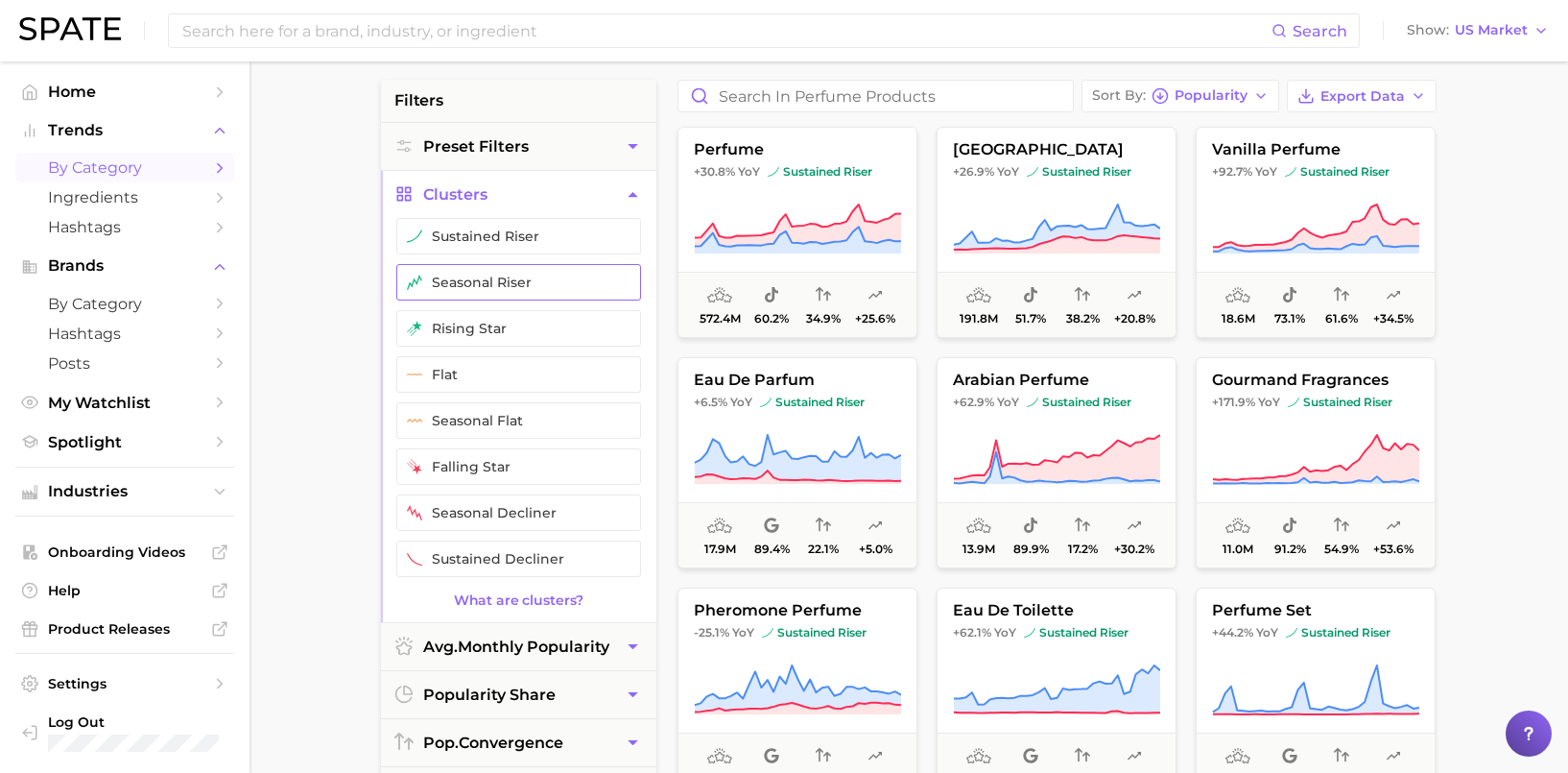
click at [610, 281] on button "seasonal riser" at bounding box center [518, 282] width 245 height 36
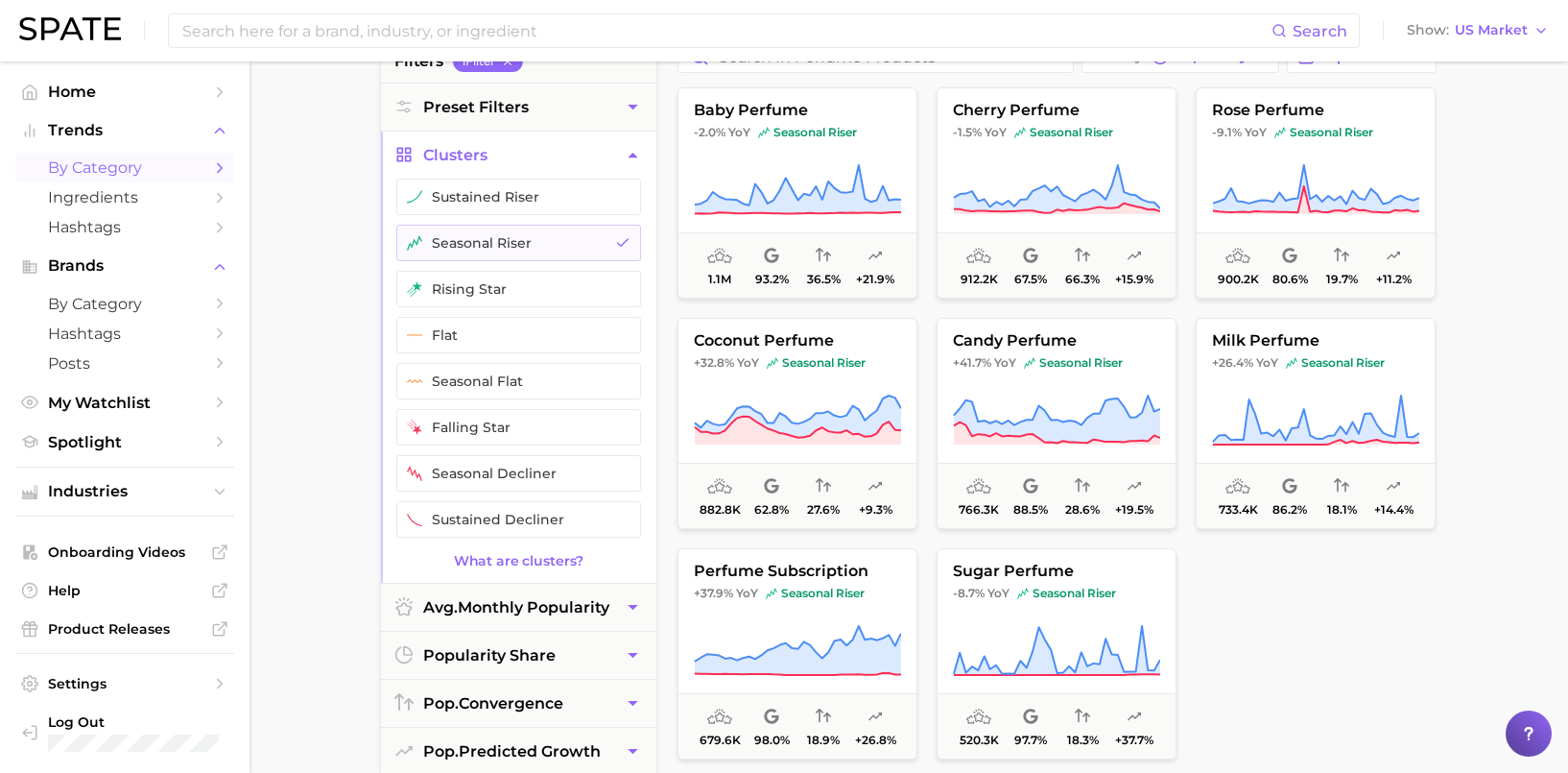
scroll to position [164, 0]
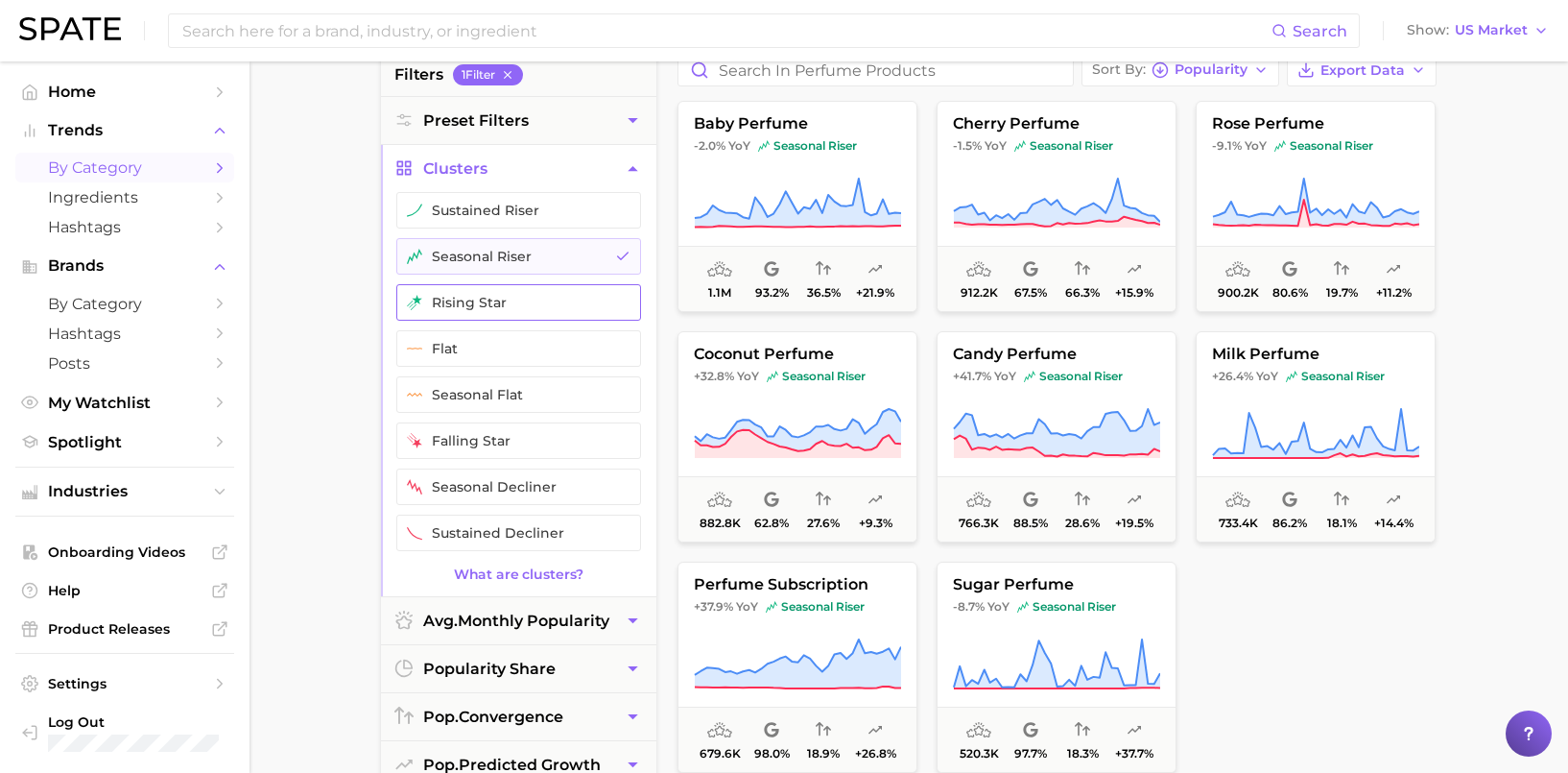
click at [565, 297] on button "rising star" at bounding box center [518, 302] width 245 height 36
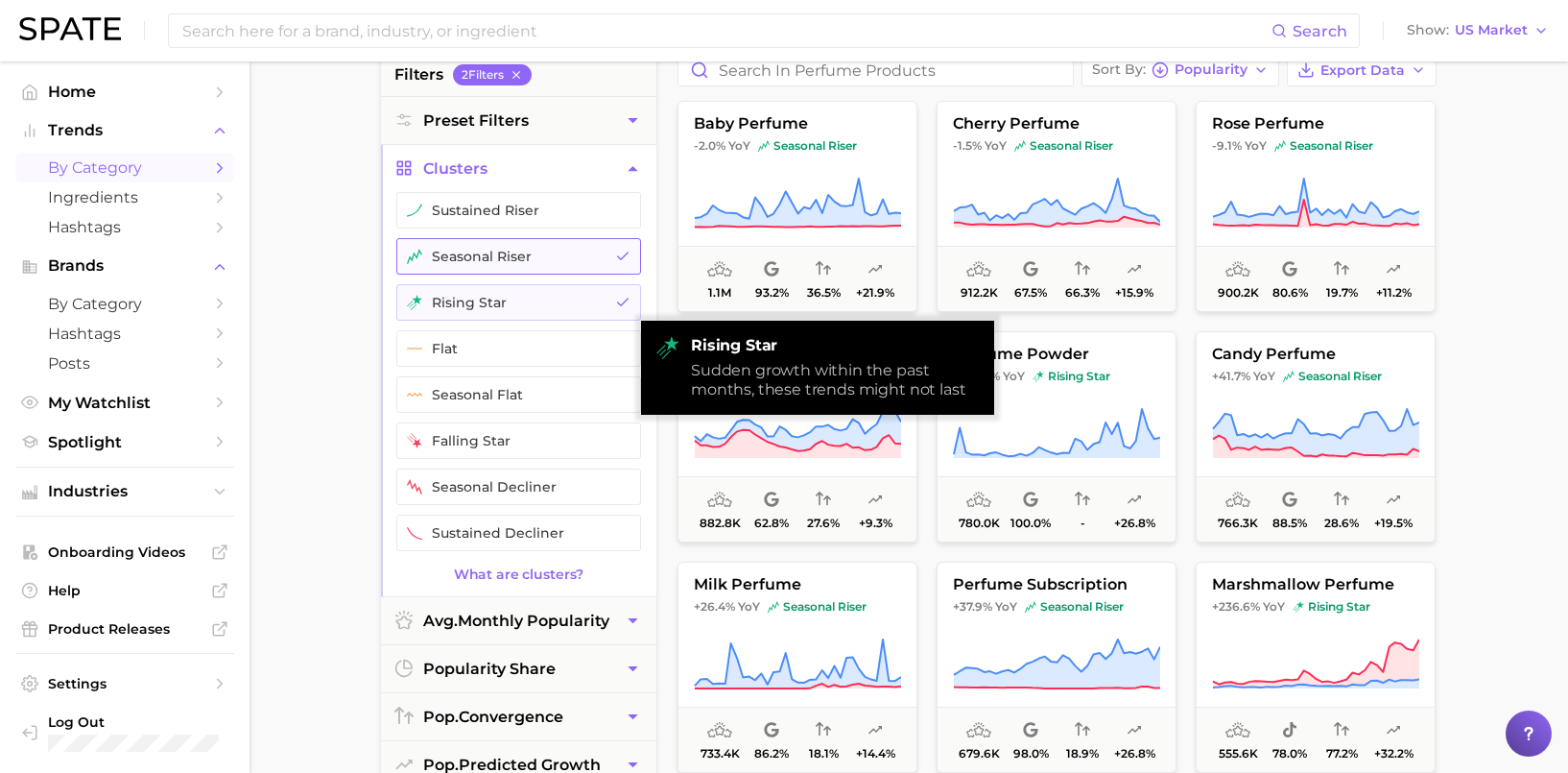
click at [591, 256] on button "seasonal riser" at bounding box center [518, 256] width 245 height 36
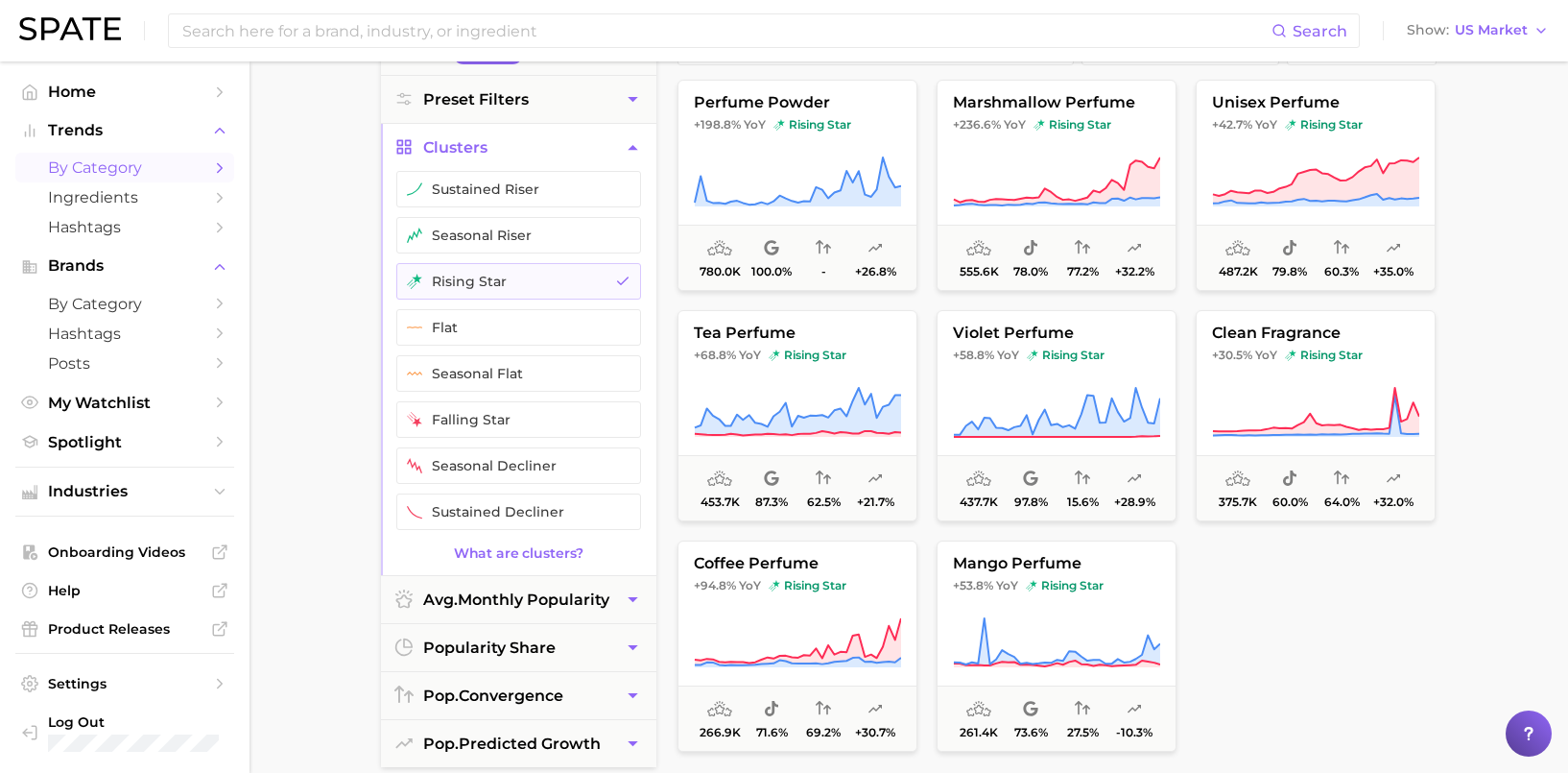
scroll to position [188, 0]
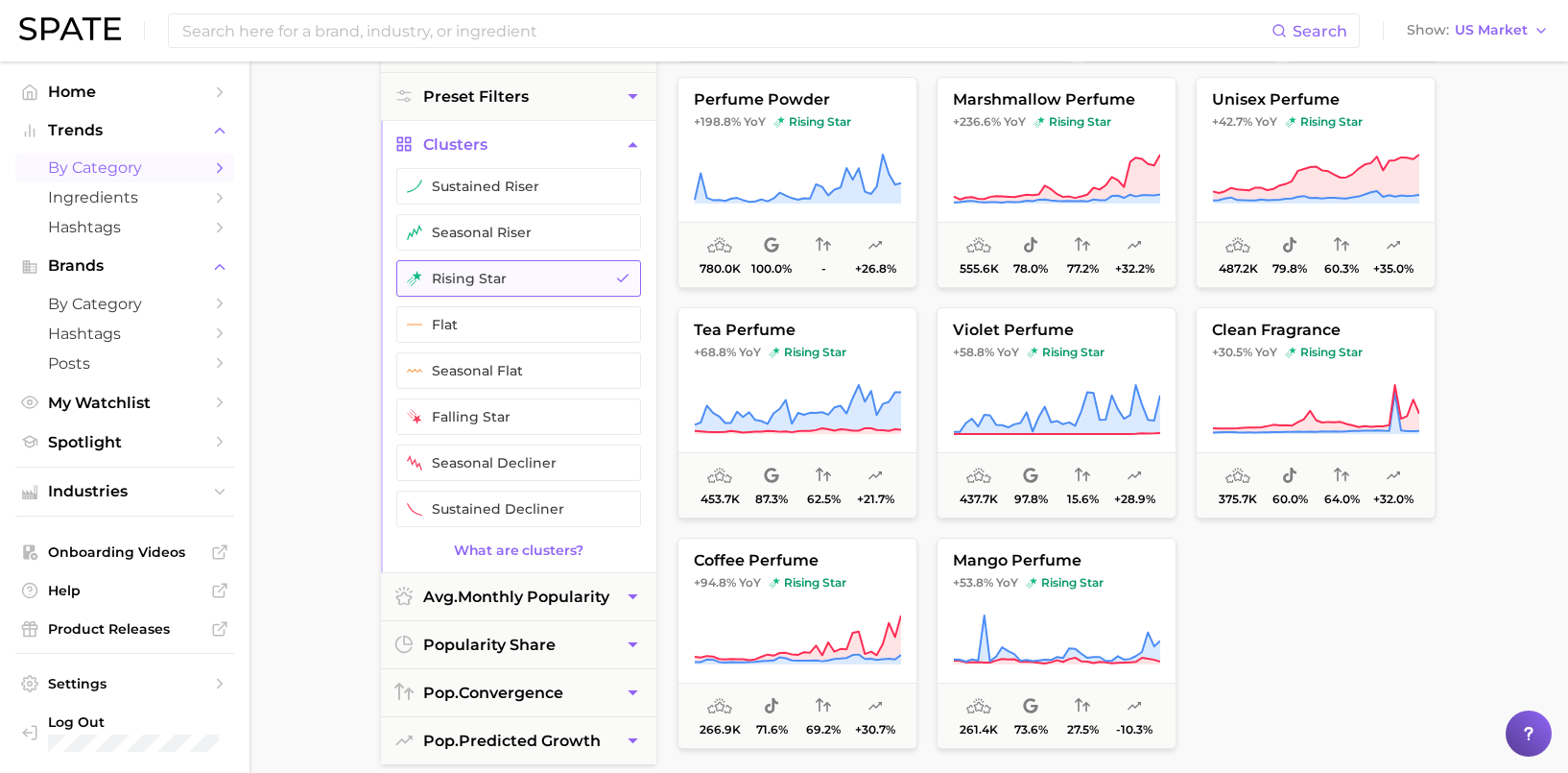
click at [577, 276] on button "rising star" at bounding box center [518, 278] width 245 height 36
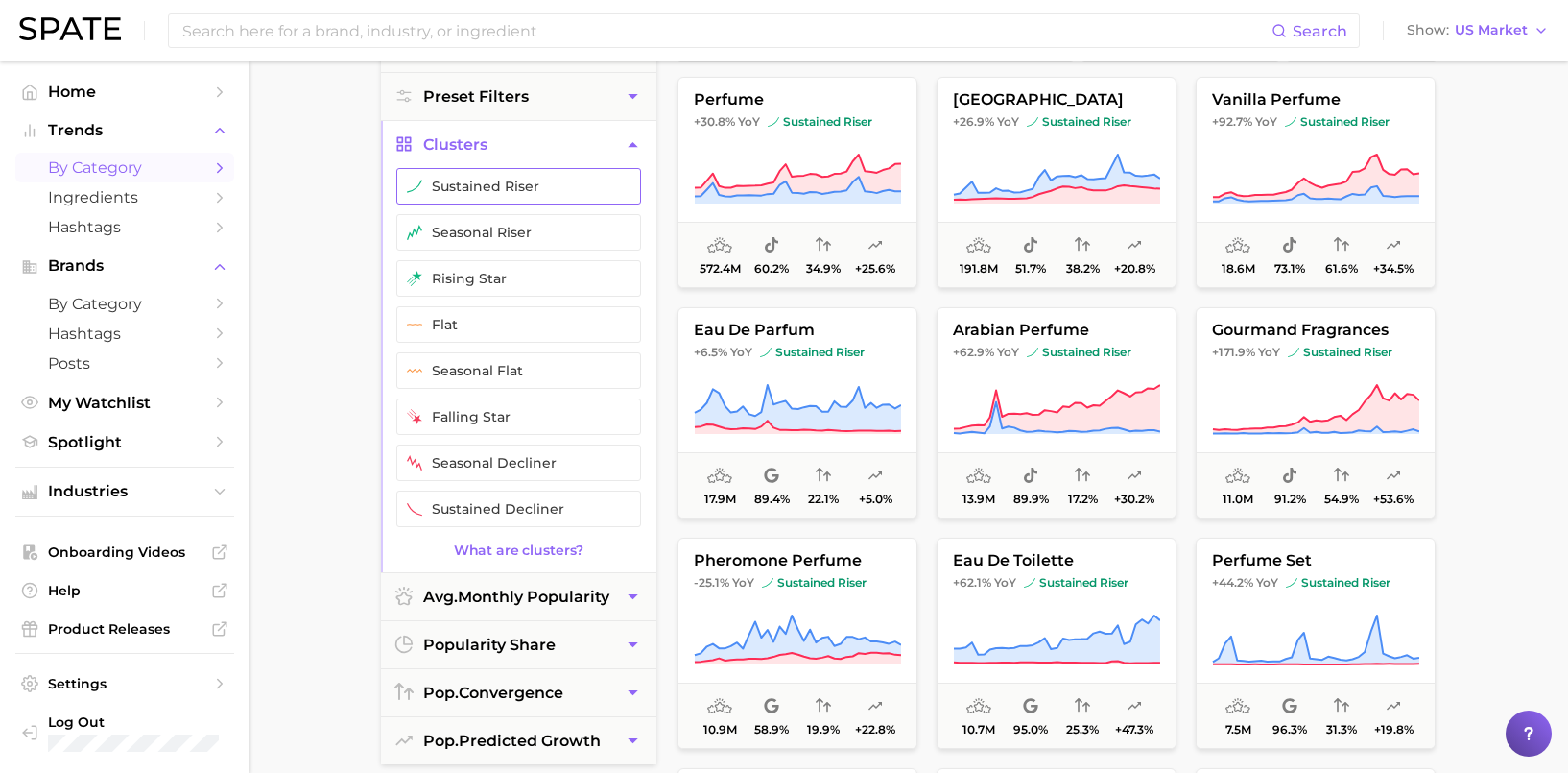
click at [555, 192] on button "sustained riser" at bounding box center [518, 186] width 245 height 36
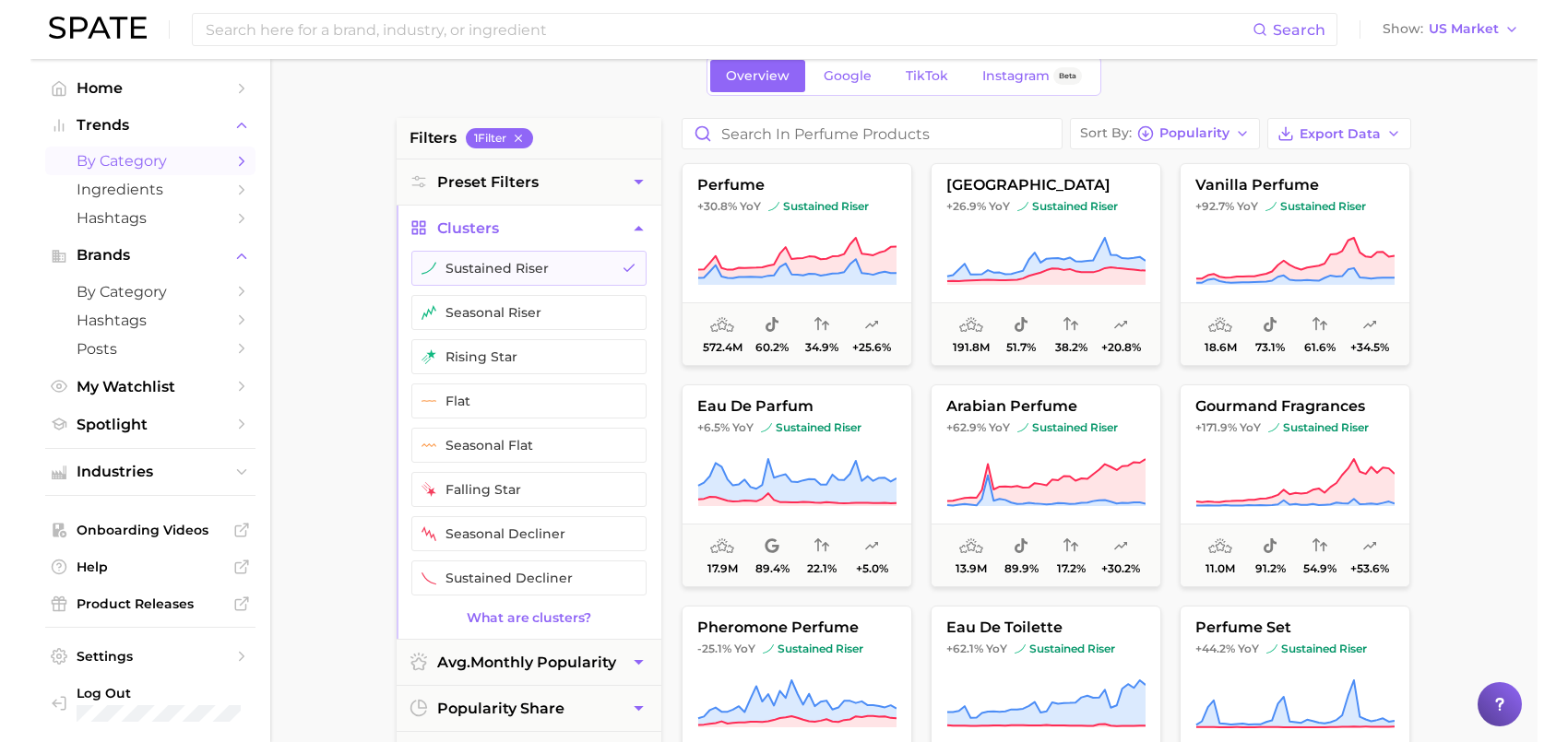
scroll to position [114, 0]
